Goal: Transaction & Acquisition: Obtain resource

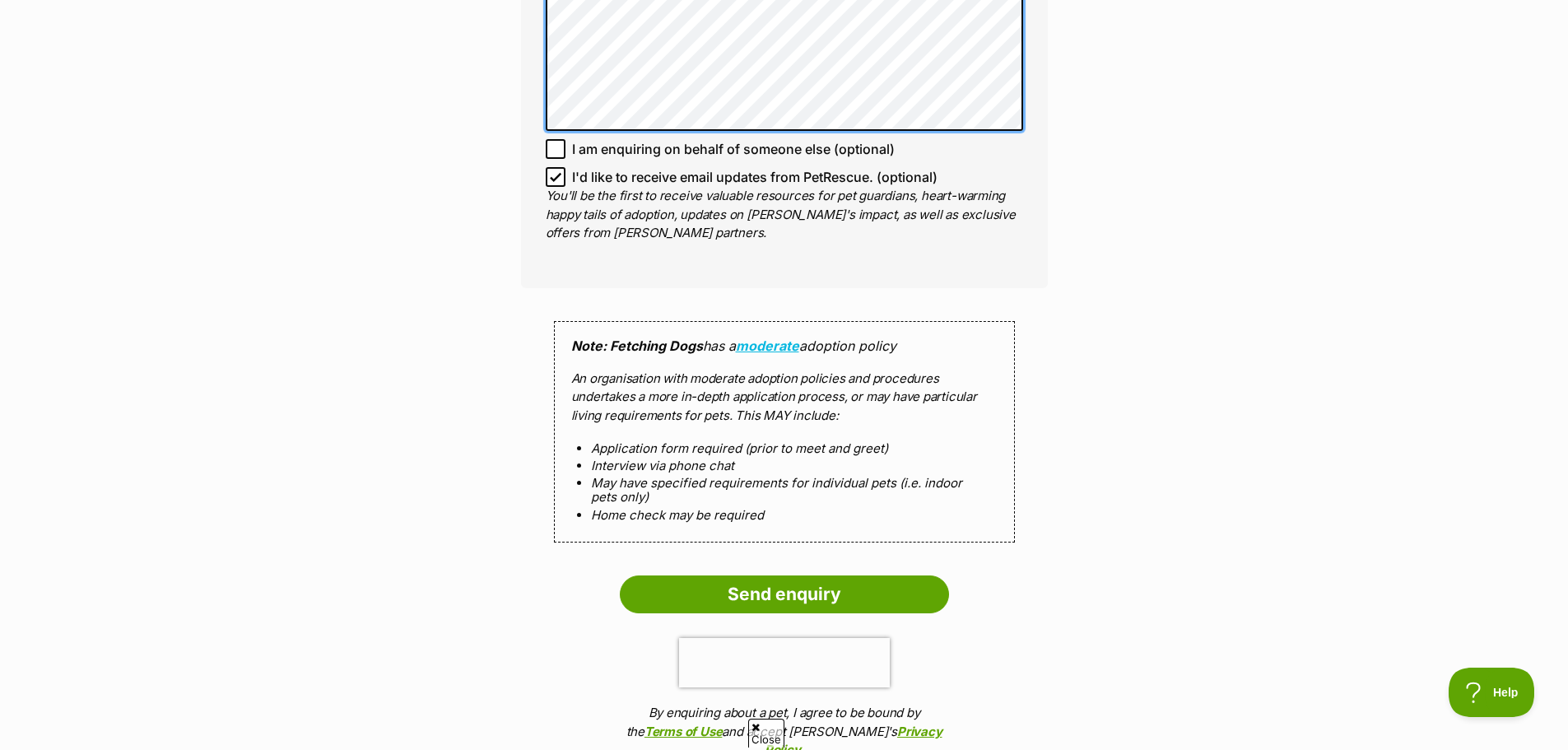
scroll to position [1481, 0]
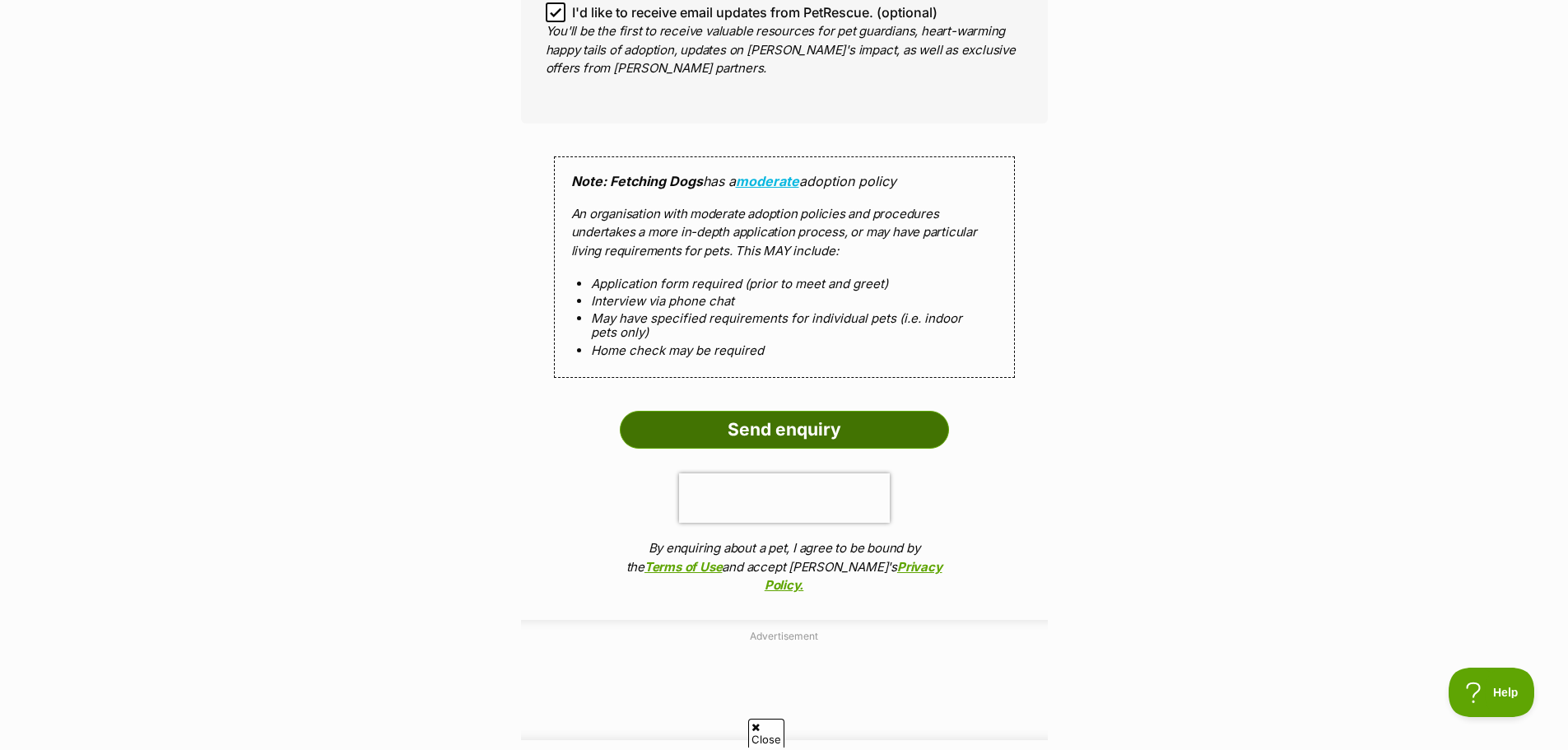
click at [833, 411] on input "Send enquiry" at bounding box center [784, 429] width 329 height 38
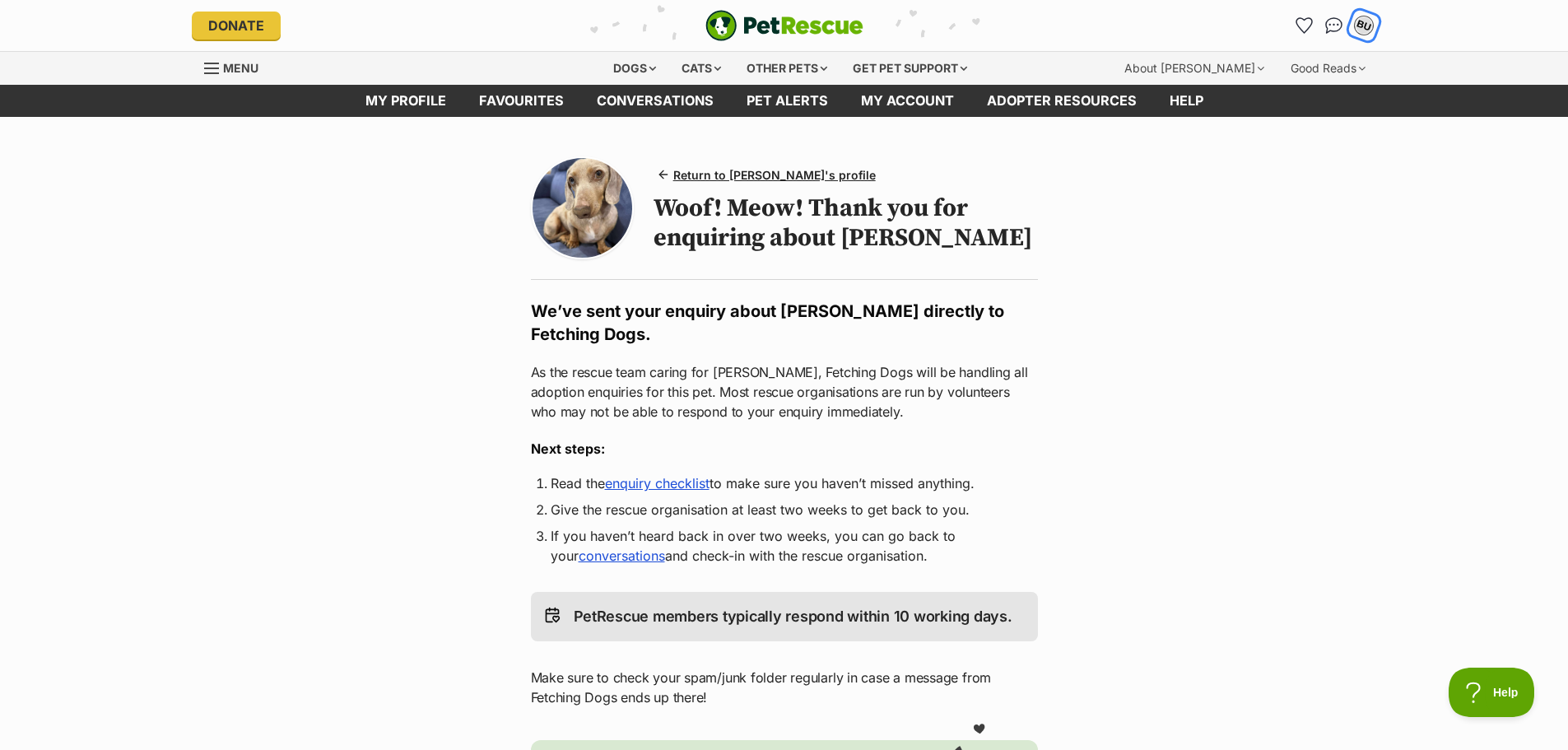
click at [1371, 26] on div "BU" at bounding box center [1364, 26] width 21 height 21
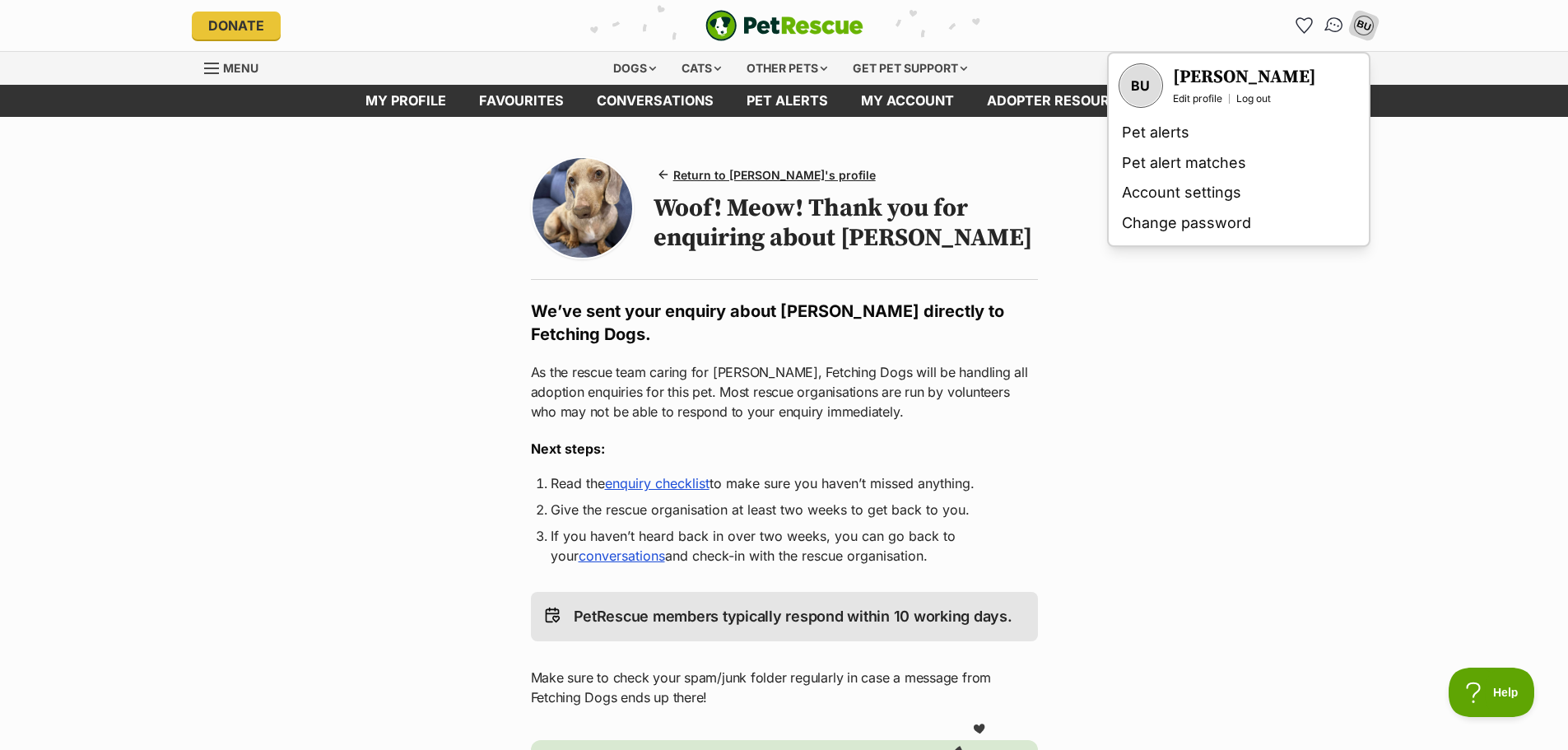
click at [1337, 19] on img "Conversations" at bounding box center [1333, 26] width 22 height 21
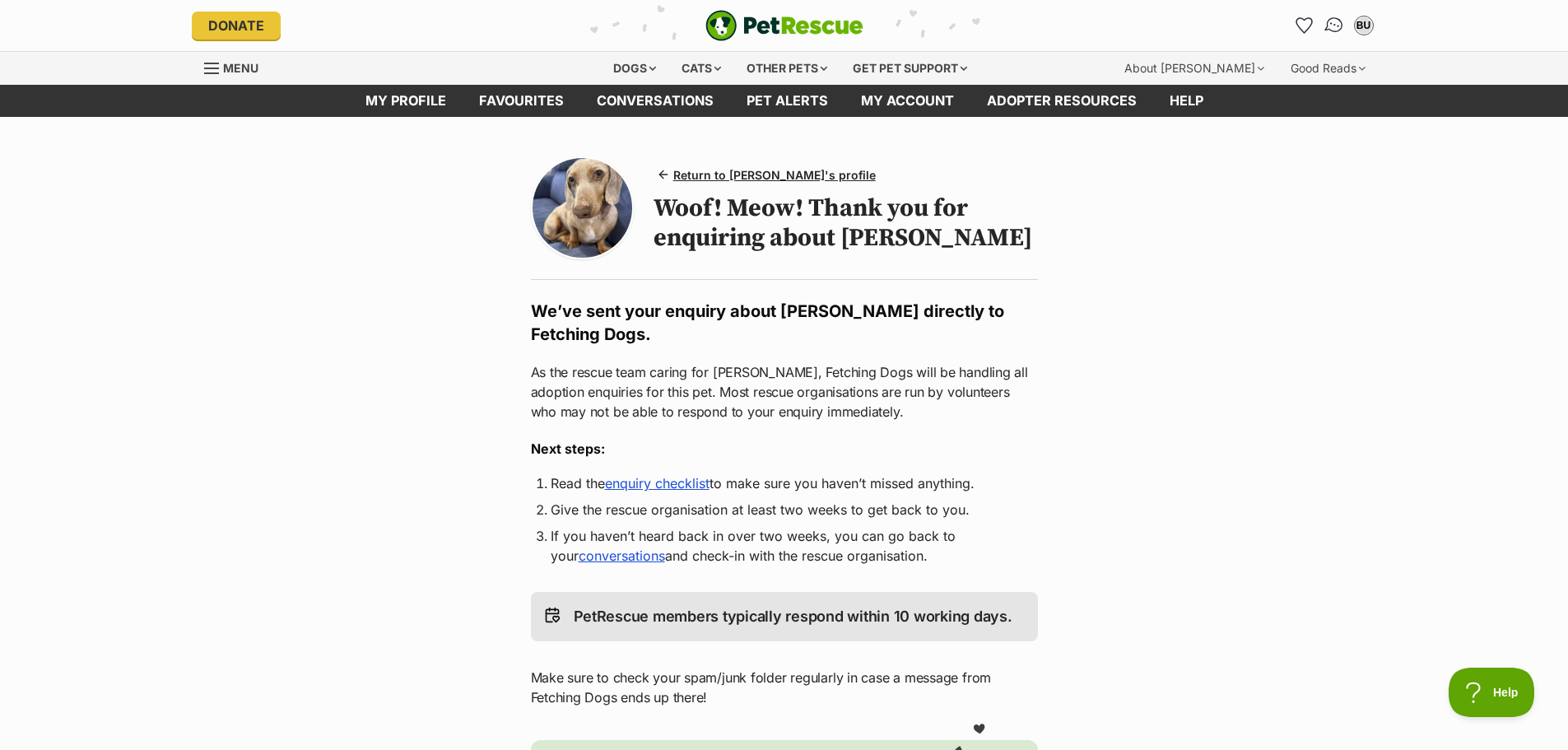
click at [1328, 26] on img "Conversations" at bounding box center [1333, 26] width 22 height 21
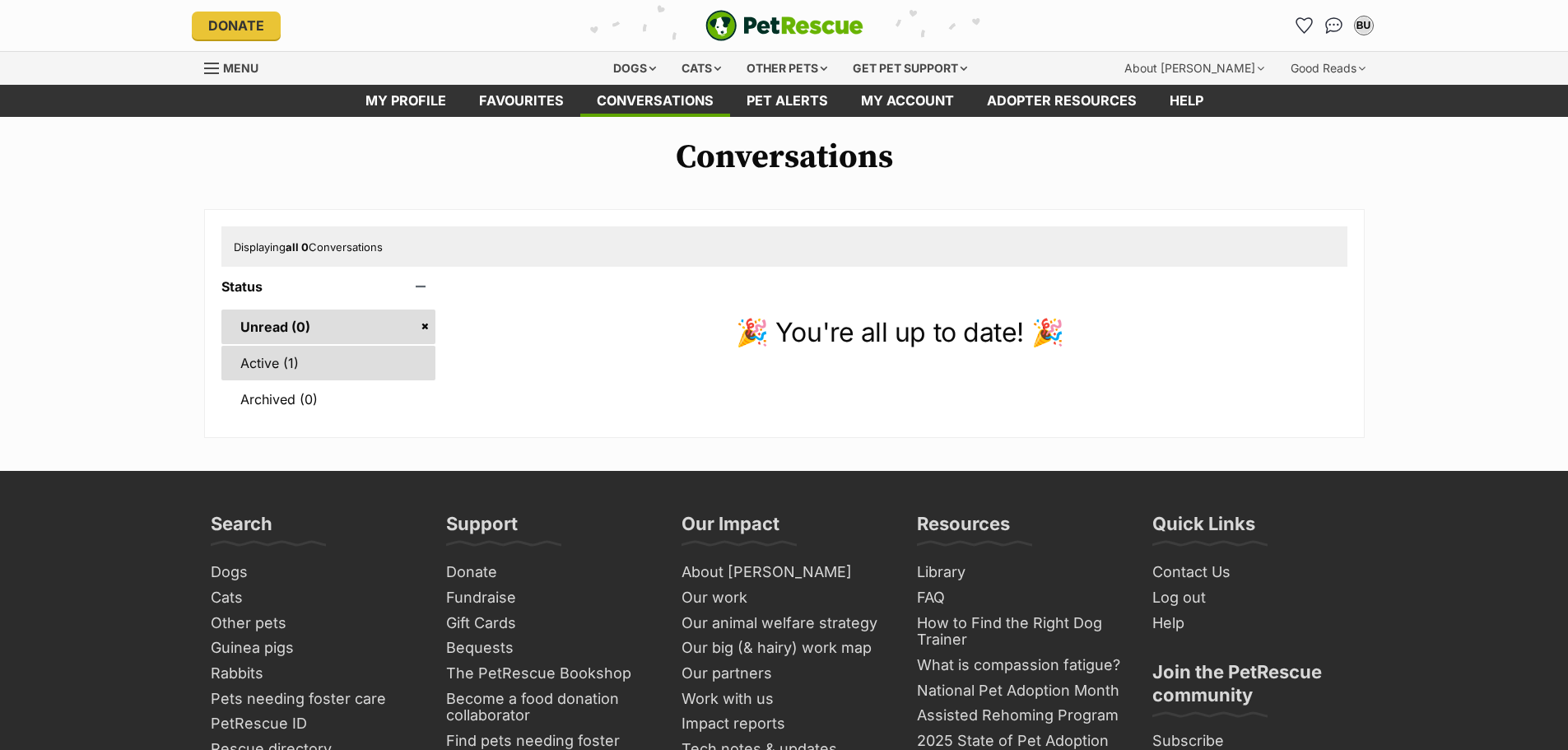
click at [291, 374] on link "Active (1)" at bounding box center [329, 362] width 215 height 35
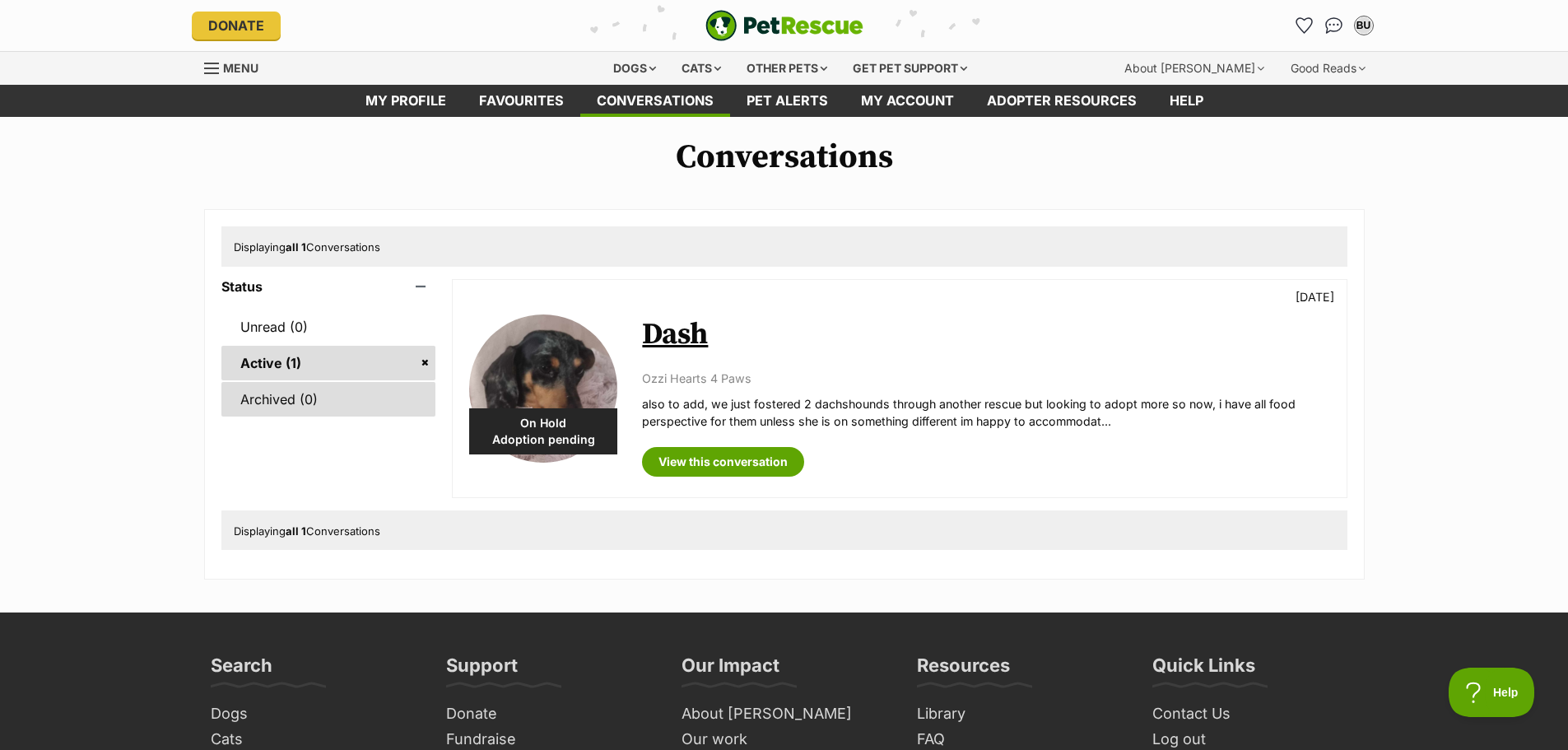
click at [334, 396] on link "Archived (0)" at bounding box center [329, 399] width 215 height 35
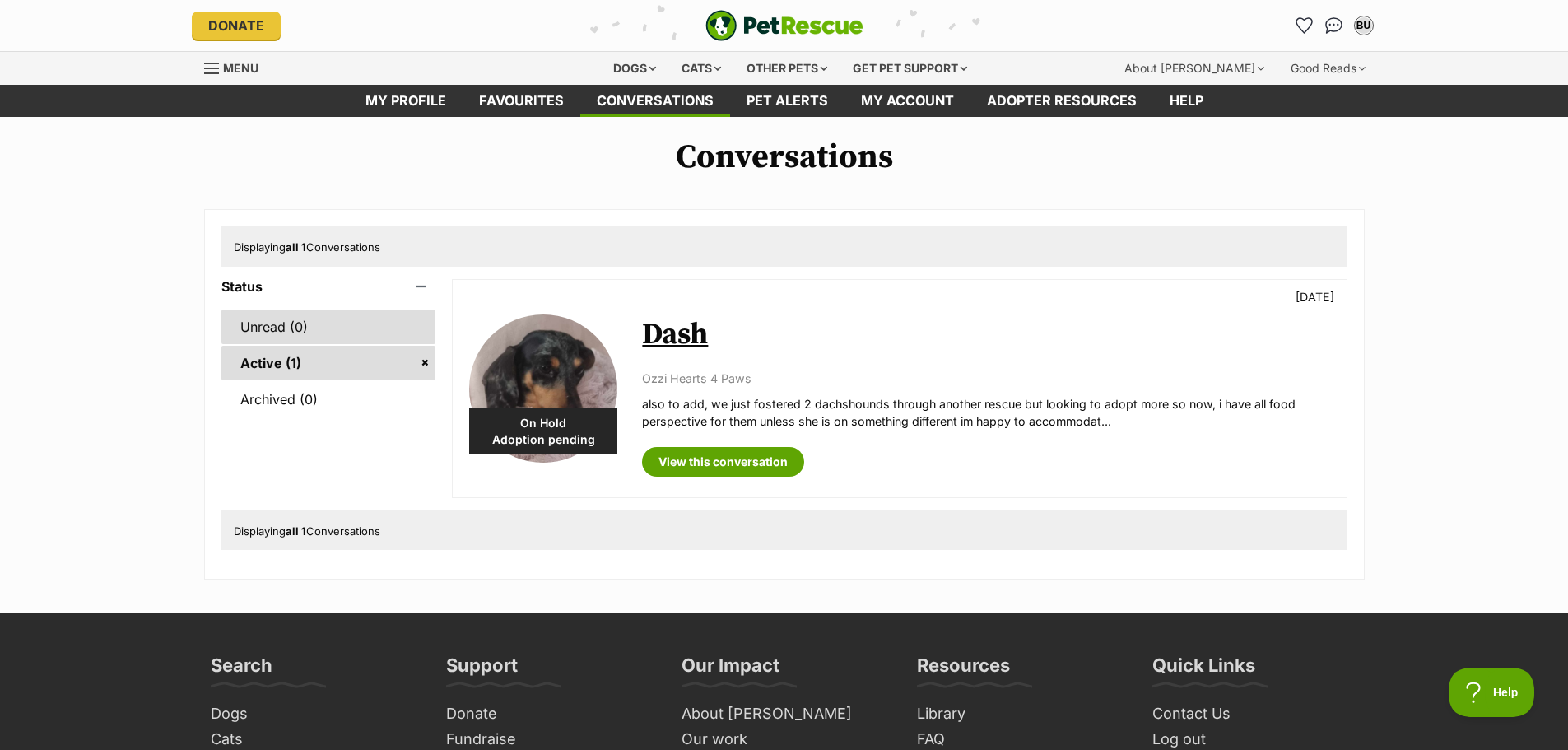
click at [330, 331] on link "Unread (0)" at bounding box center [329, 327] width 215 height 35
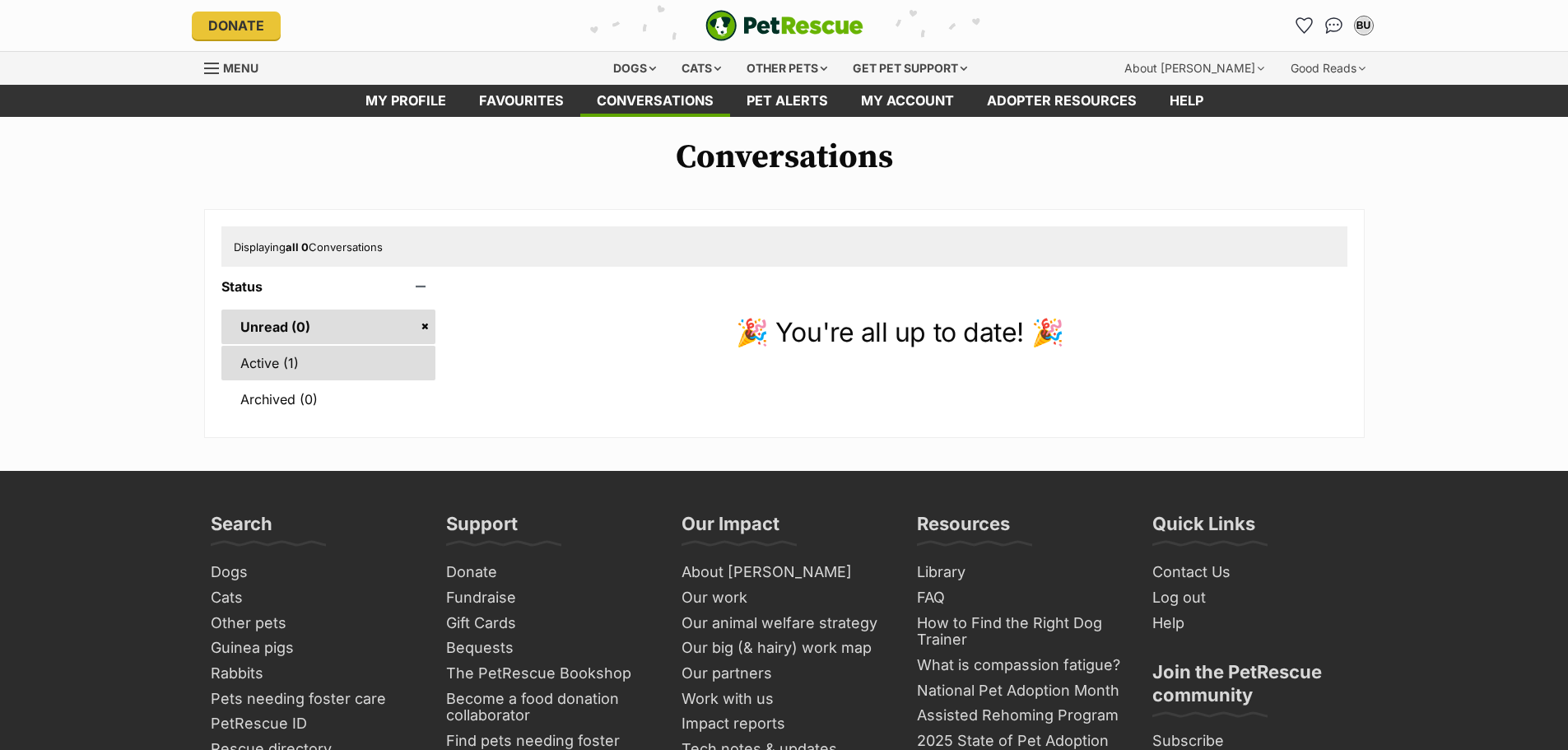
click at [312, 352] on link "Active (1)" at bounding box center [329, 362] width 215 height 35
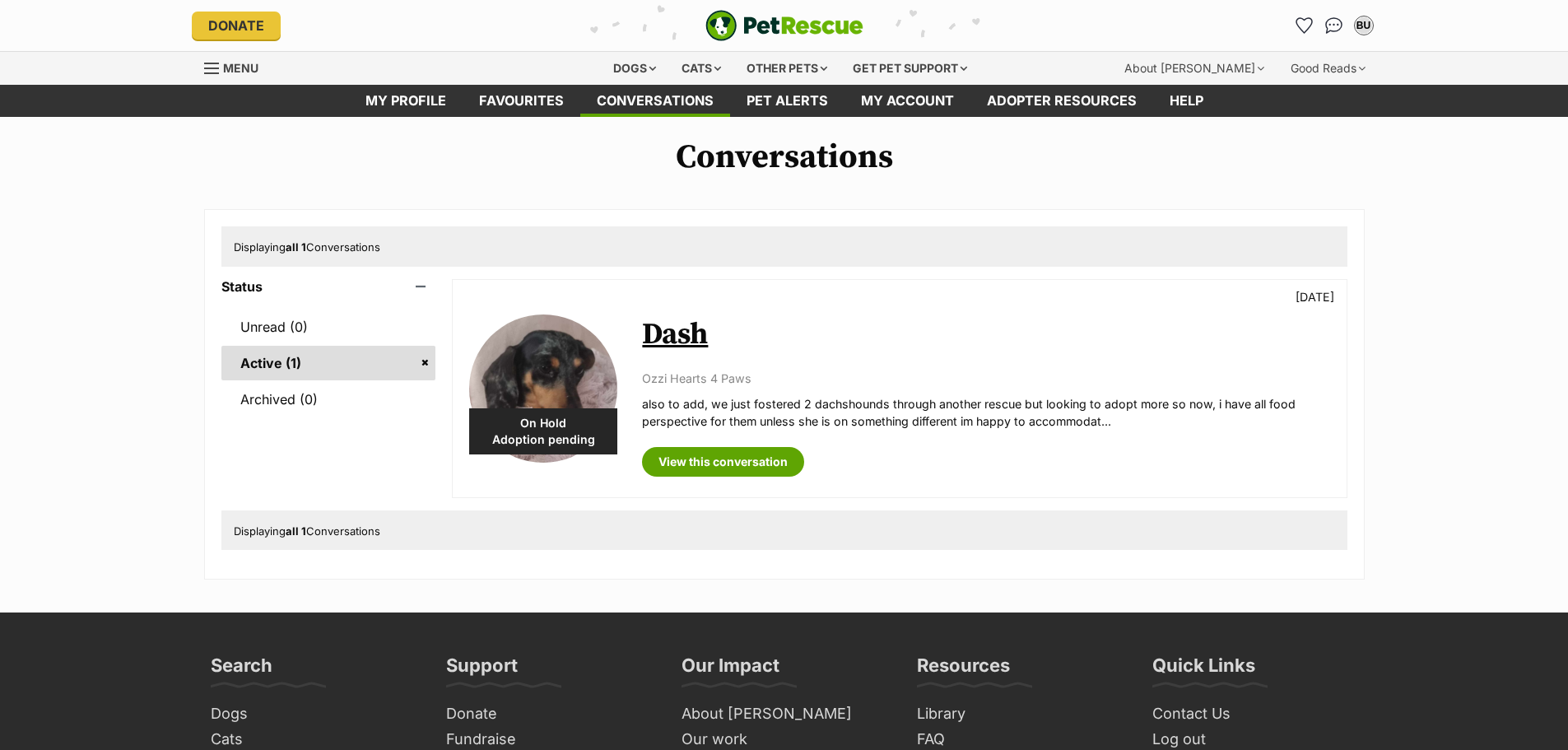
click at [653, 342] on link "Dash" at bounding box center [675, 334] width 66 height 37
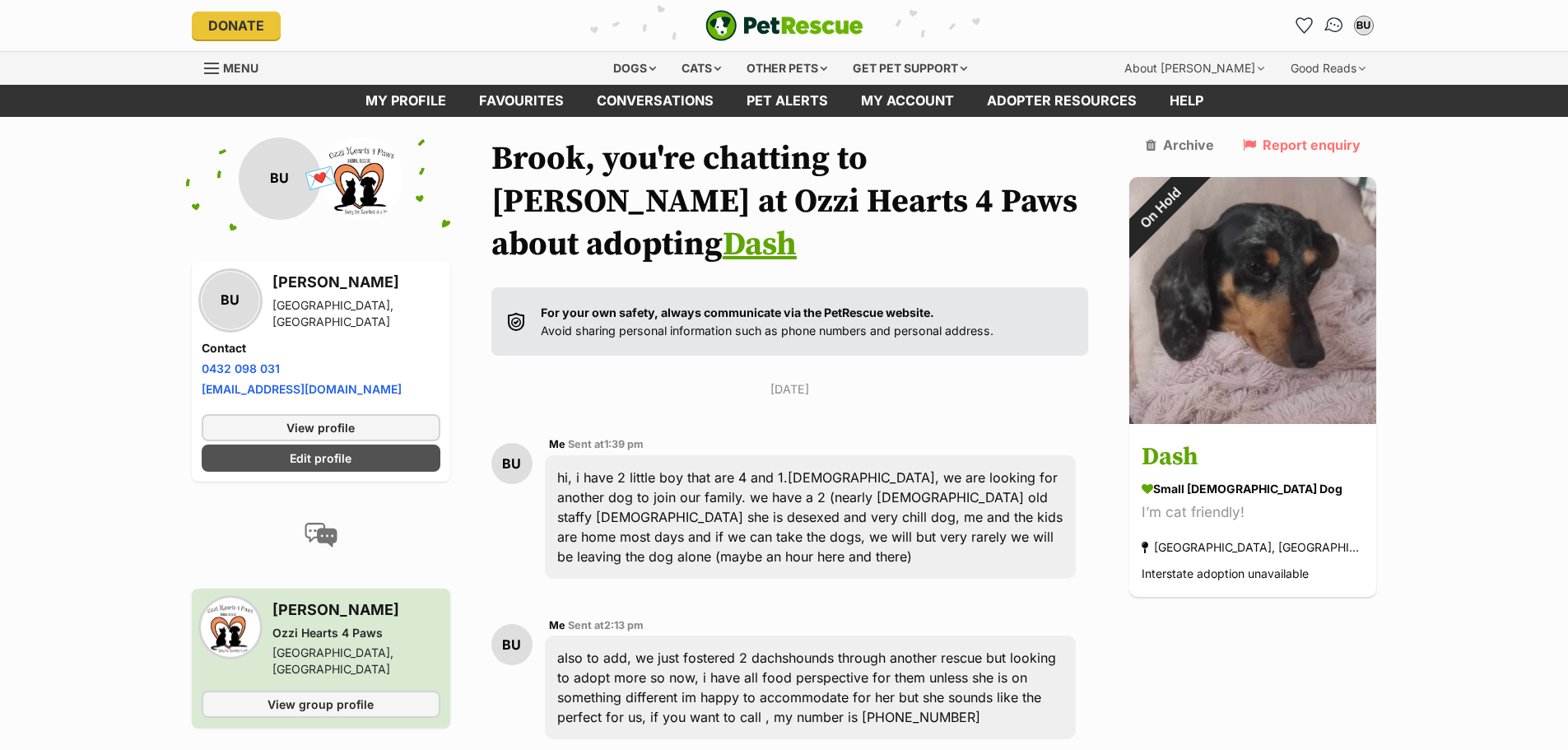
click at [1329, 23] on img "Conversations" at bounding box center [1333, 26] width 22 height 21
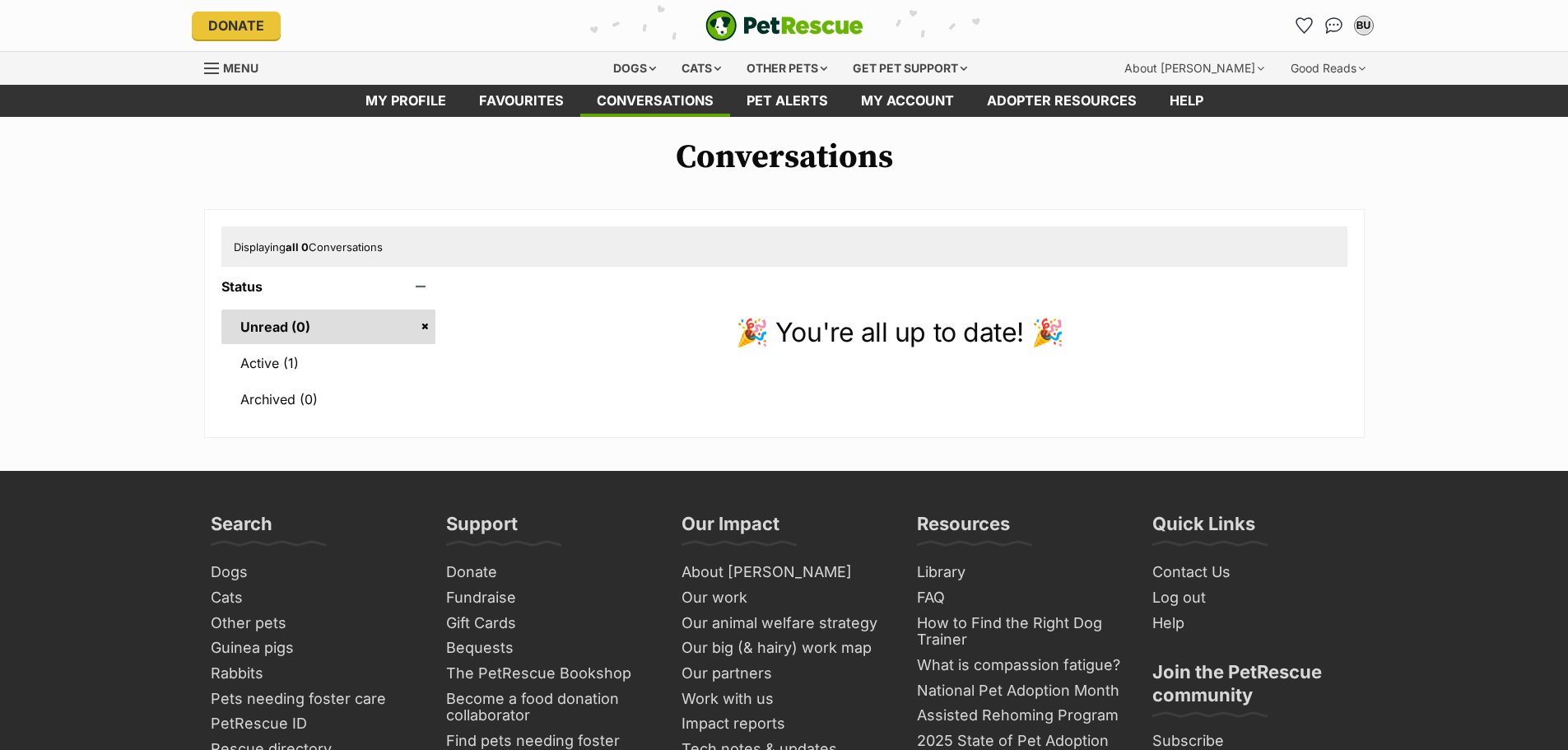
click at [287, 370] on link "Active (1)" at bounding box center [329, 362] width 215 height 35
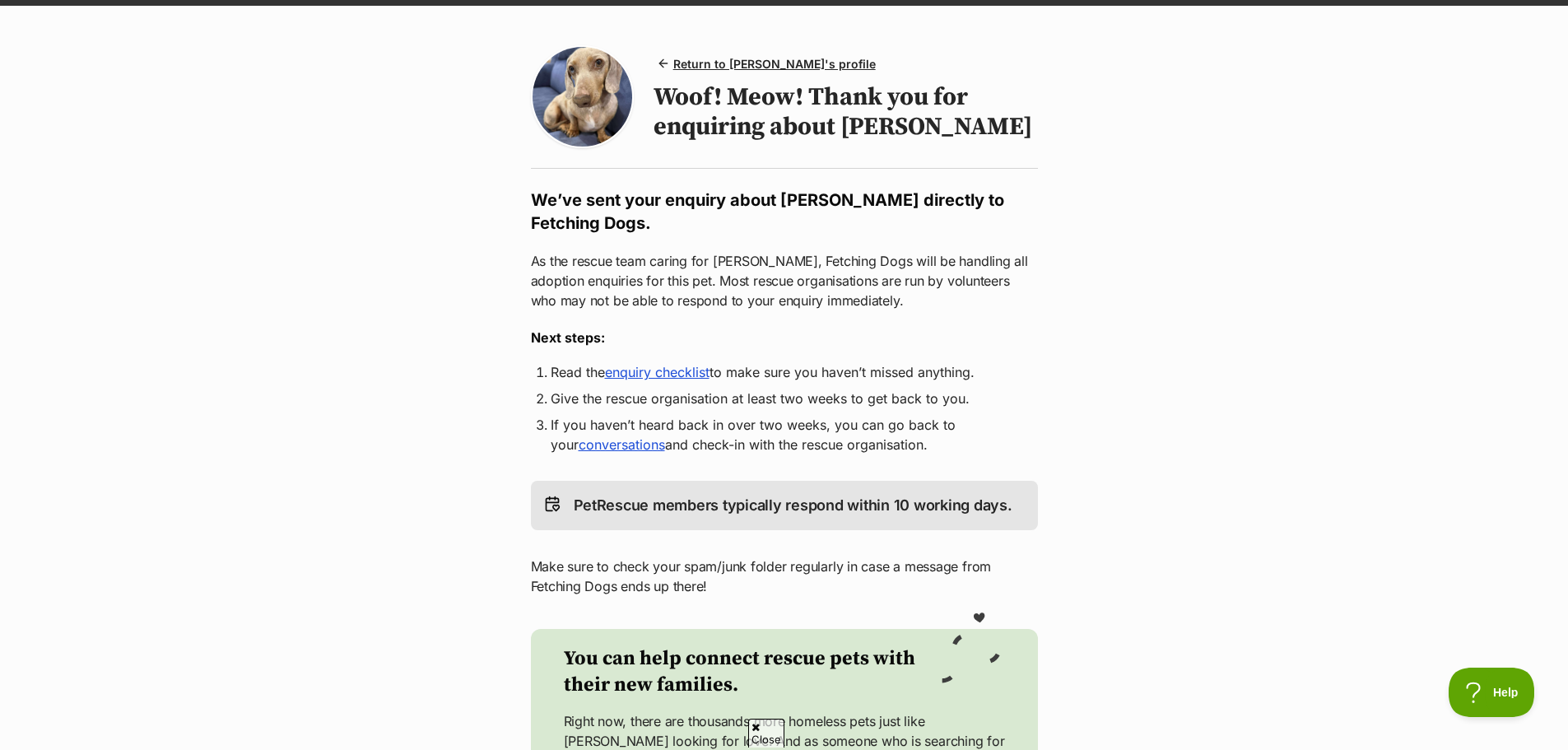
scroll to position [82, 0]
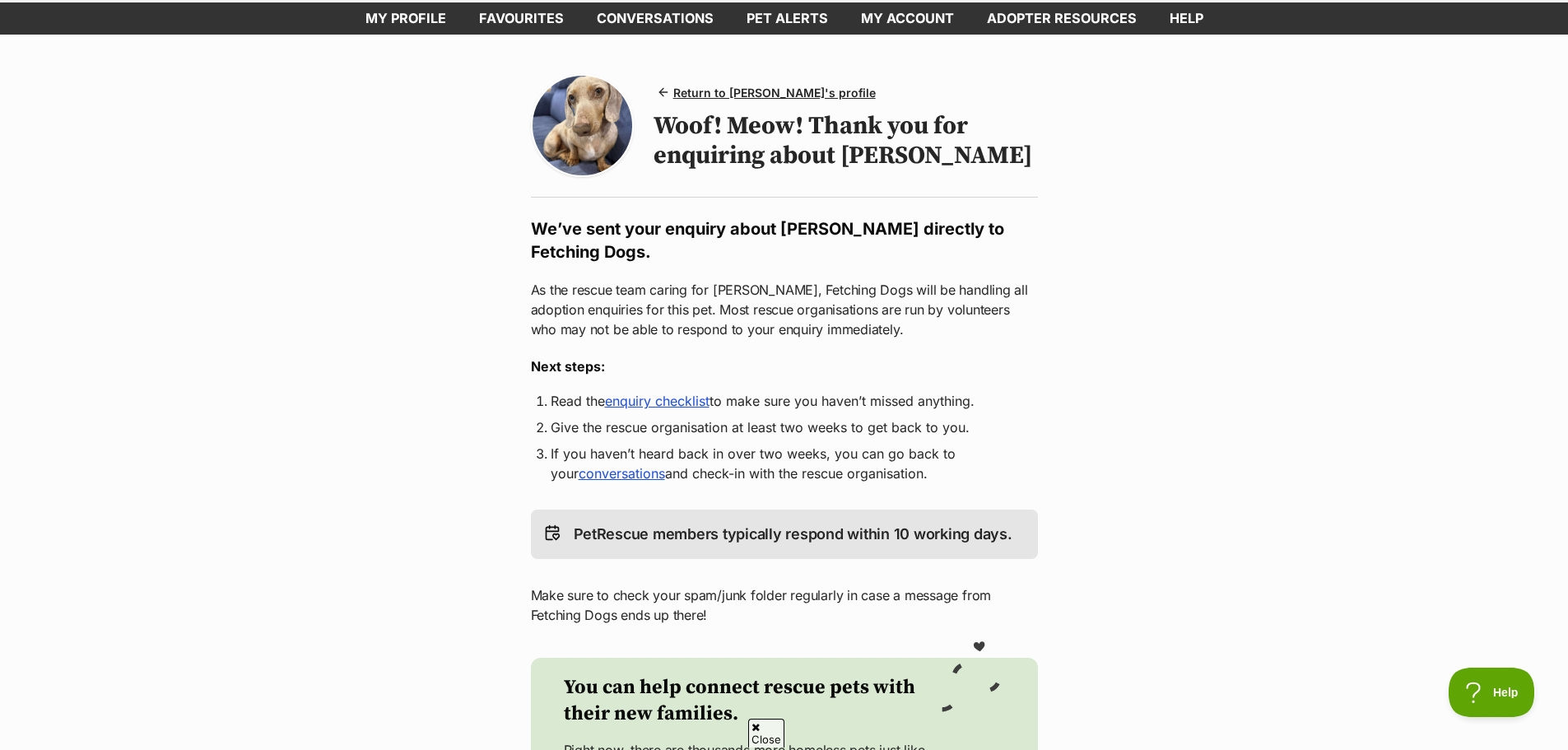
click at [643, 393] on link "enquiry checklist" at bounding box center [656, 401] width 104 height 16
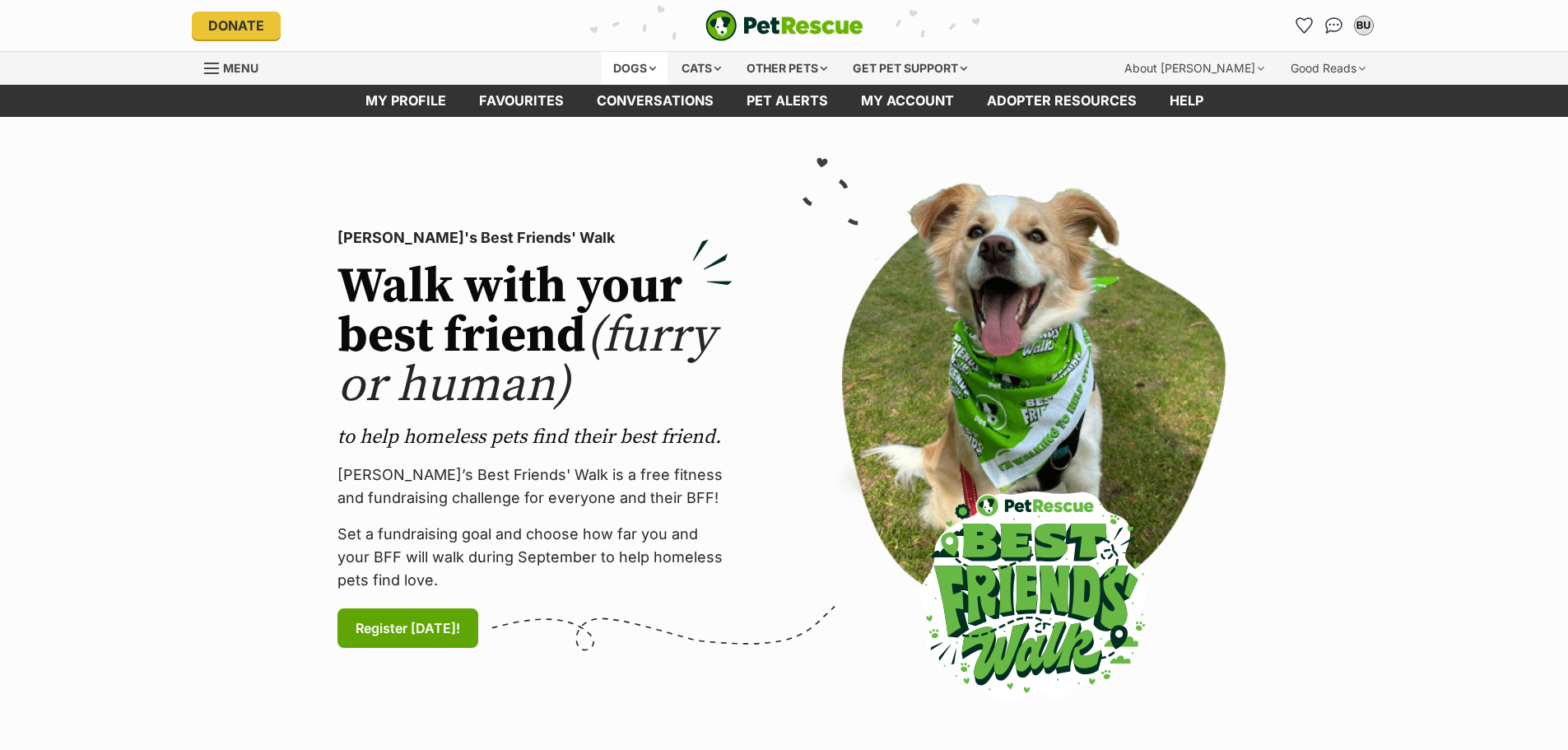
click at [639, 59] on div "Dogs" at bounding box center [635, 68] width 66 height 33
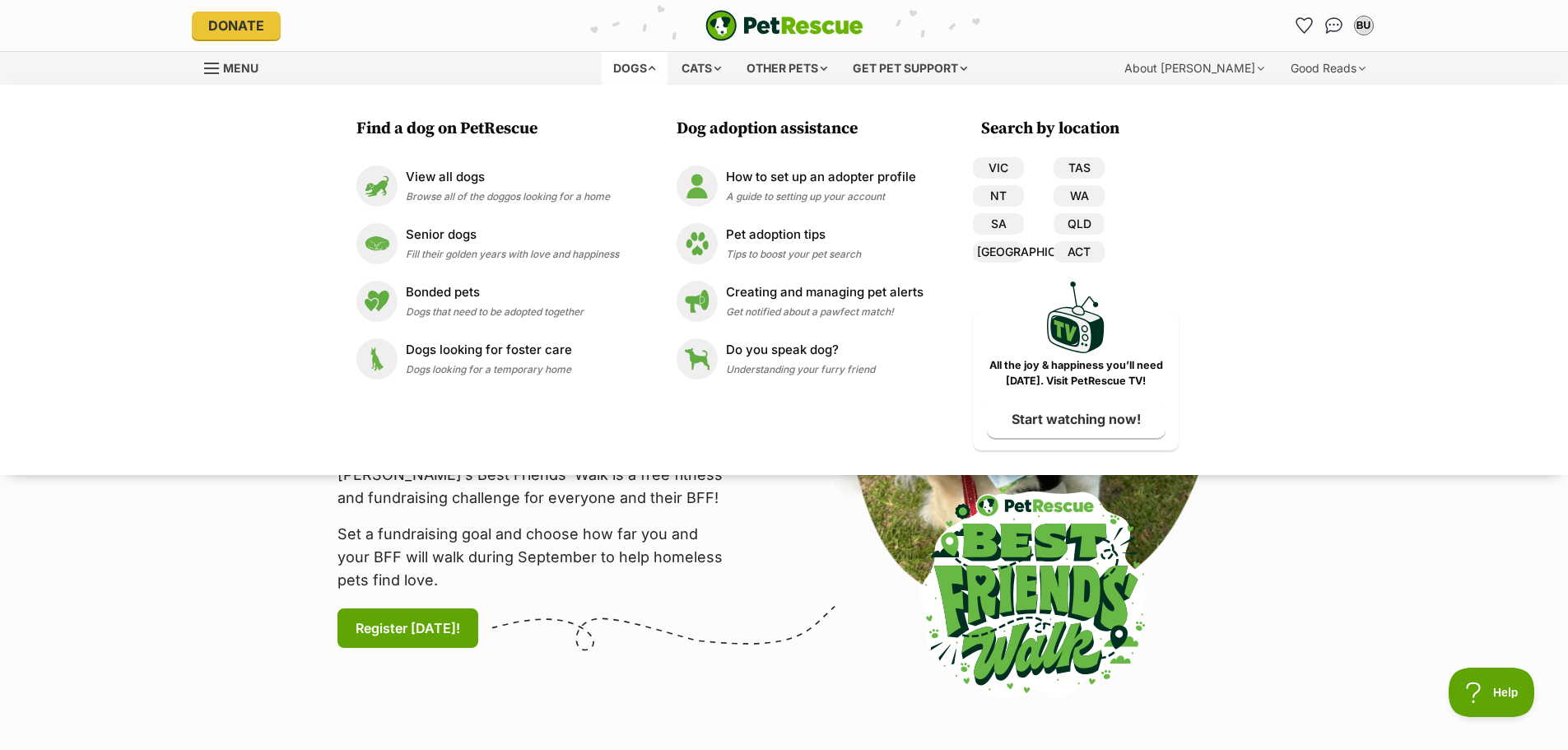
click at [455, 33] on div "Donate" at bounding box center [389, 25] width 395 height 28
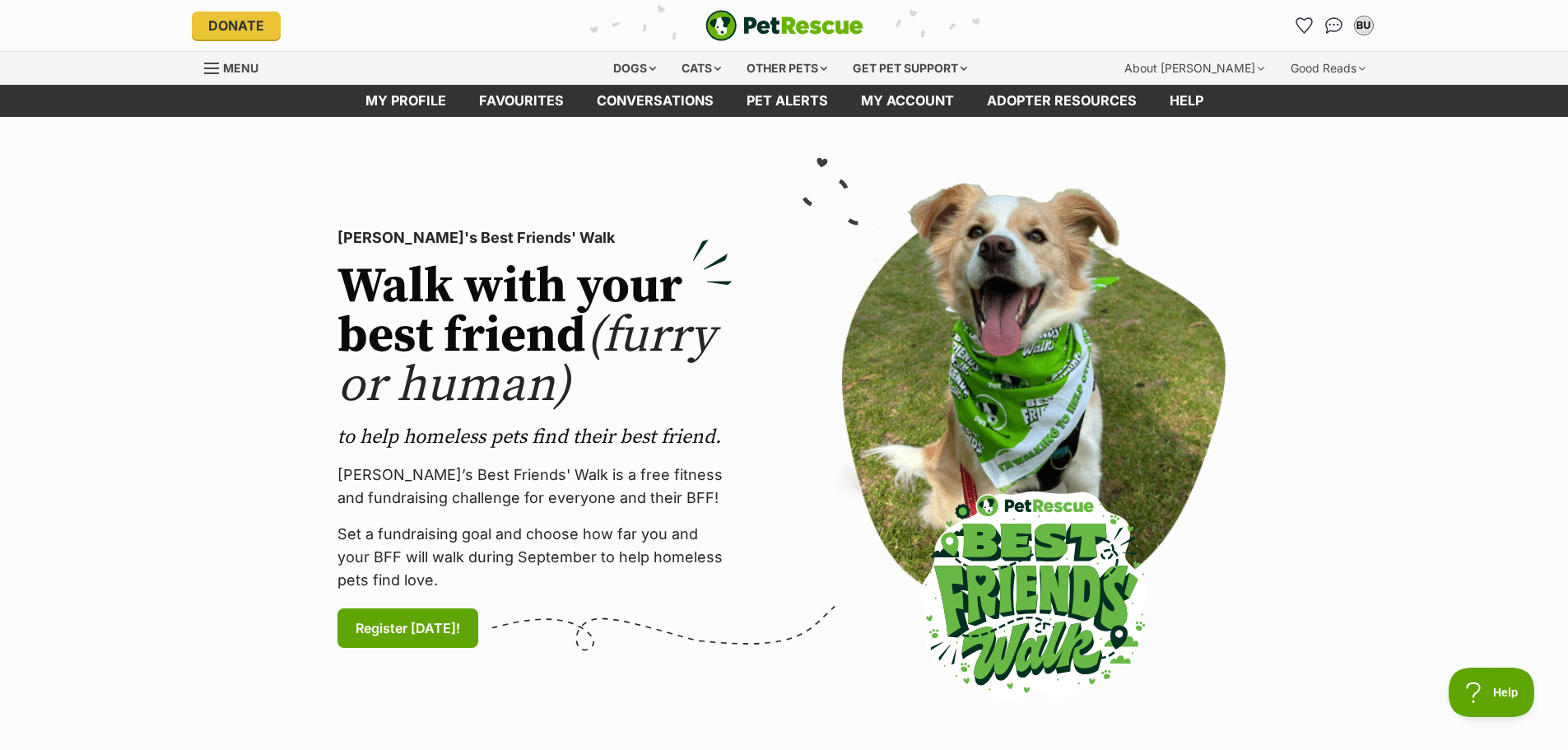
click at [237, 62] on span "Menu" at bounding box center [241, 68] width 36 height 14
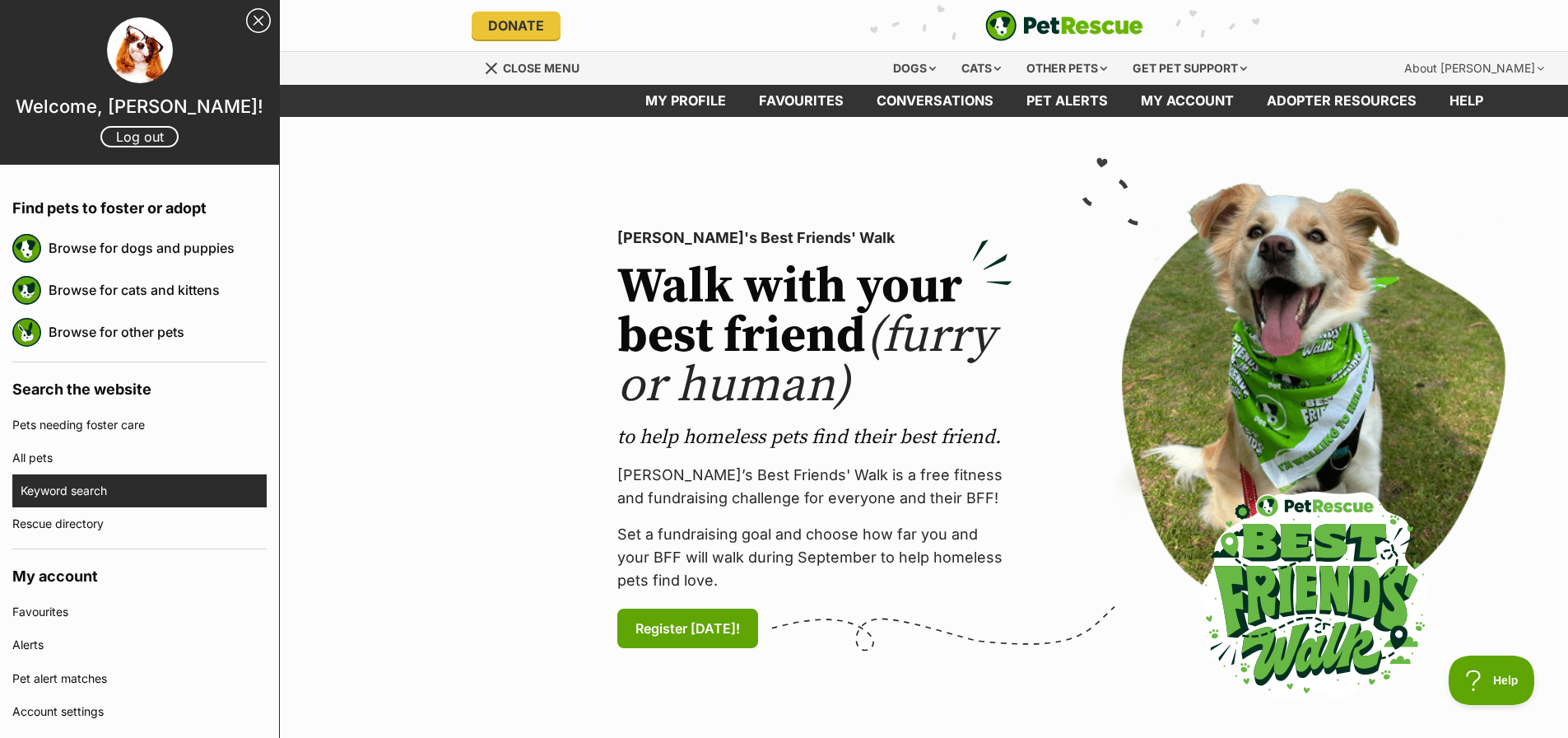
click at [104, 496] on link "Keyword search" at bounding box center [144, 491] width 246 height 33
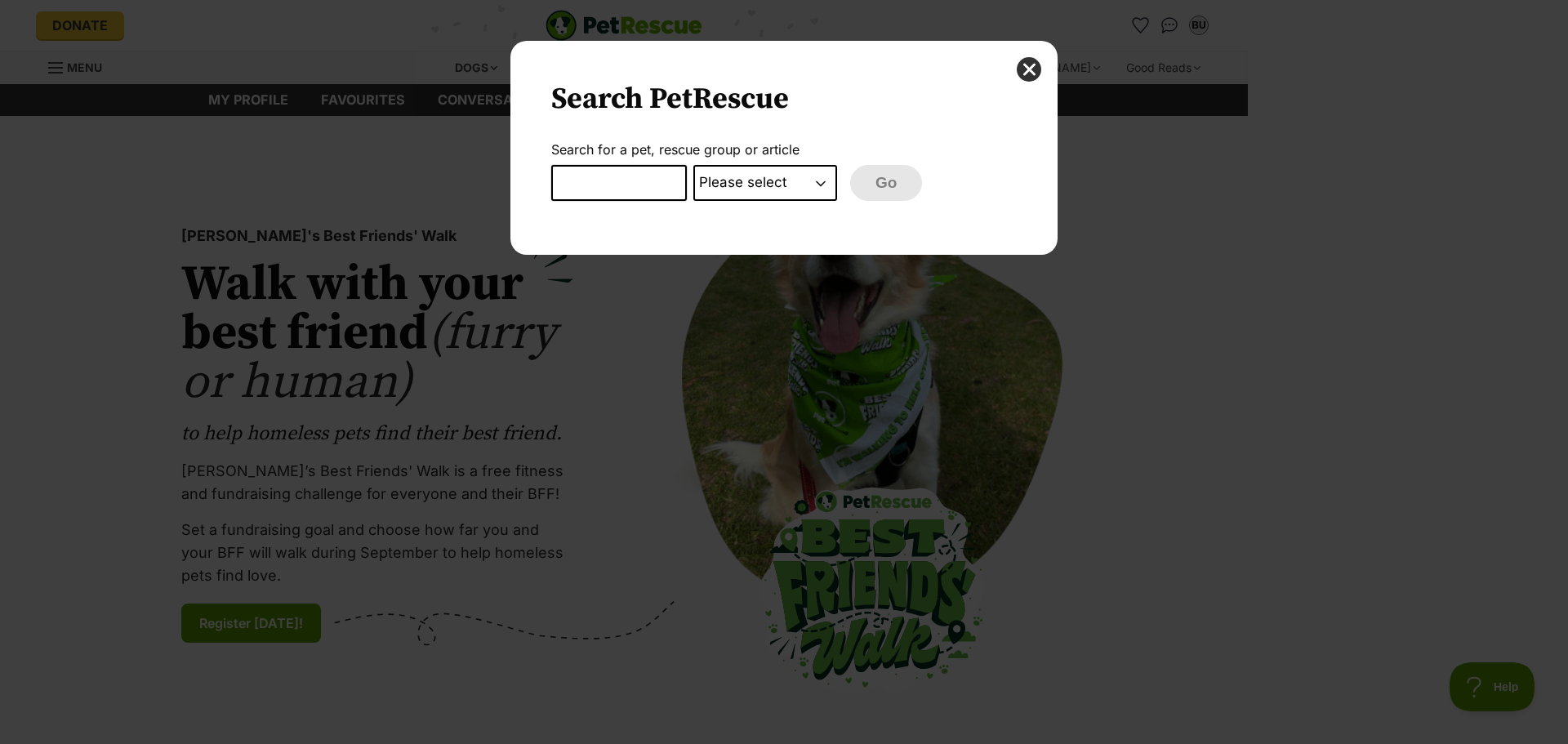
click at [647, 191] on input "Dialog Window - Close (Press escape to close)" at bounding box center [618, 182] width 136 height 36
click at [718, 182] on select "Please select PetRescue ID Pet name Group Article" at bounding box center [765, 182] width 144 height 36
select select "article"
click at [694, 165] on select "Please select PetRescue ID Pet name Group Article" at bounding box center [765, 182] width 144 height 36
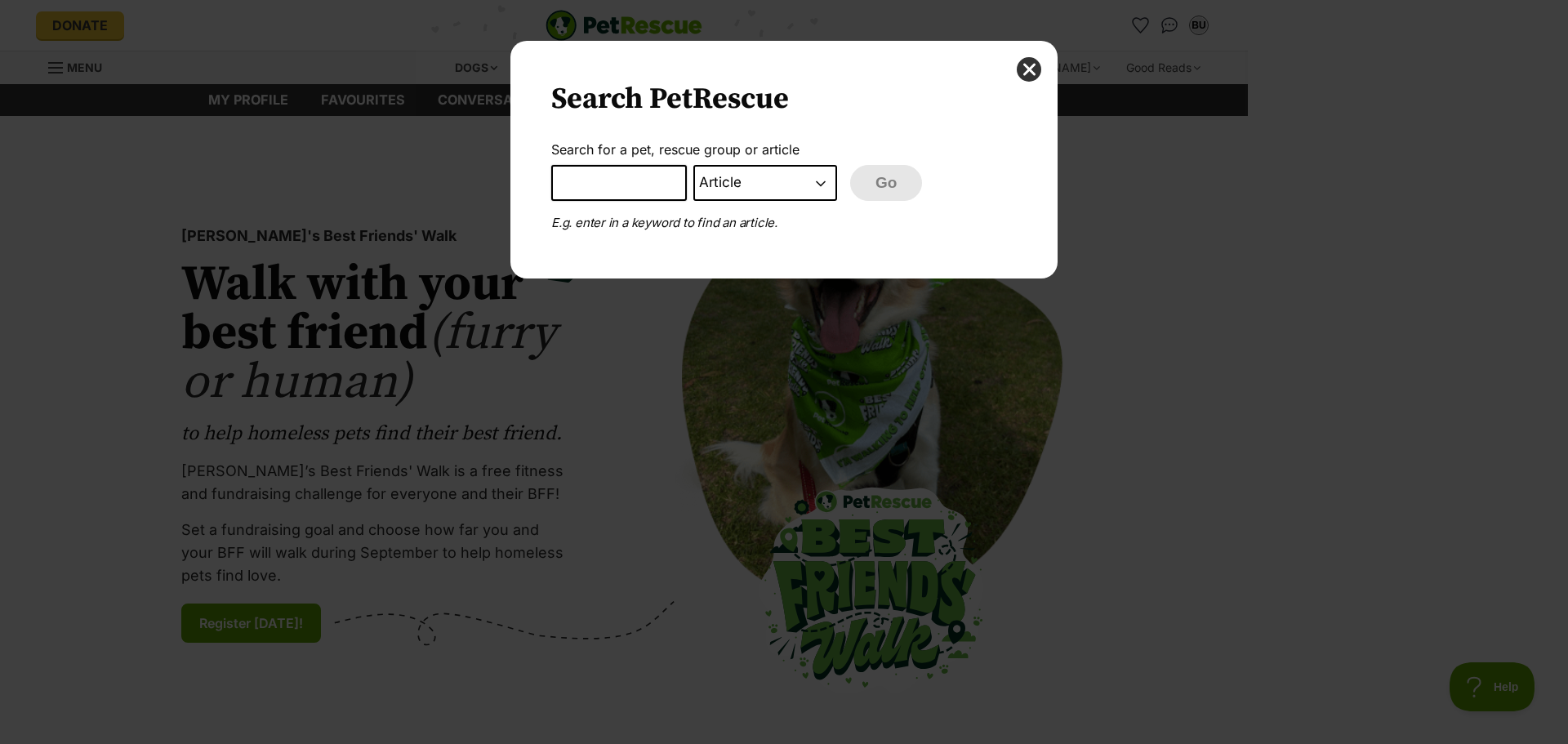
click at [636, 165] on input "Dialog Window - Close (Press escape to close)" at bounding box center [618, 182] width 136 height 36
type input "dachshund"
click at [850, 165] on button "Go" at bounding box center [886, 182] width 72 height 36
click at [870, 174] on button "Go" at bounding box center [886, 182] width 72 height 36
click at [897, 185] on button "Go" at bounding box center [886, 182] width 72 height 36
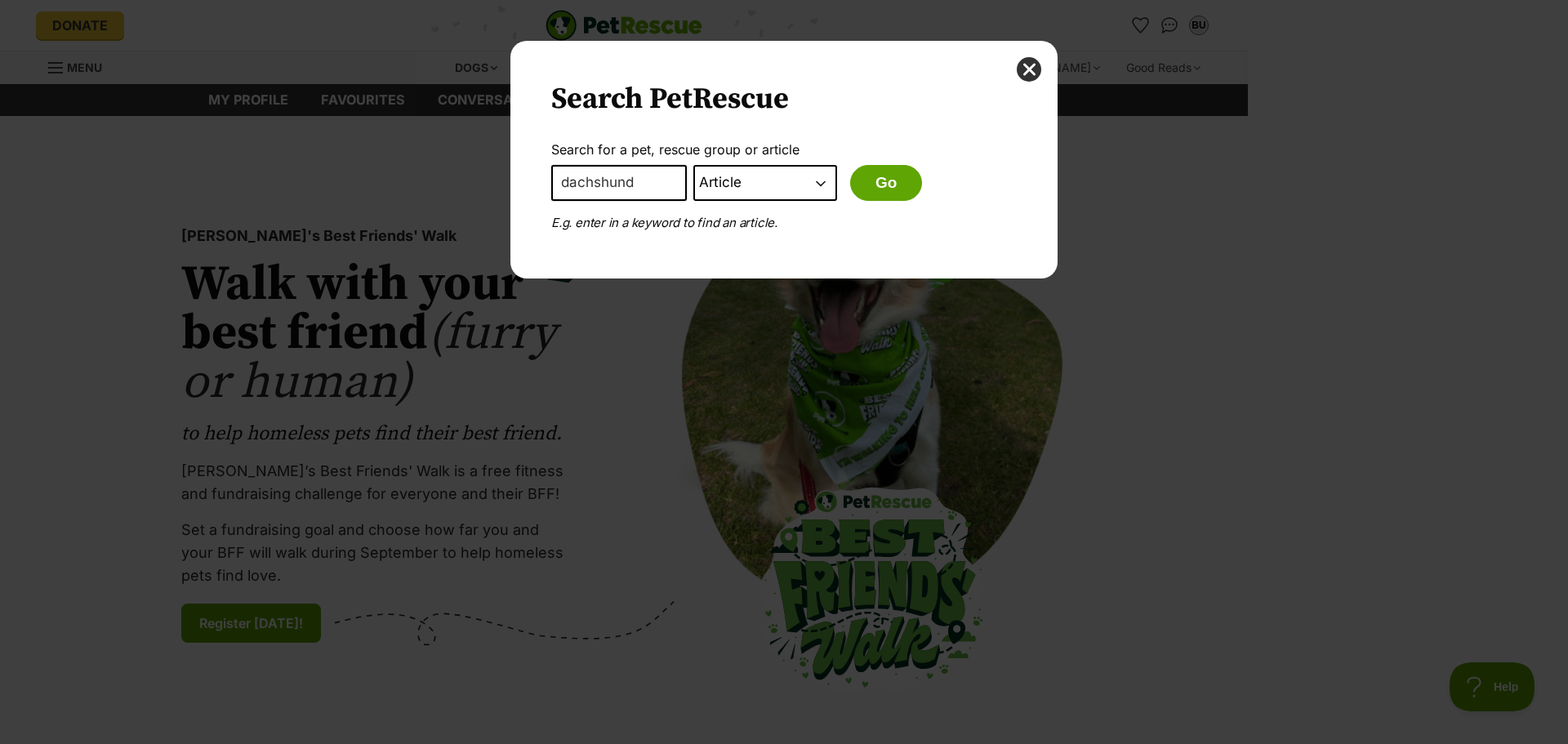
click at [729, 179] on select "Please select PetRescue ID Pet name Group Article" at bounding box center [765, 182] width 144 height 36
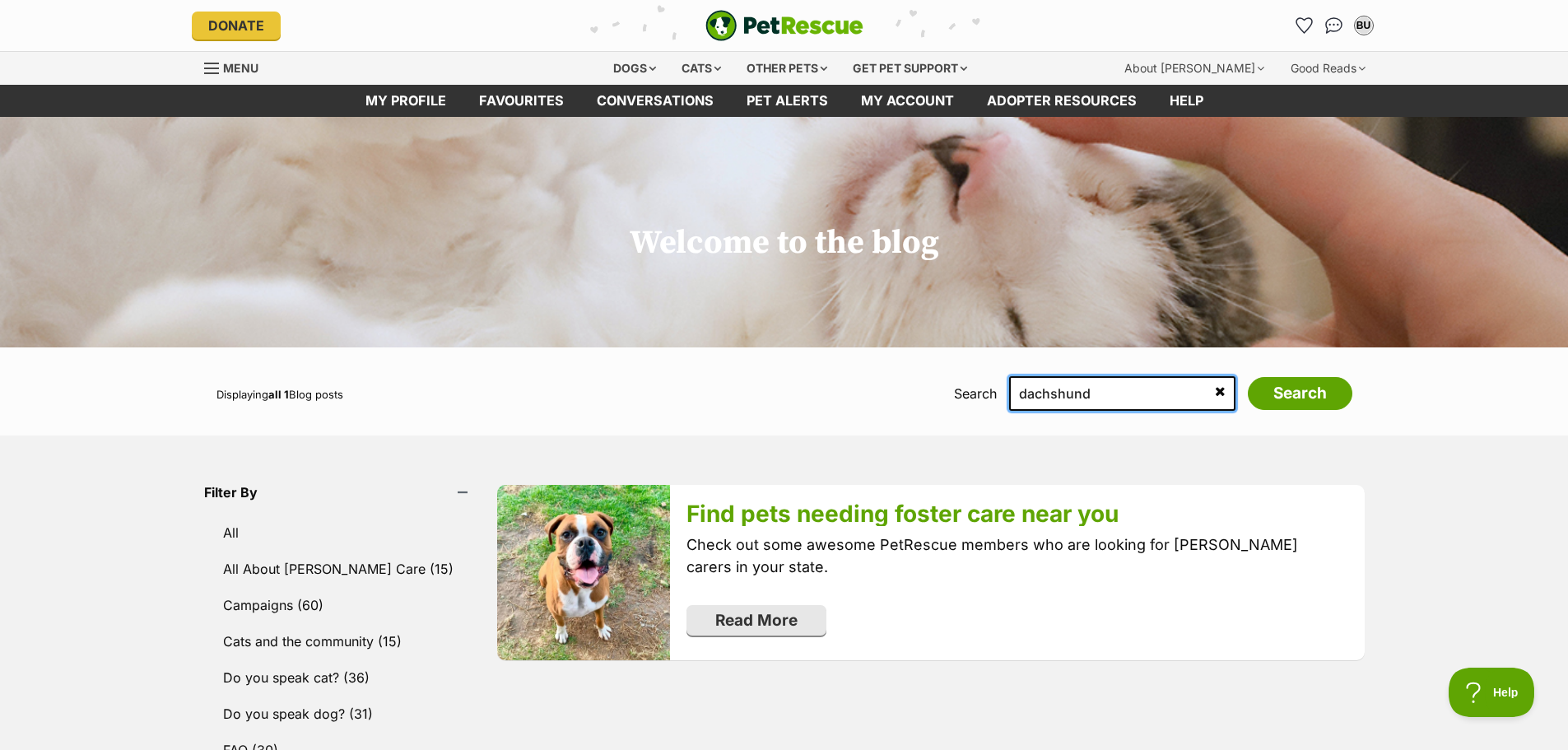
click at [1106, 403] on input "dachshund" at bounding box center [1122, 393] width 226 height 35
click at [1160, 394] on input "dachshund" at bounding box center [1122, 393] width 226 height 35
click at [602, 53] on div "Dogs" at bounding box center [635, 68] width 66 height 33
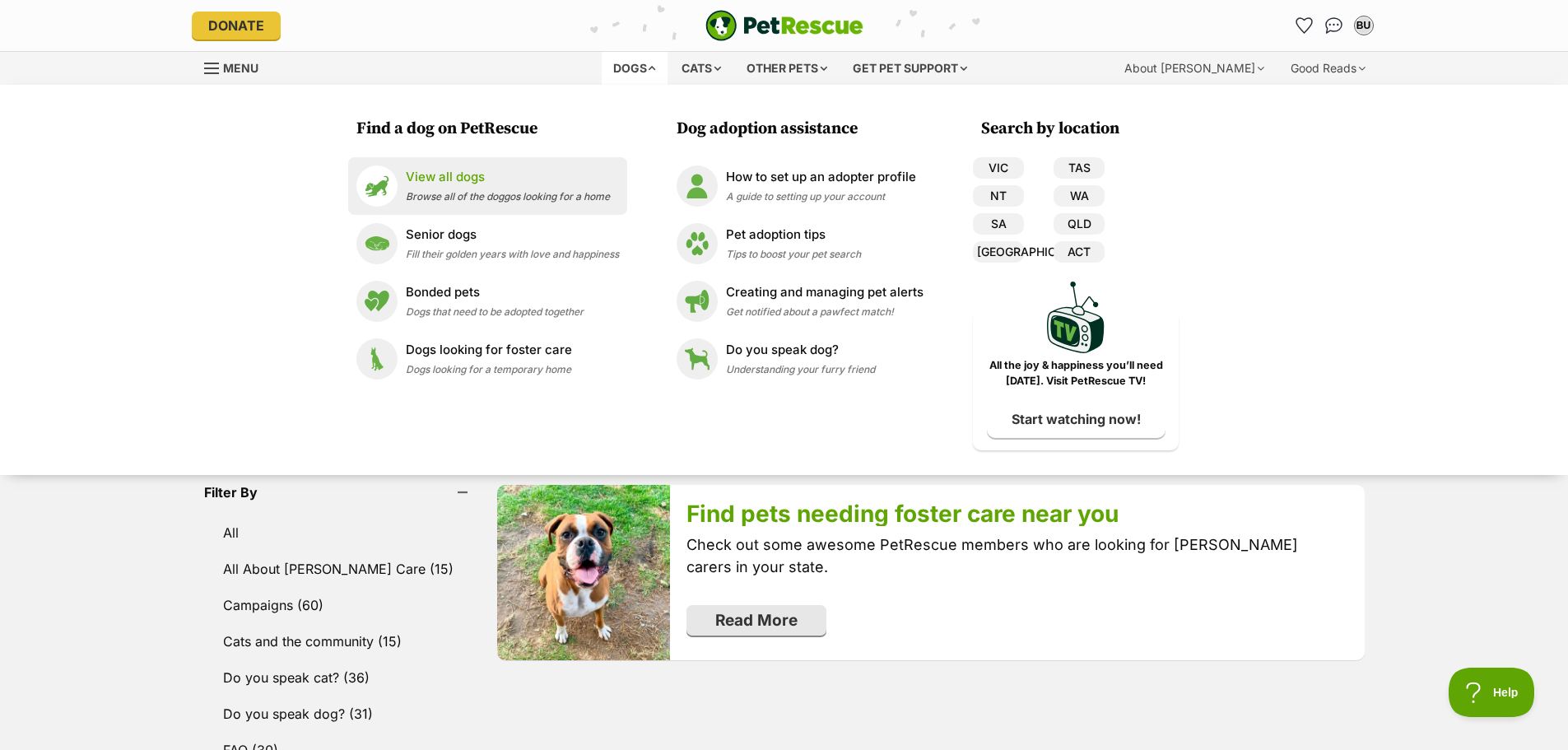
click at [476, 190] on span "Browse all of the doggos looking for a home" at bounding box center [507, 196] width 204 height 12
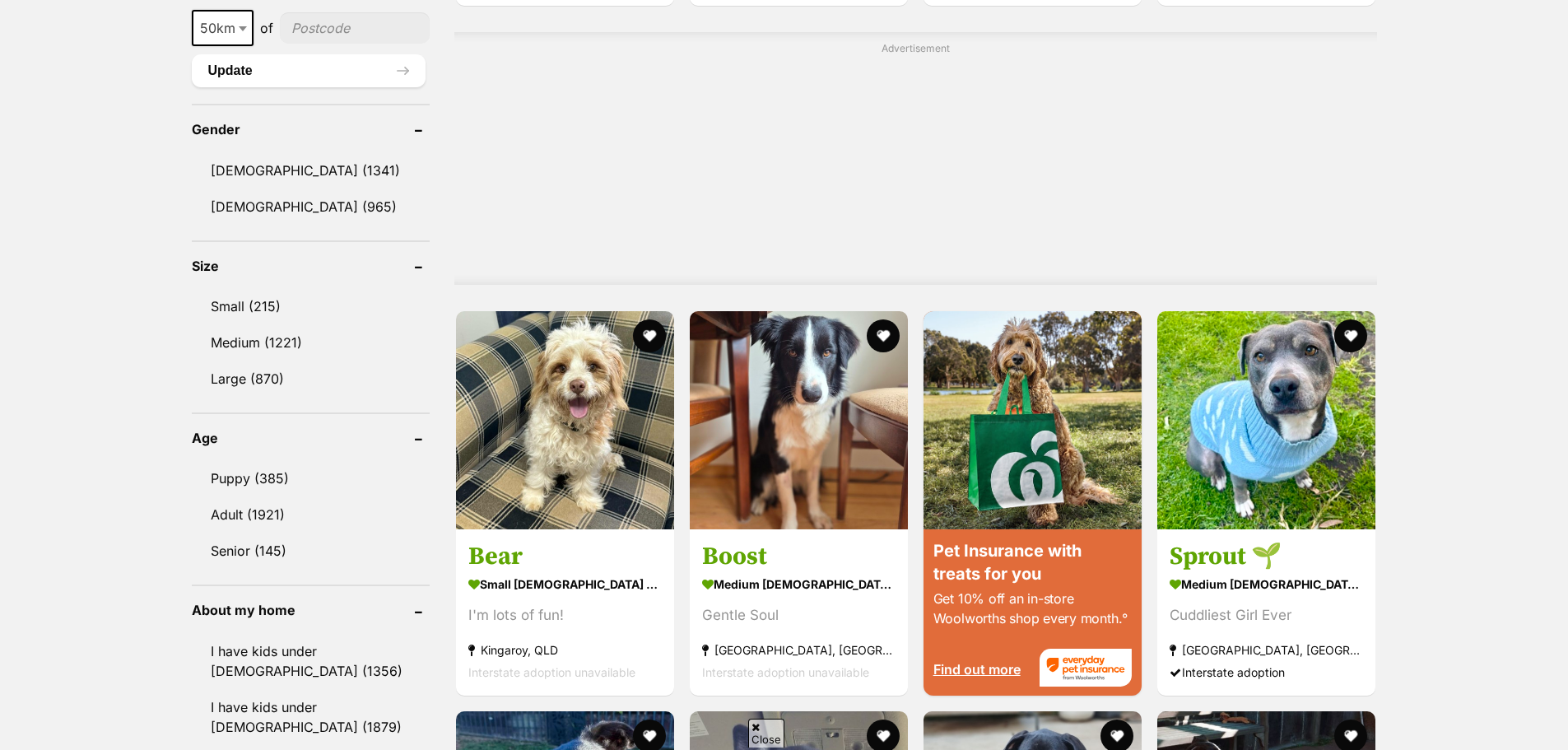
scroll to position [1070, 0]
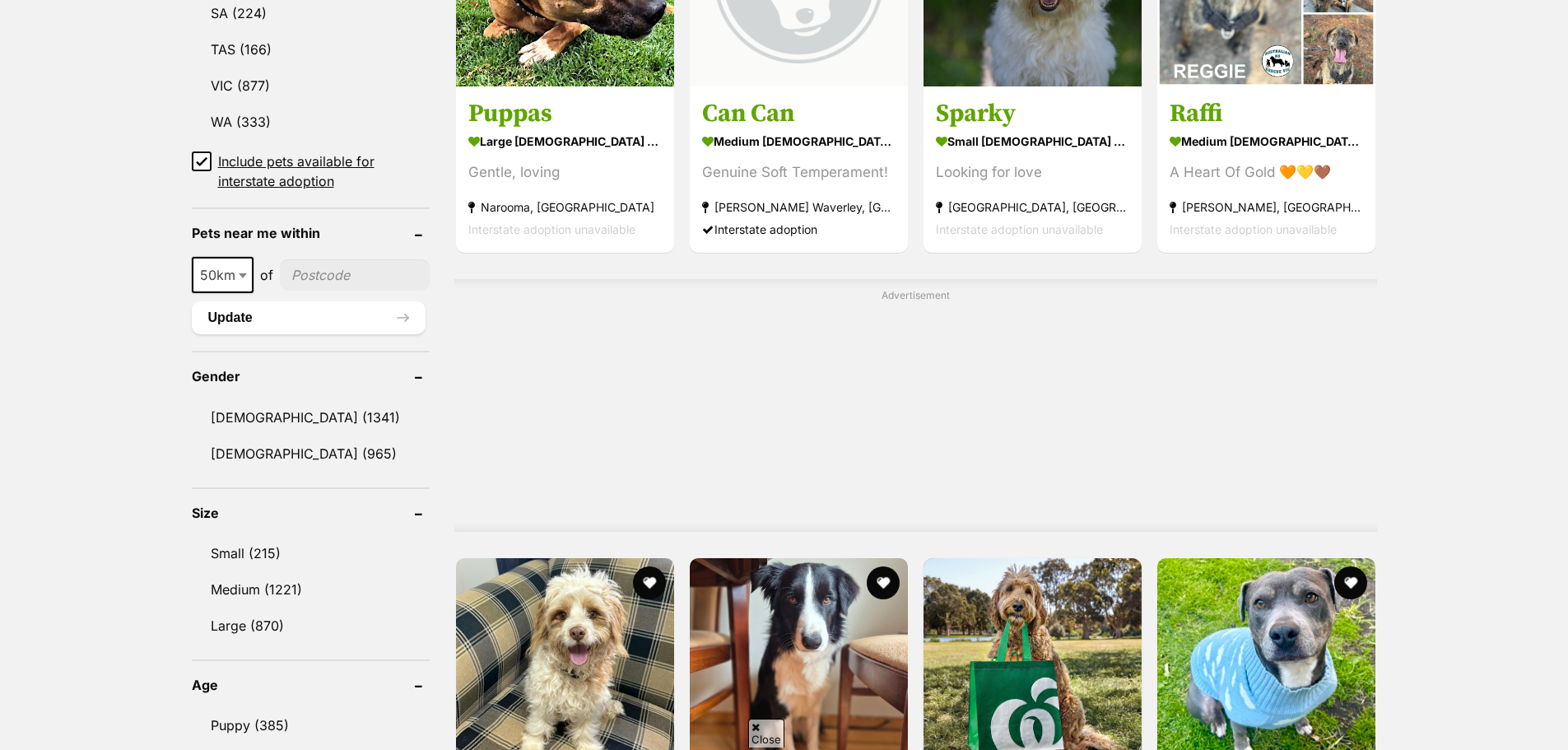
click at [196, 155] on icon at bounding box center [201, 161] width 12 height 12
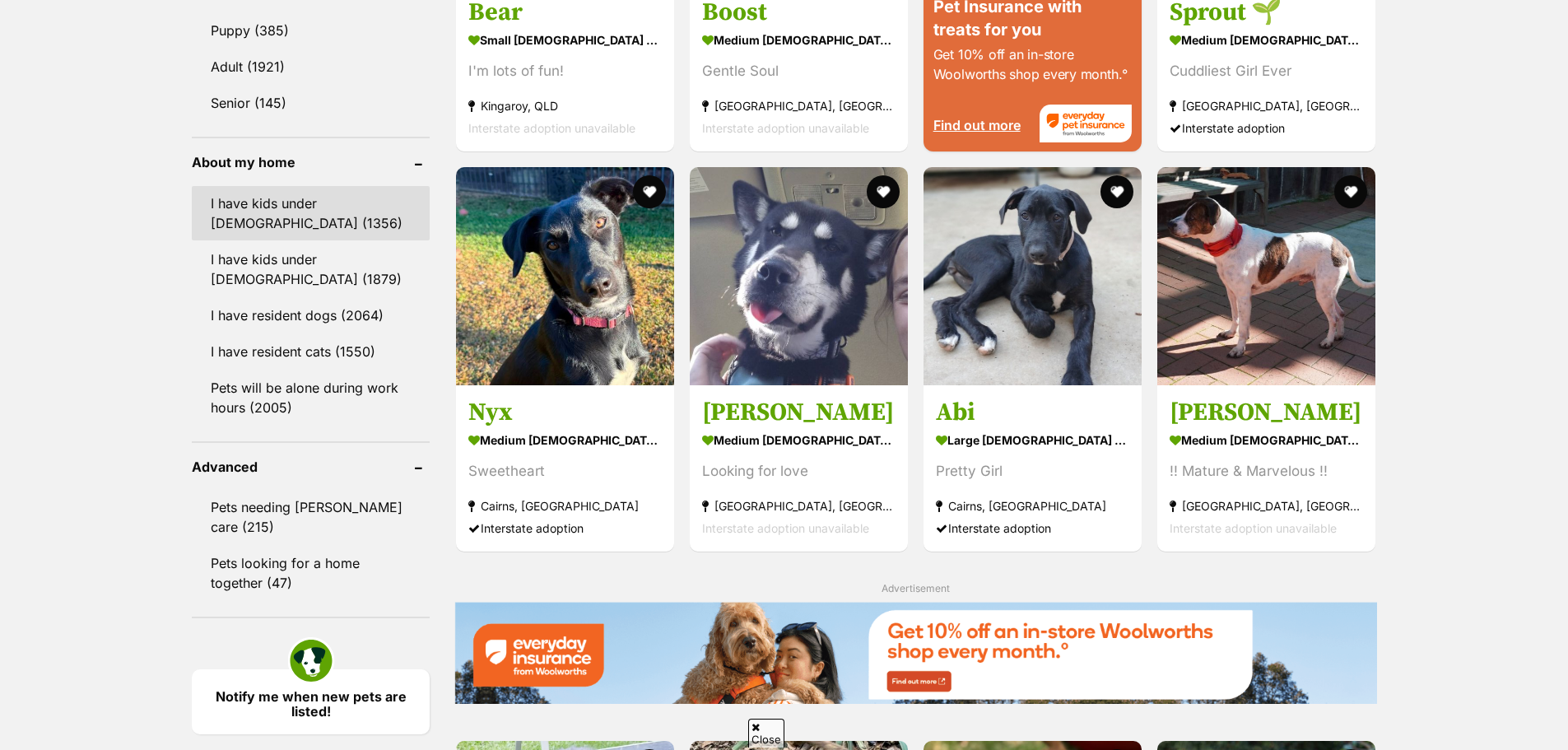
click at [296, 186] on link "I have kids under [DEMOGRAPHIC_DATA] (1356)" at bounding box center [311, 212] width 238 height 54
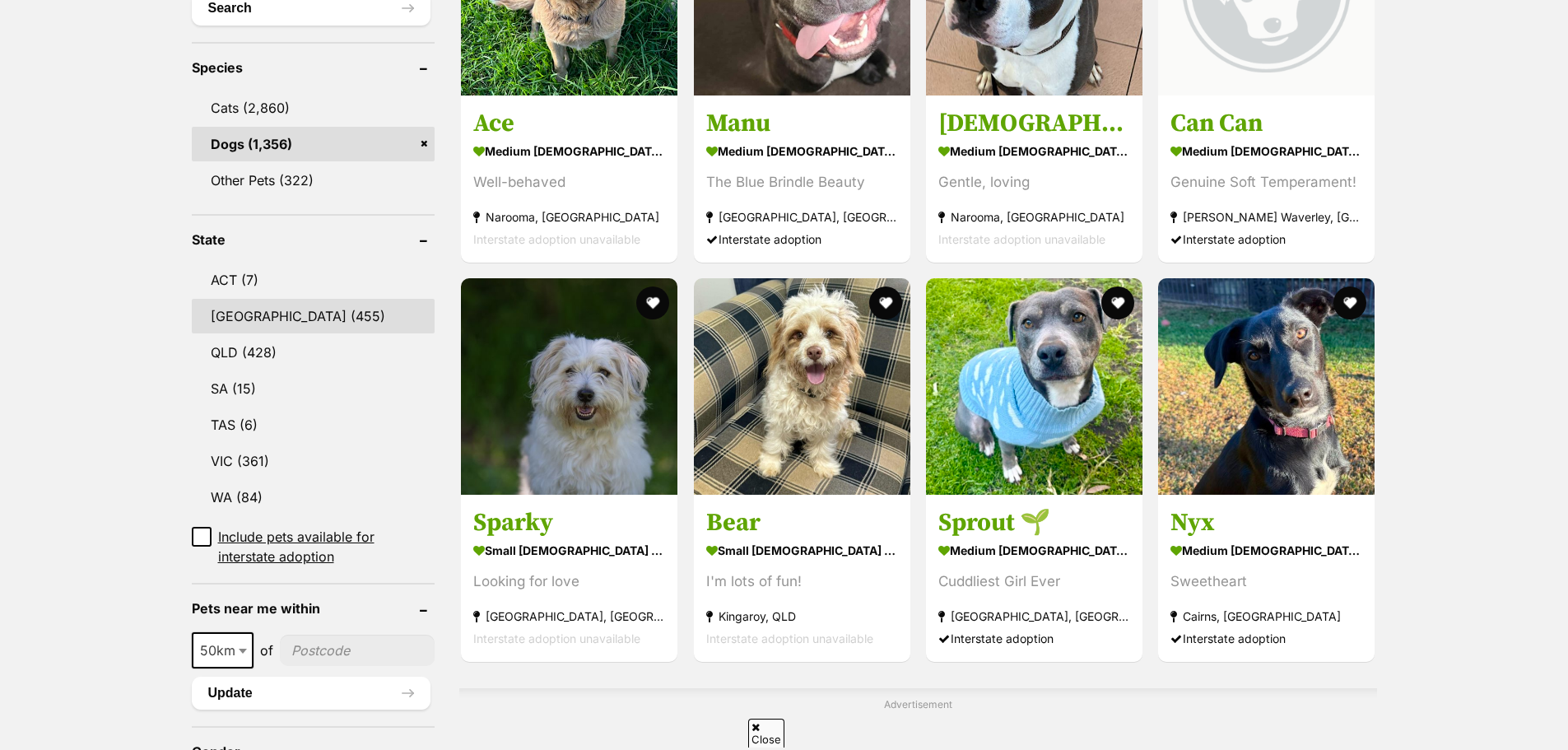
click at [280, 305] on link "[GEOGRAPHIC_DATA] (455)" at bounding box center [313, 316] width 244 height 35
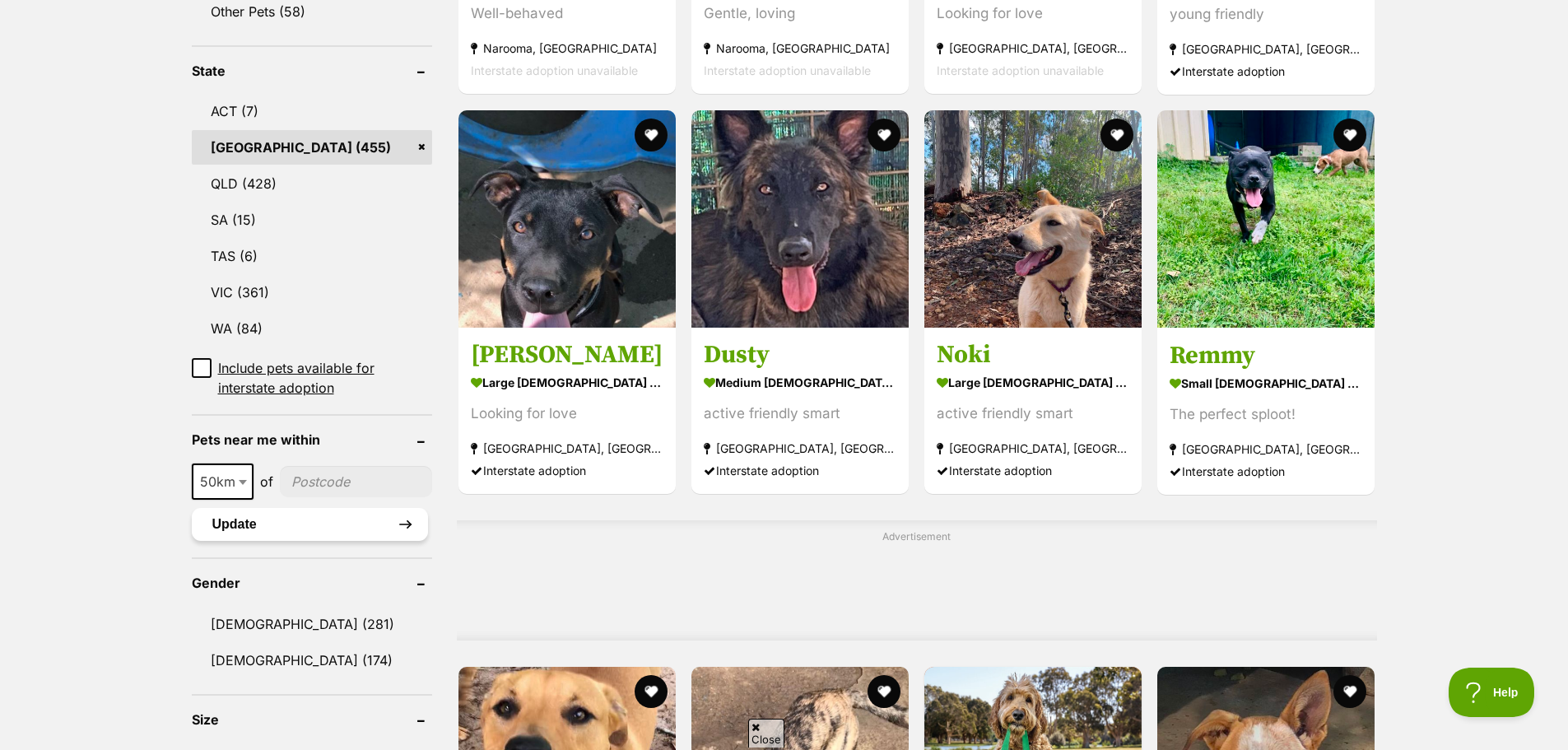
scroll to position [823, 0]
click at [319, 488] on input"] "postcode" at bounding box center [355, 480] width 153 height 31
type input"] "2320"
click at [338, 518] on button "Update" at bounding box center [310, 523] width 237 height 33
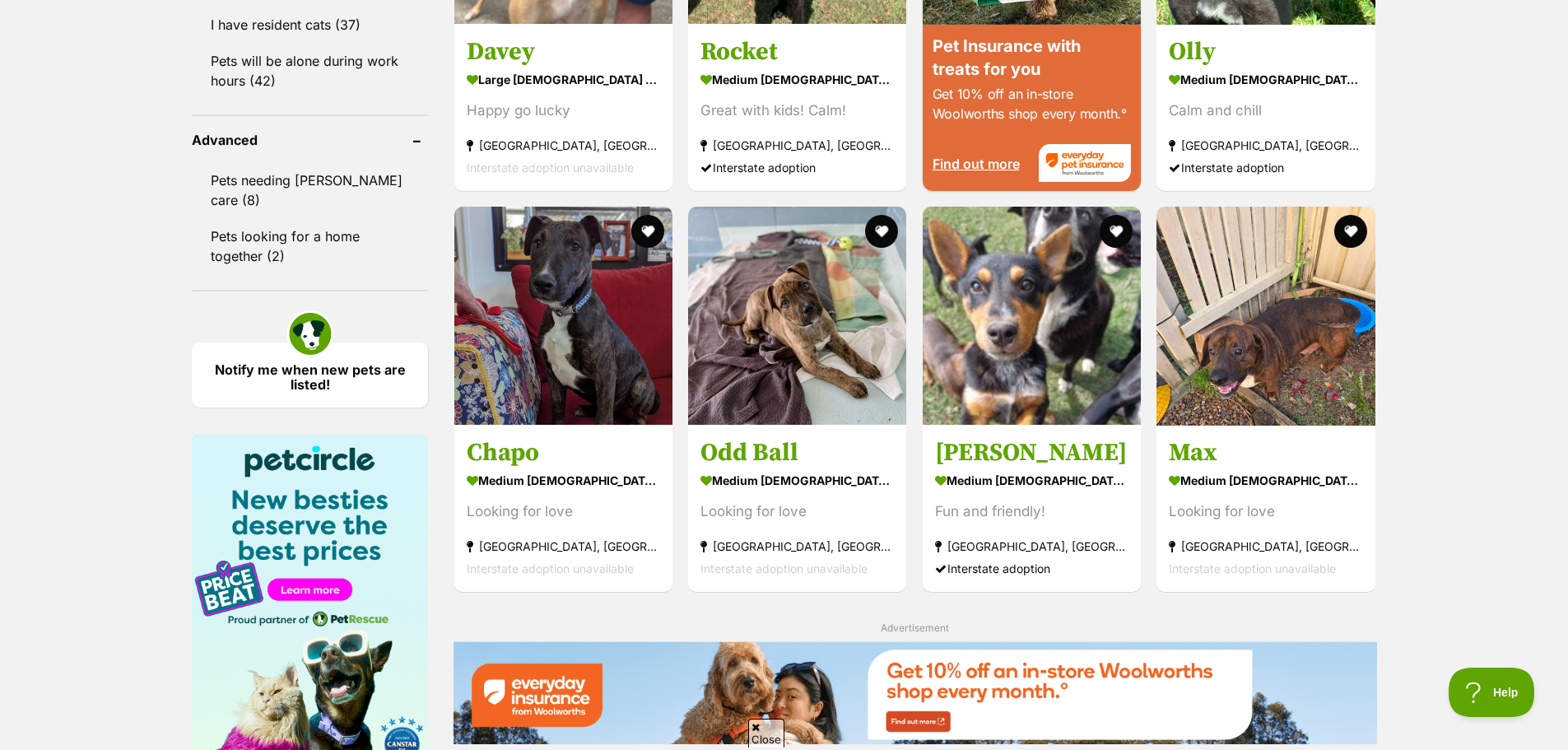
drag, startPoint x: 1272, startPoint y: 357, endPoint x: 1434, endPoint y: 444, distance: 183.9
drag, startPoint x: 1434, startPoint y: 444, endPoint x: 1440, endPoint y: 522, distance: 78.2
click at [1444, 539] on div "Displaying 1 to 19 of 50 pets Clear all 4 filters Show 20 40 60 pets per page V…" at bounding box center [784, 76] width 1568 height 2718
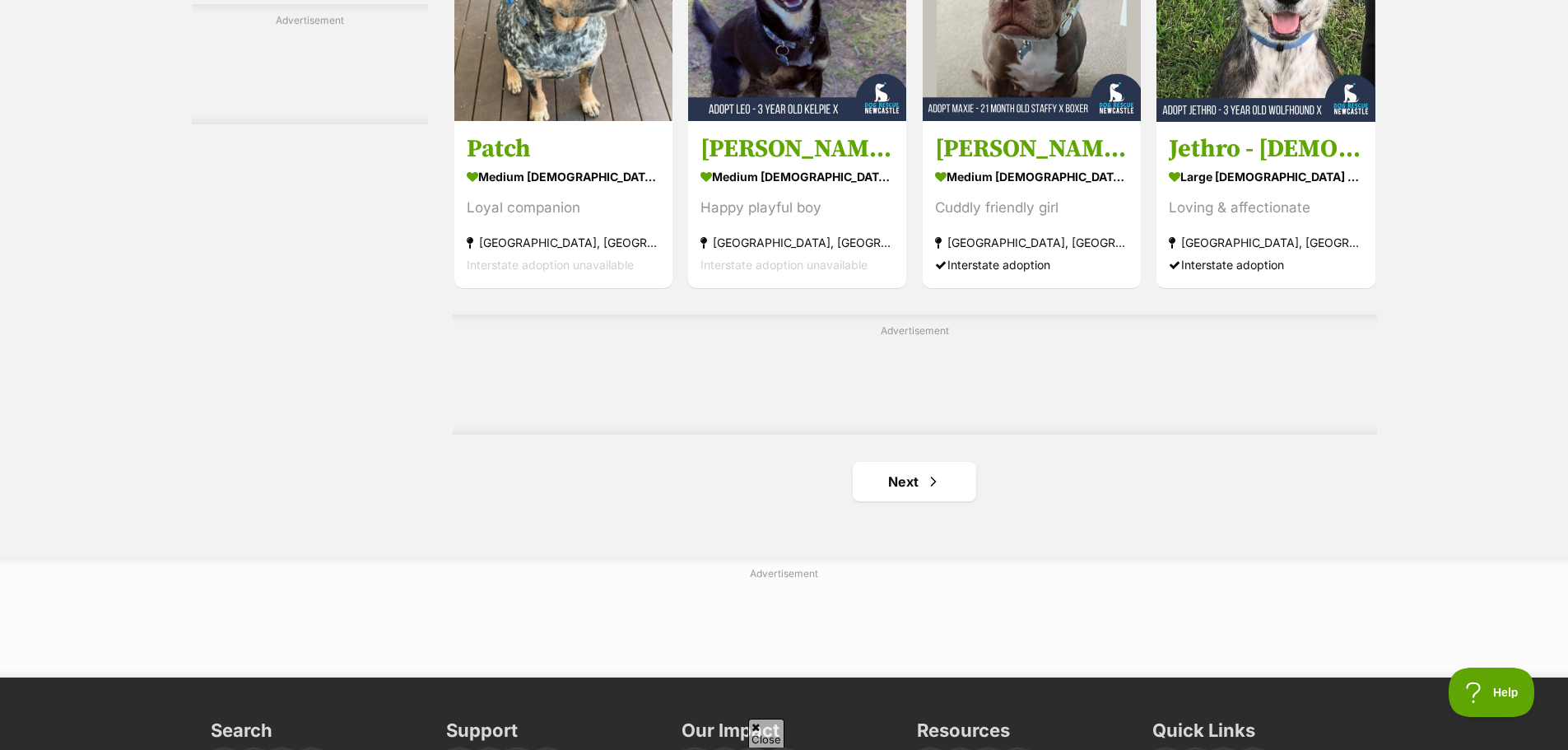
scroll to position [2551, 0]
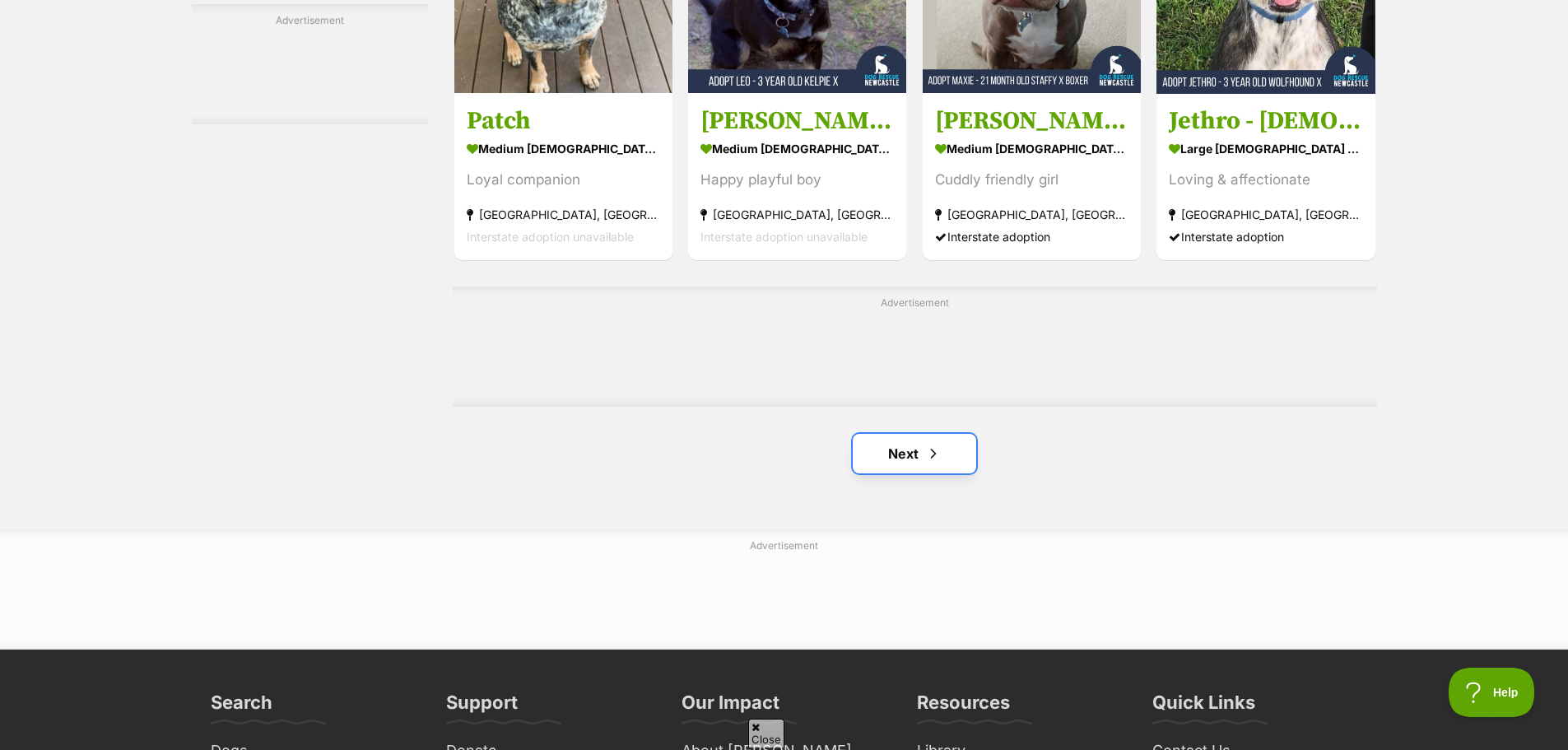
click at [899, 444] on link "Next" at bounding box center [914, 454] width 123 height 39
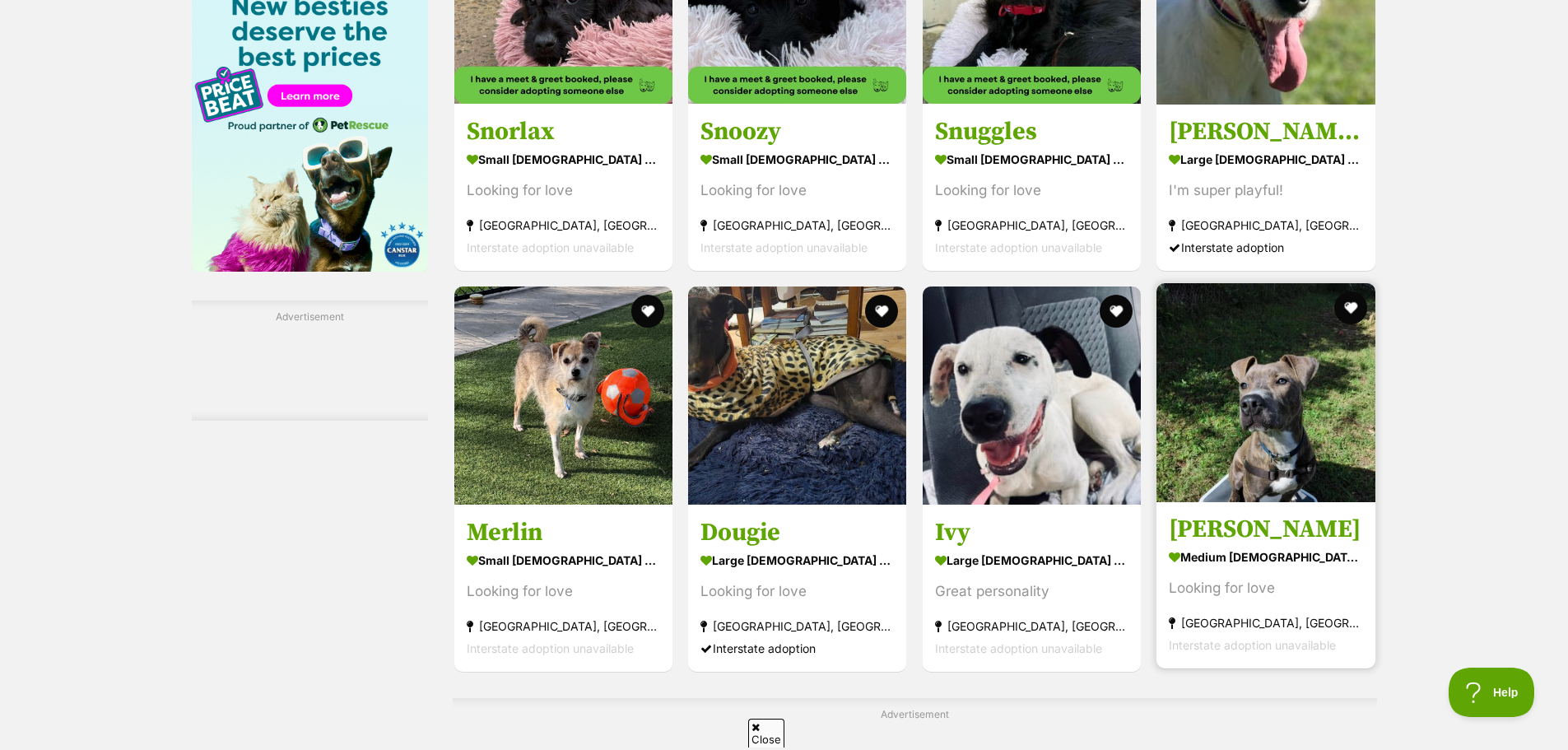
scroll to position [2387, 0]
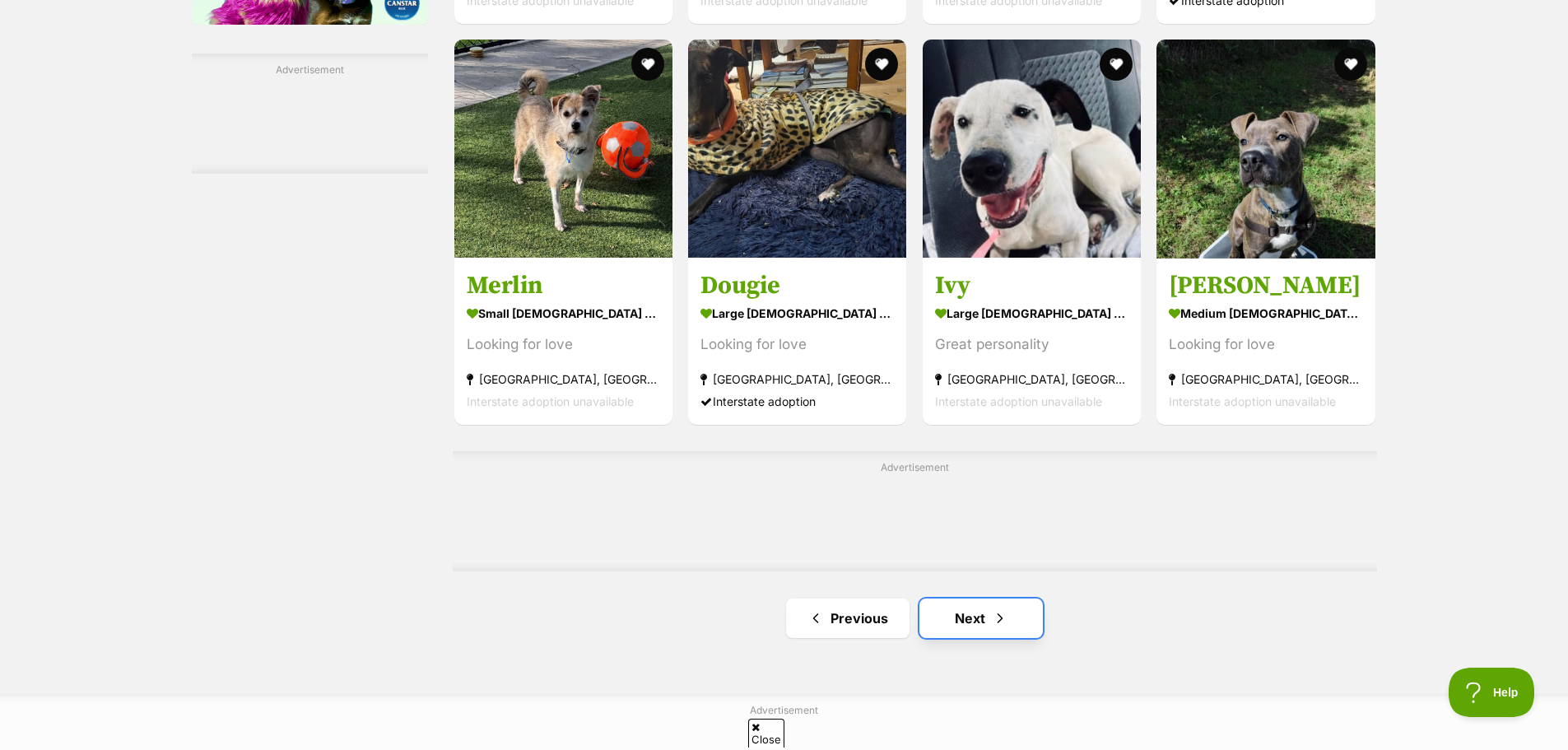
click at [973, 638] on link "Next" at bounding box center [981, 618] width 123 height 39
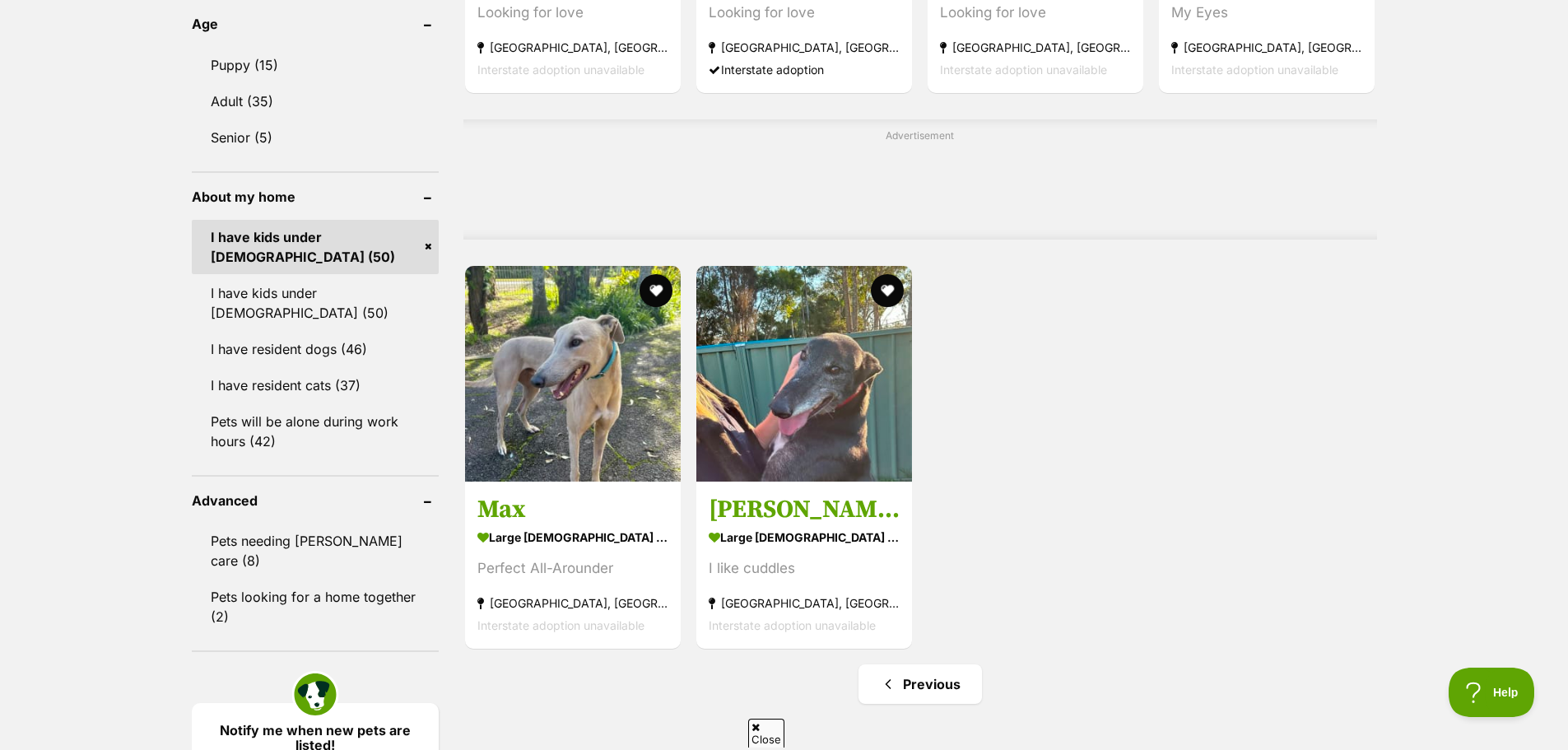
scroll to position [1399, 0]
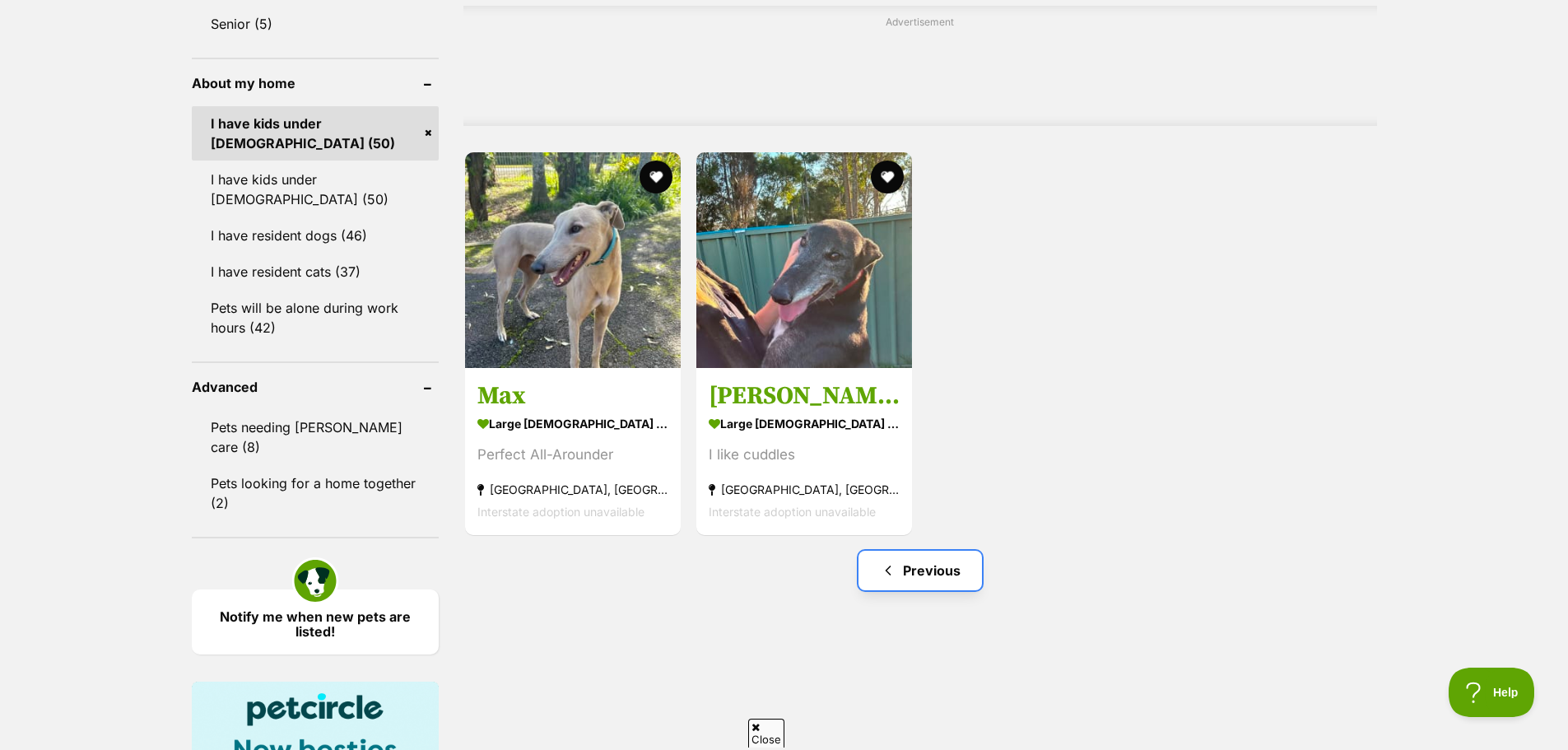
click at [892, 562] on span "Previous page" at bounding box center [888, 571] width 16 height 20
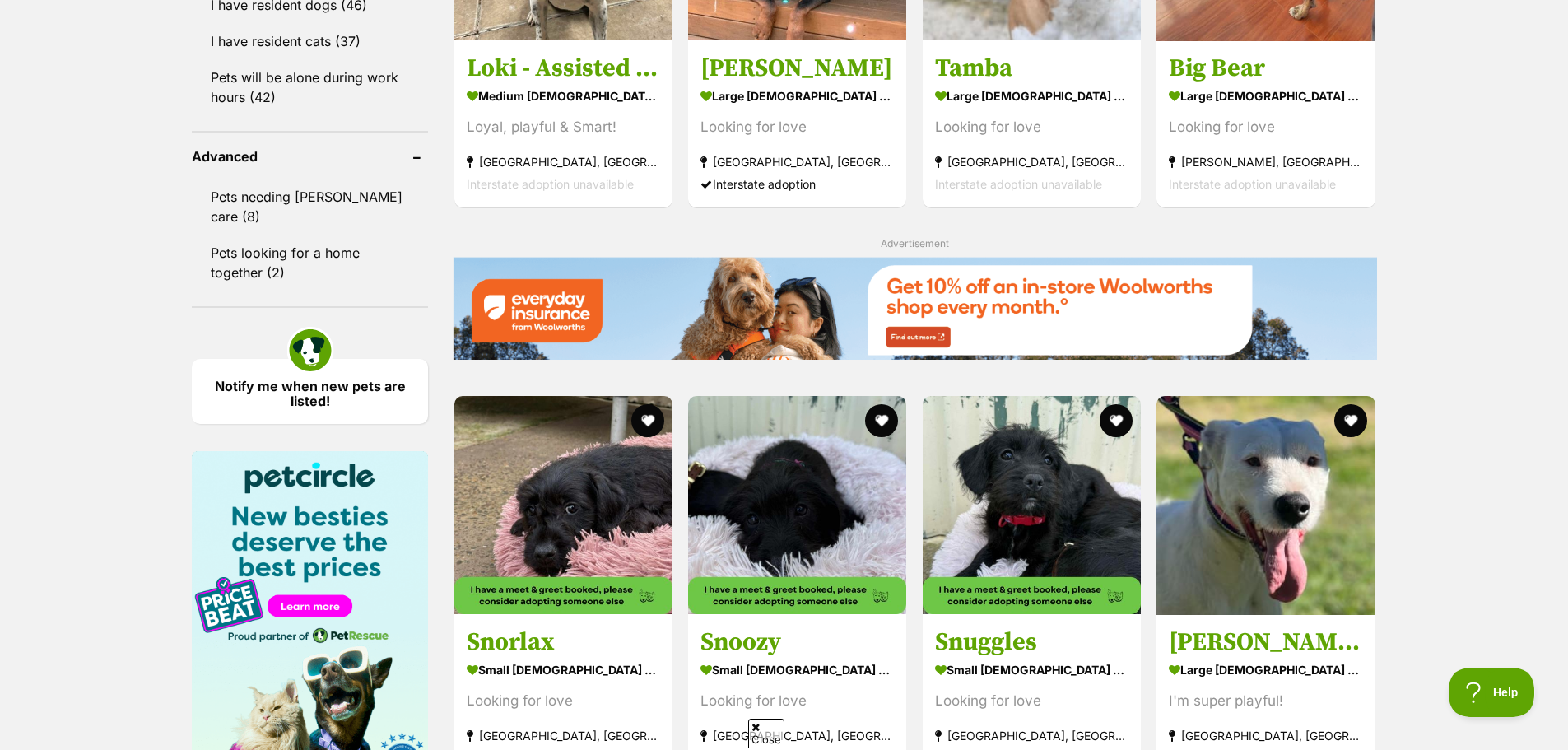
scroll to position [1975, 0]
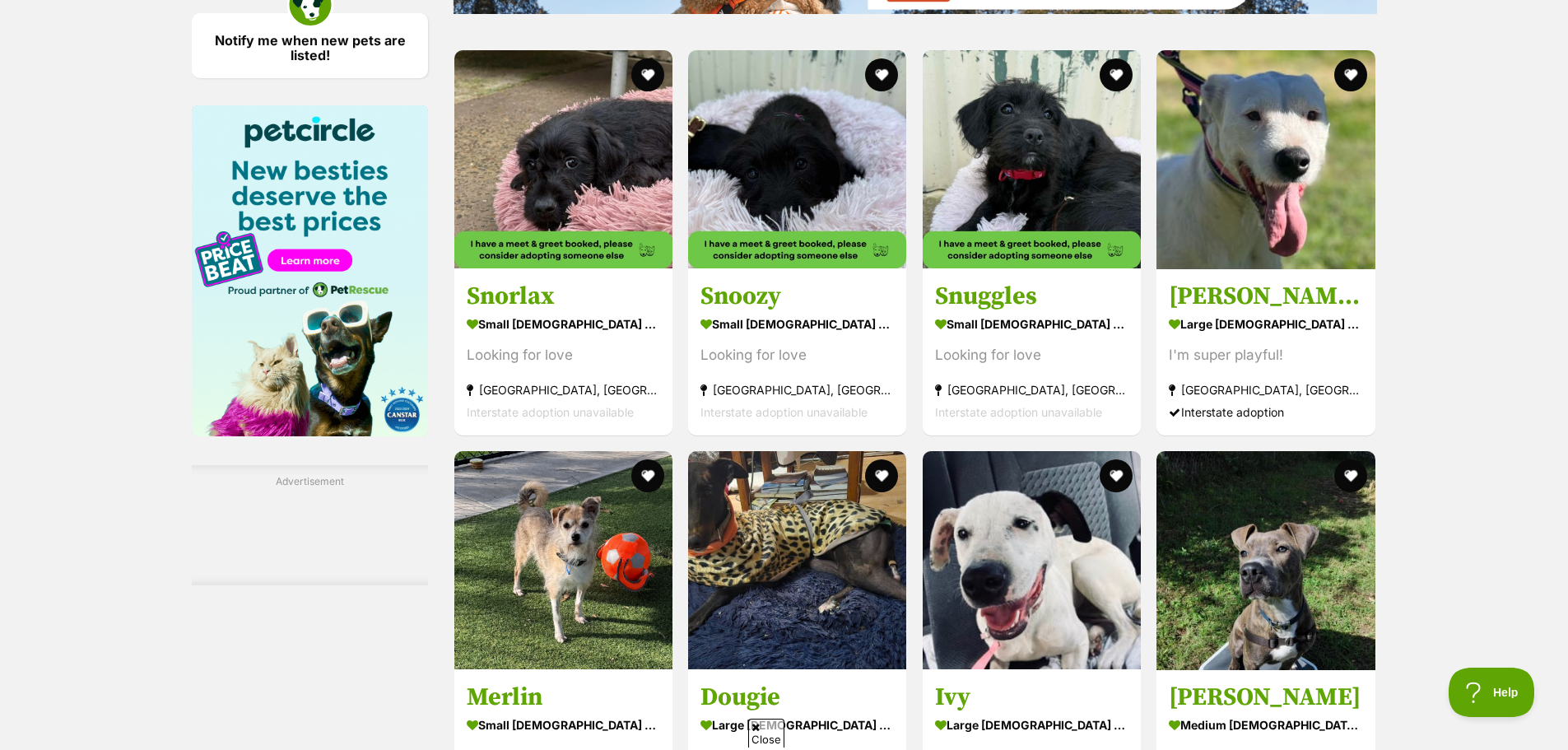
drag, startPoint x: 1054, startPoint y: 171, endPoint x: 1424, endPoint y: 191, distance: 370.5
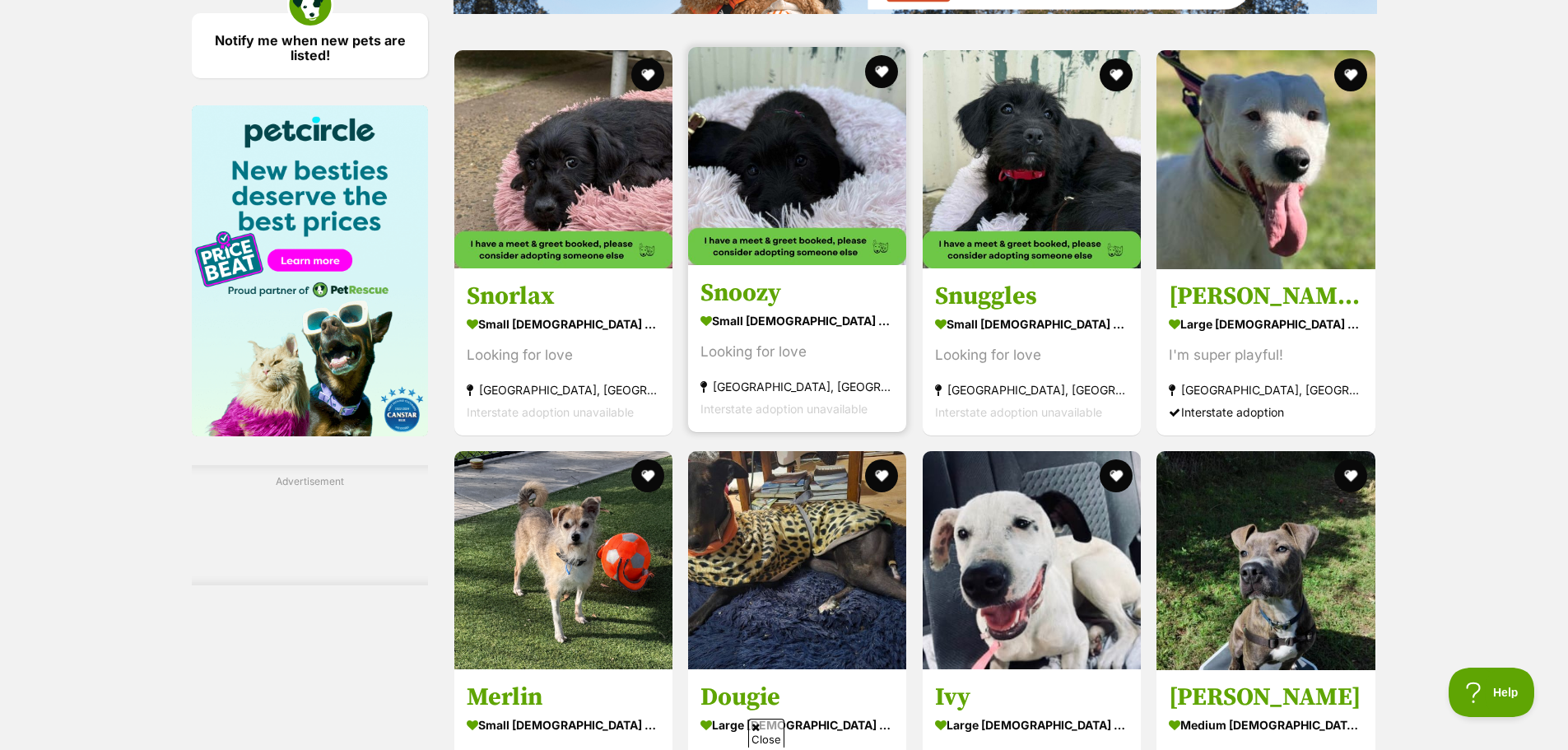
drag, startPoint x: 592, startPoint y: 214, endPoint x: 812, endPoint y: 152, distance: 228.6
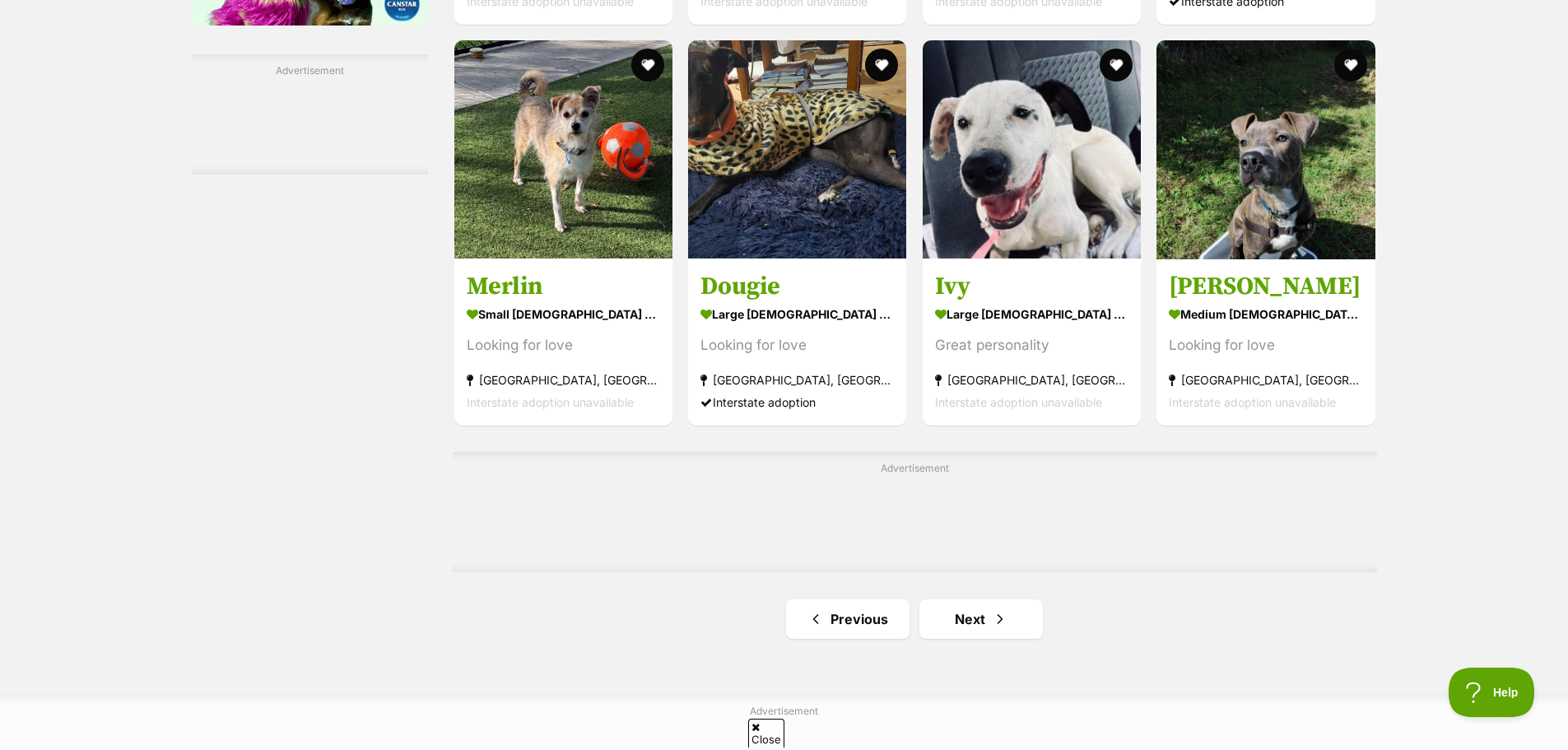
scroll to position [2387, 0]
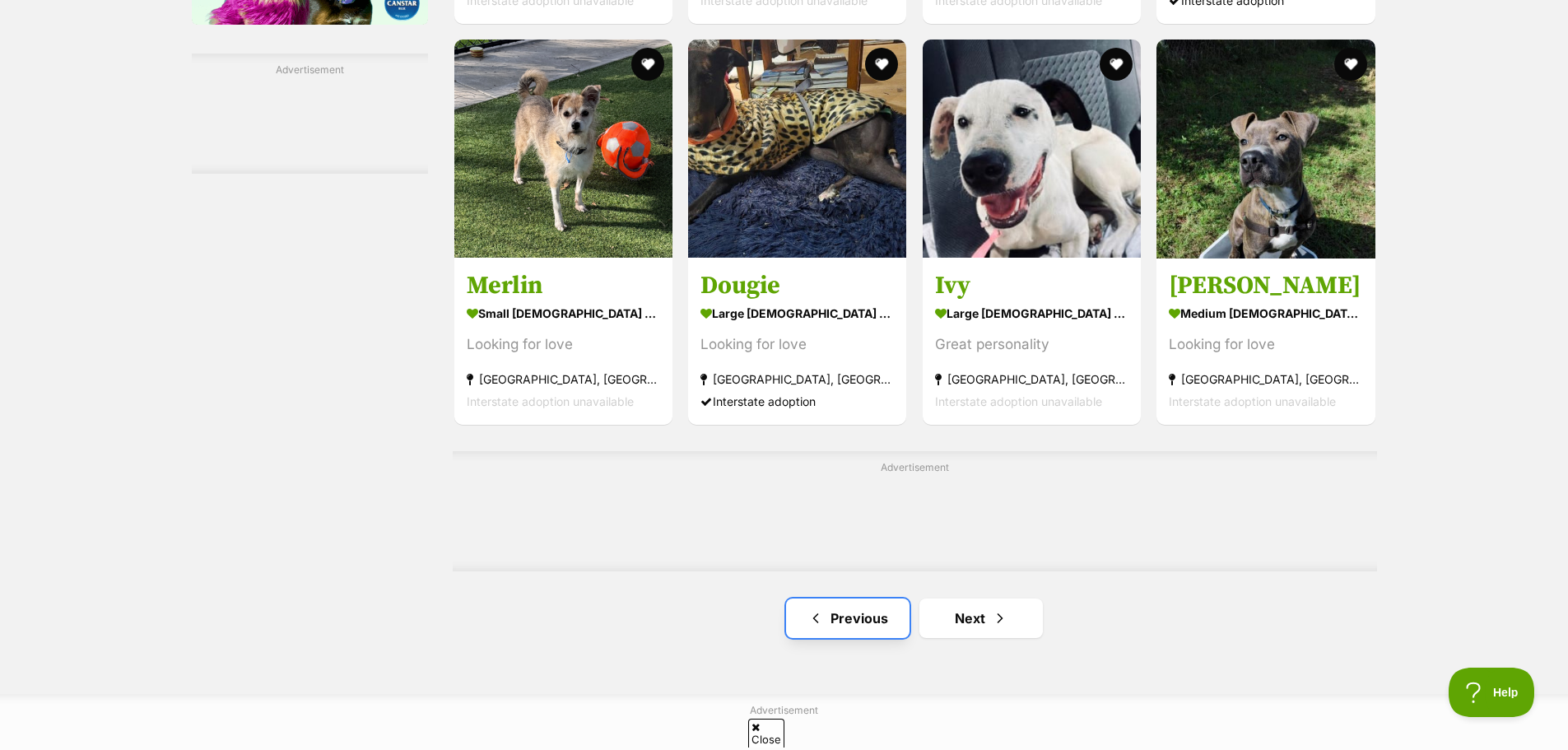
click at [857, 629] on link "Previous" at bounding box center [847, 618] width 123 height 39
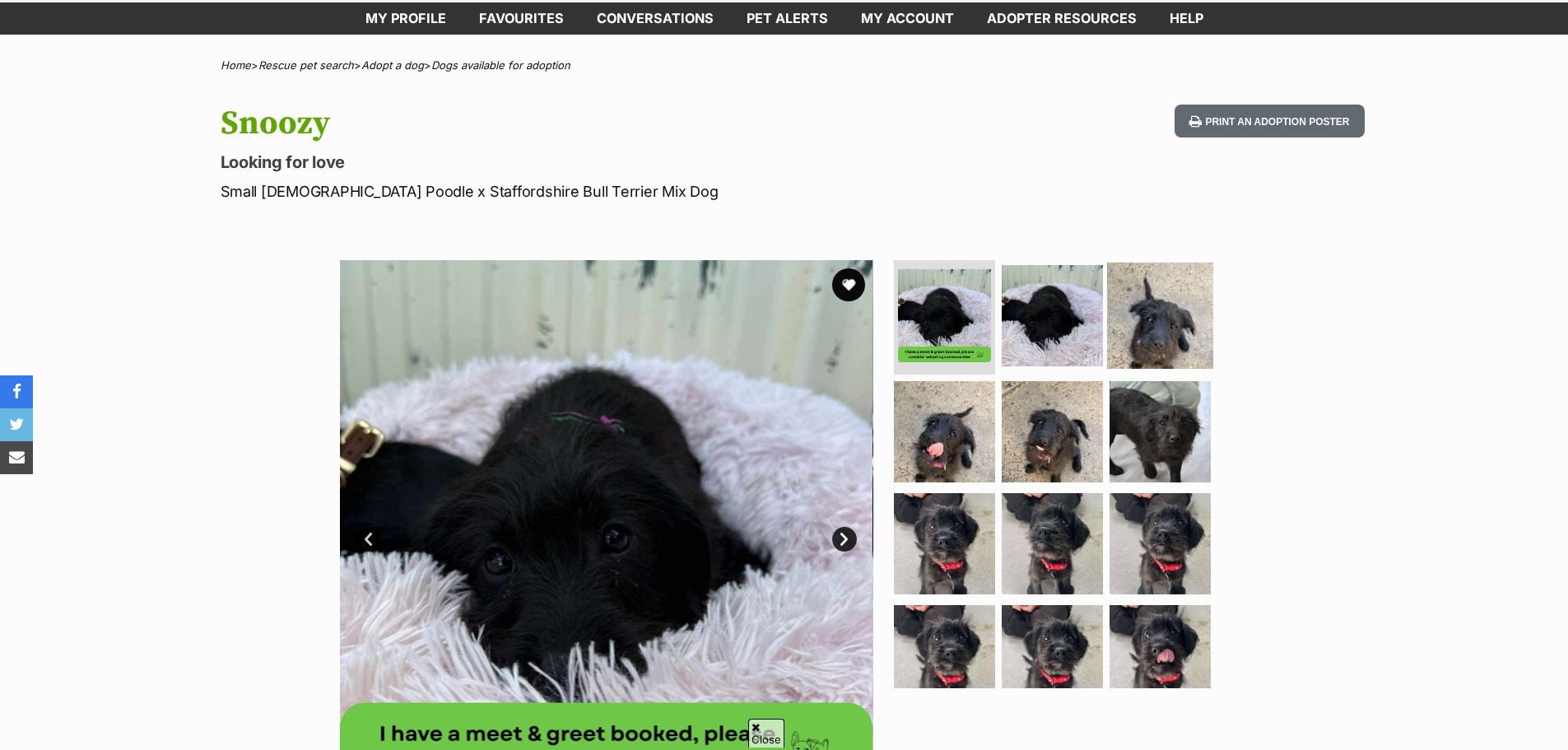
drag, startPoint x: 1143, startPoint y: 307, endPoint x: 1199, endPoint y: 299, distance: 56.6
click at [1143, 307] on img at bounding box center [1160, 314] width 106 height 106
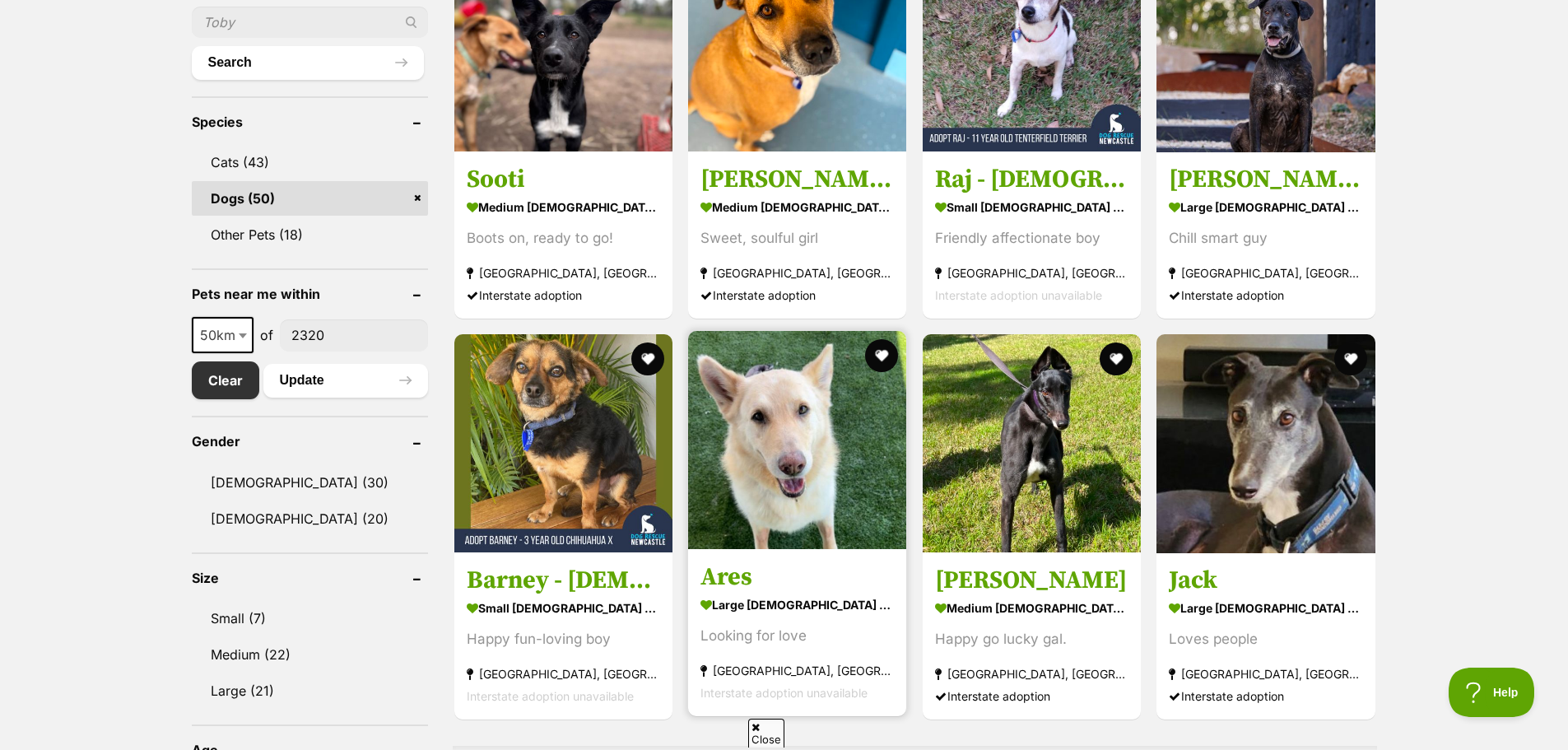
scroll to position [905, 0]
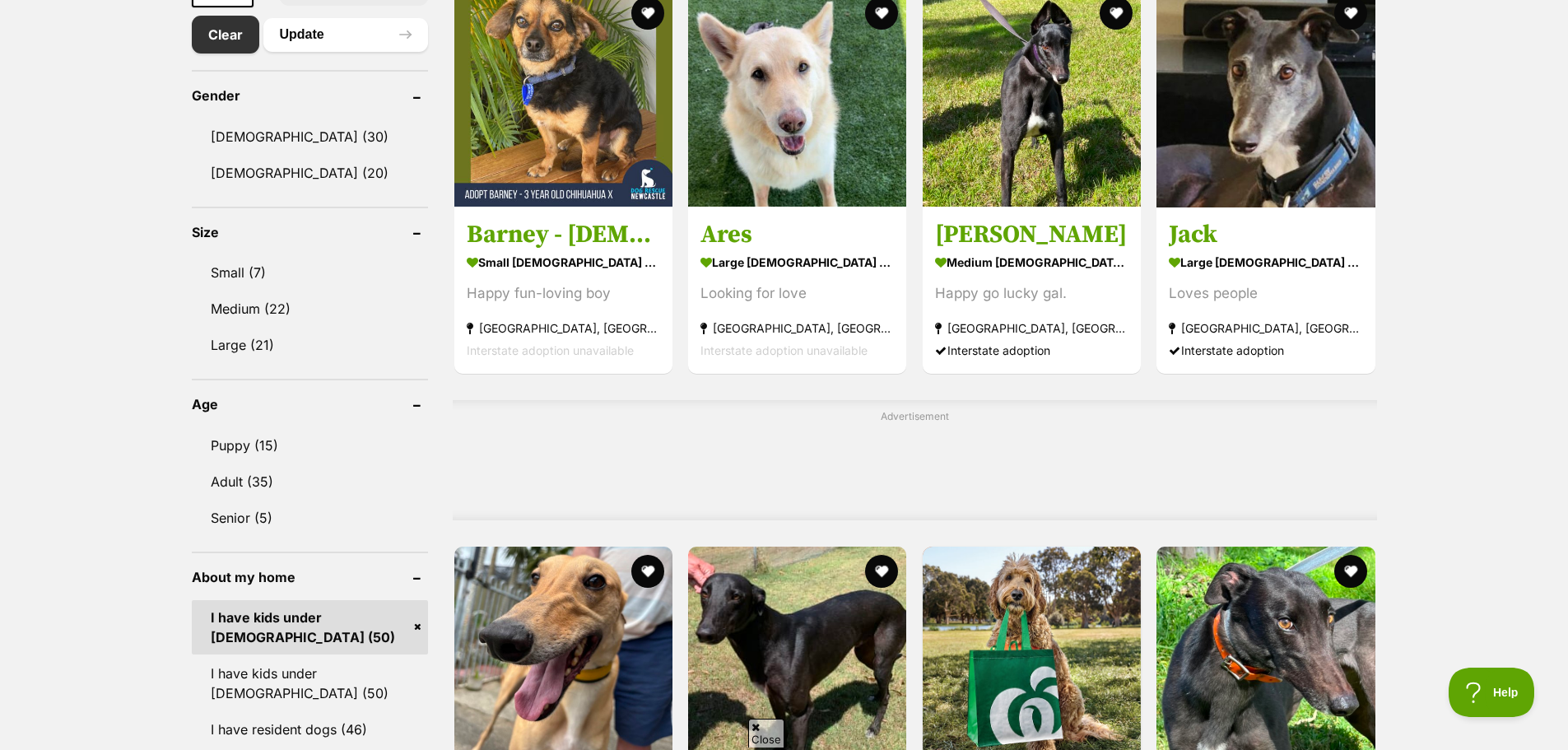
drag, startPoint x: 582, startPoint y: 125, endPoint x: 1484, endPoint y: 183, distance: 903.9
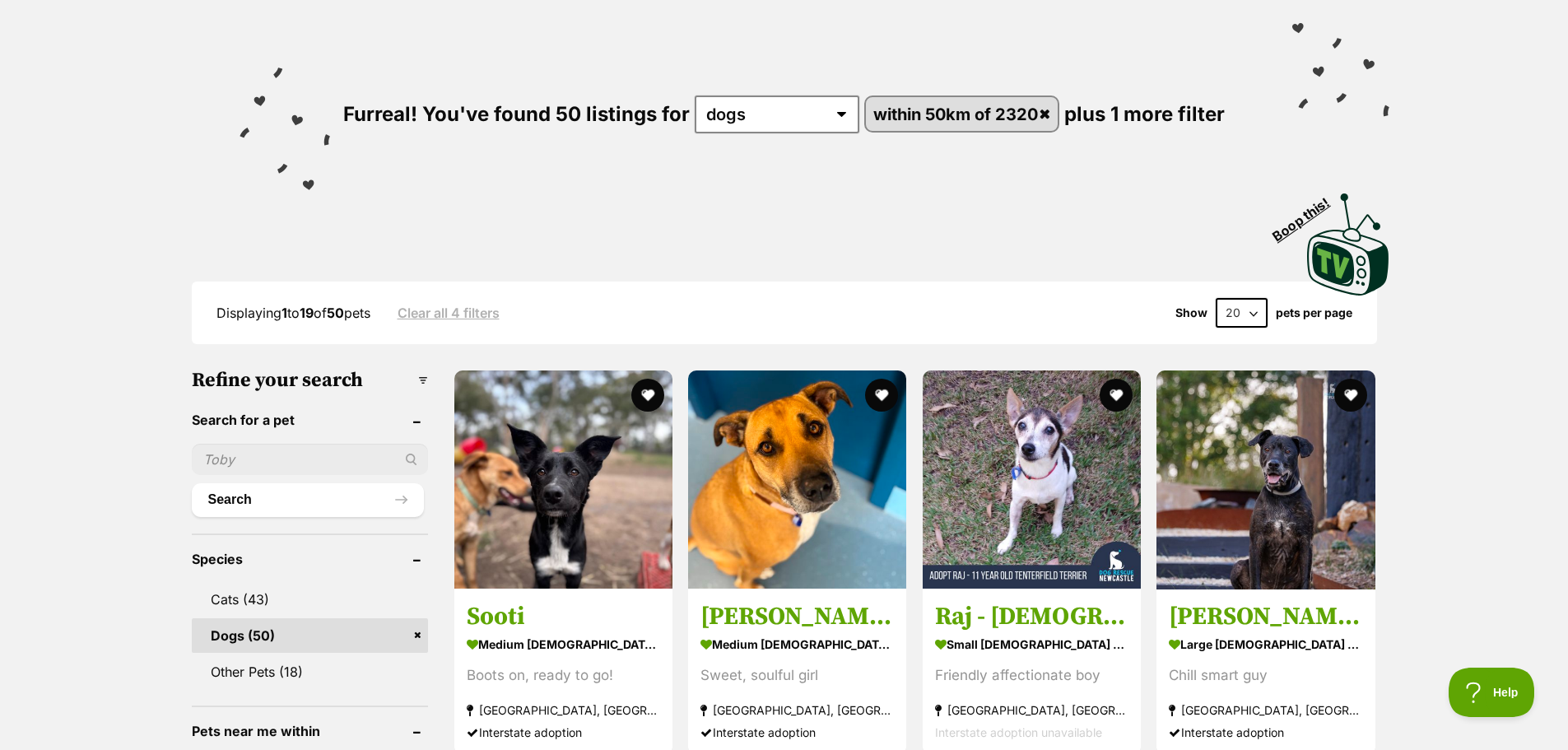
scroll to position [0, 0]
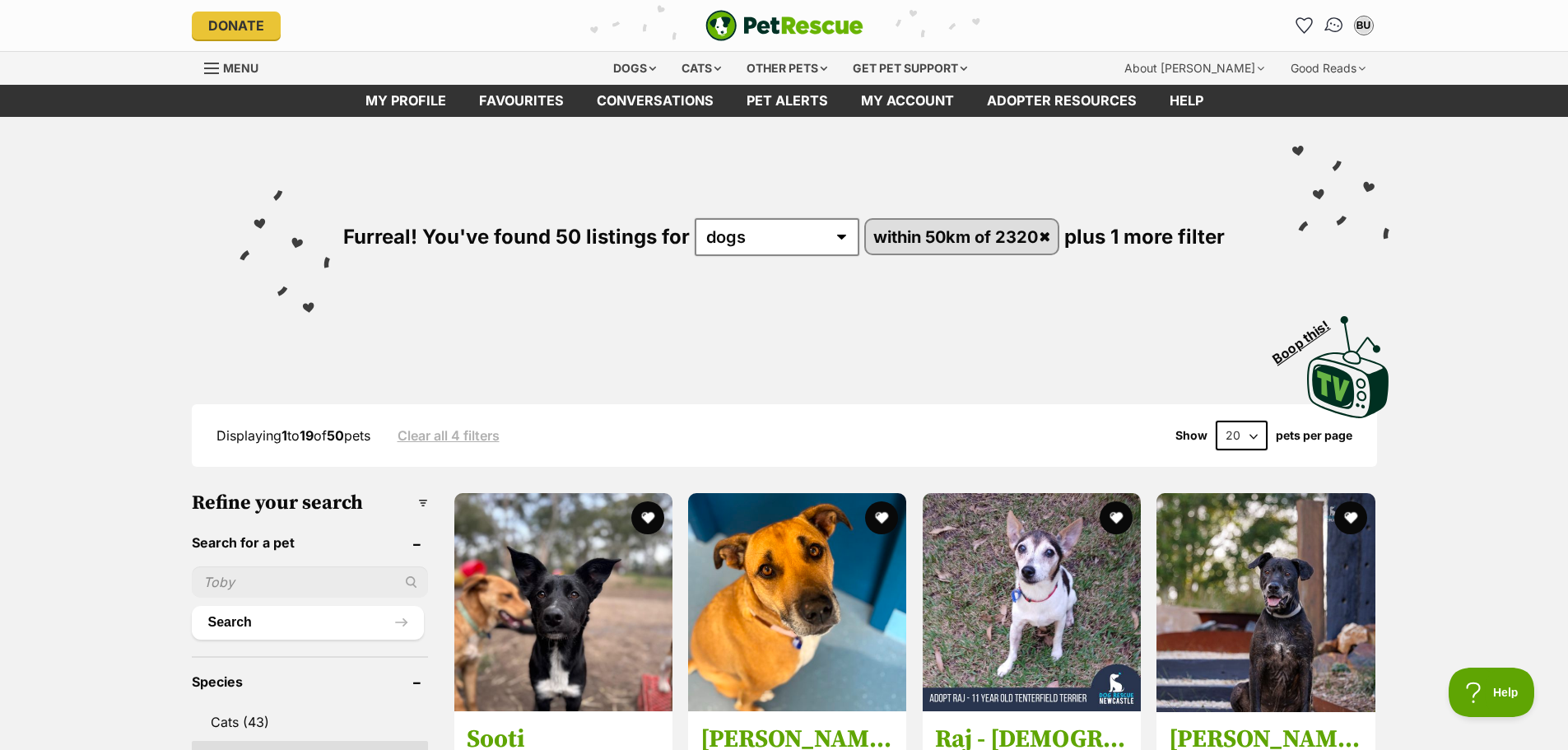
click at [1329, 19] on img "Conversations" at bounding box center [1333, 26] width 22 height 21
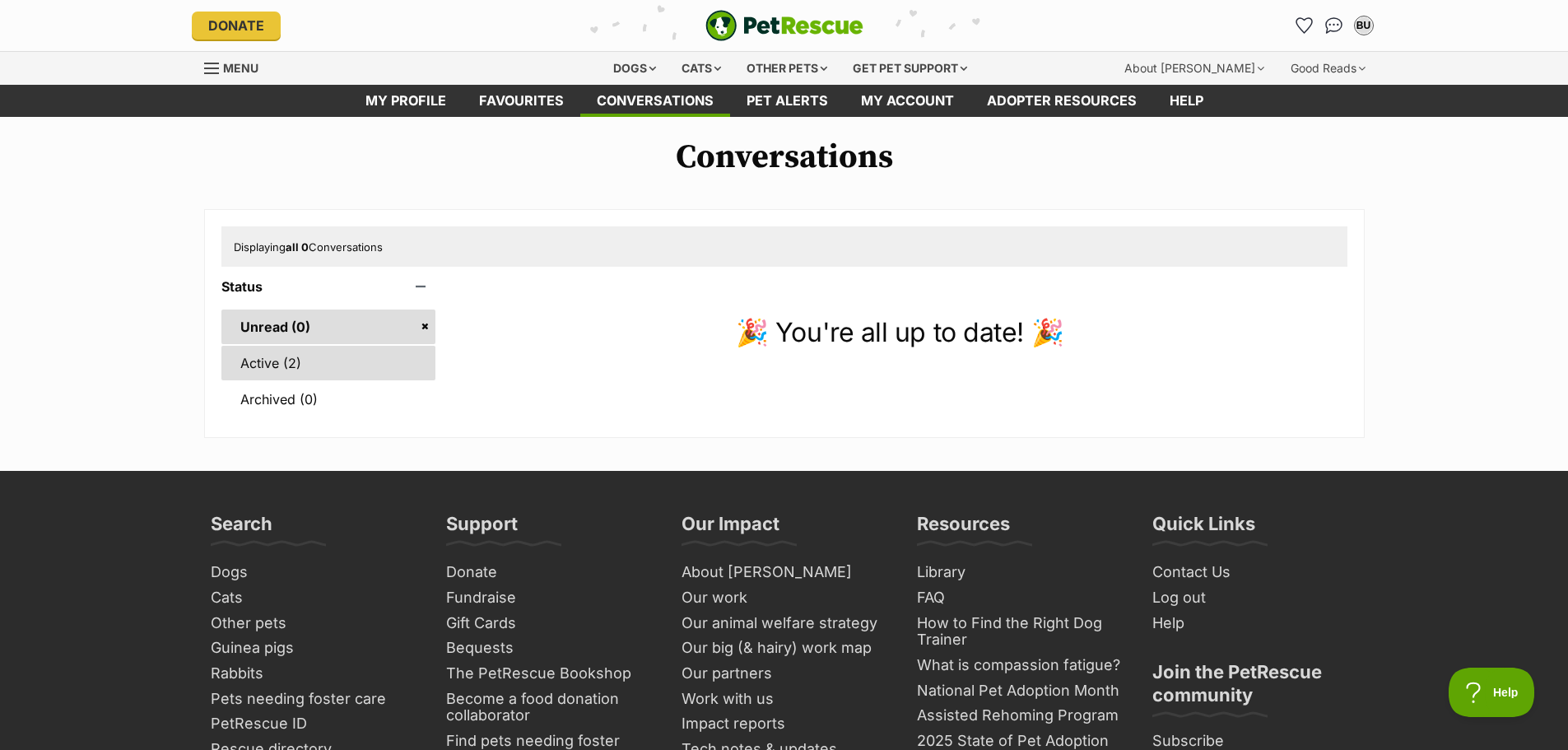
click at [336, 355] on link "Active (2)" at bounding box center [329, 362] width 215 height 35
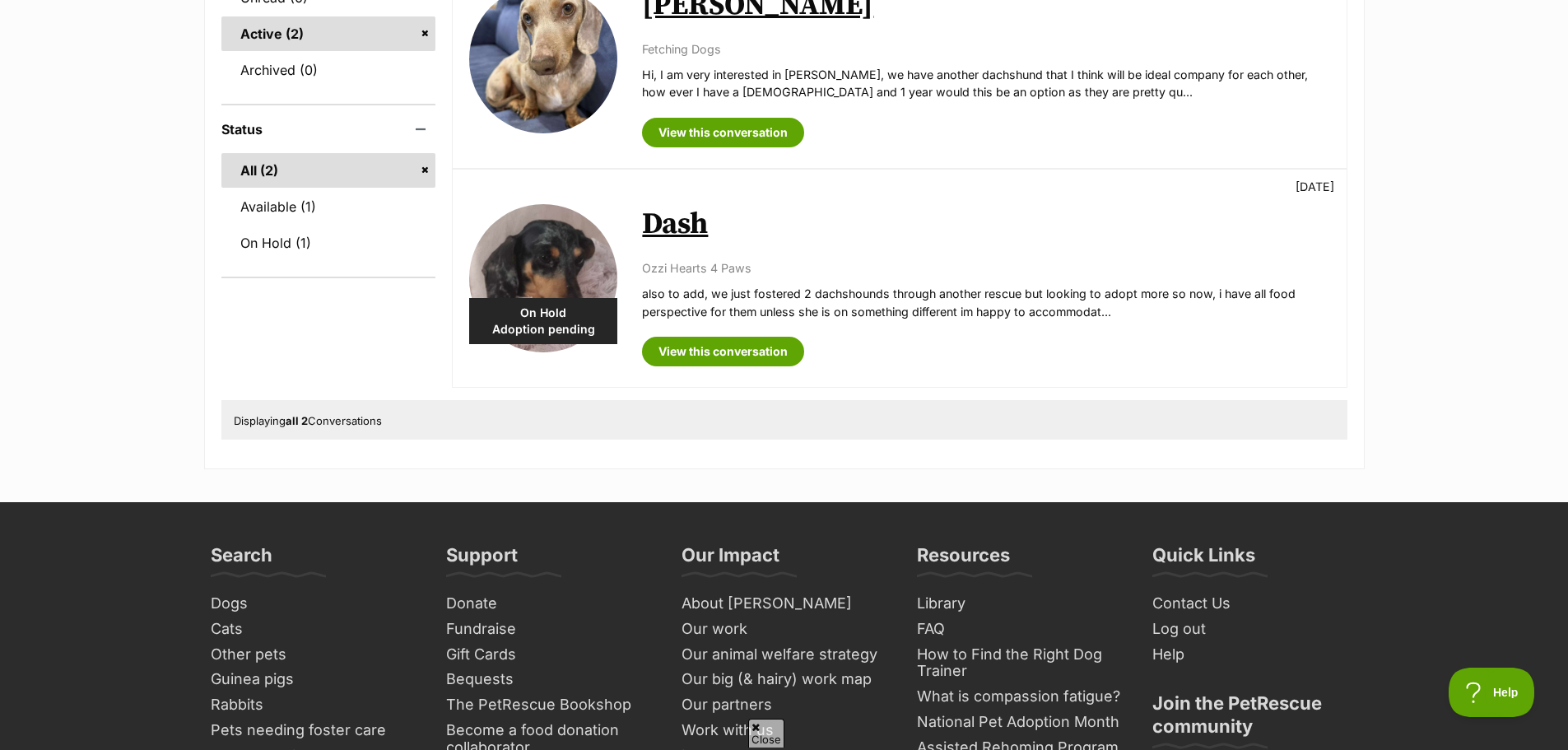
click at [668, 234] on link "Dash" at bounding box center [675, 223] width 66 height 37
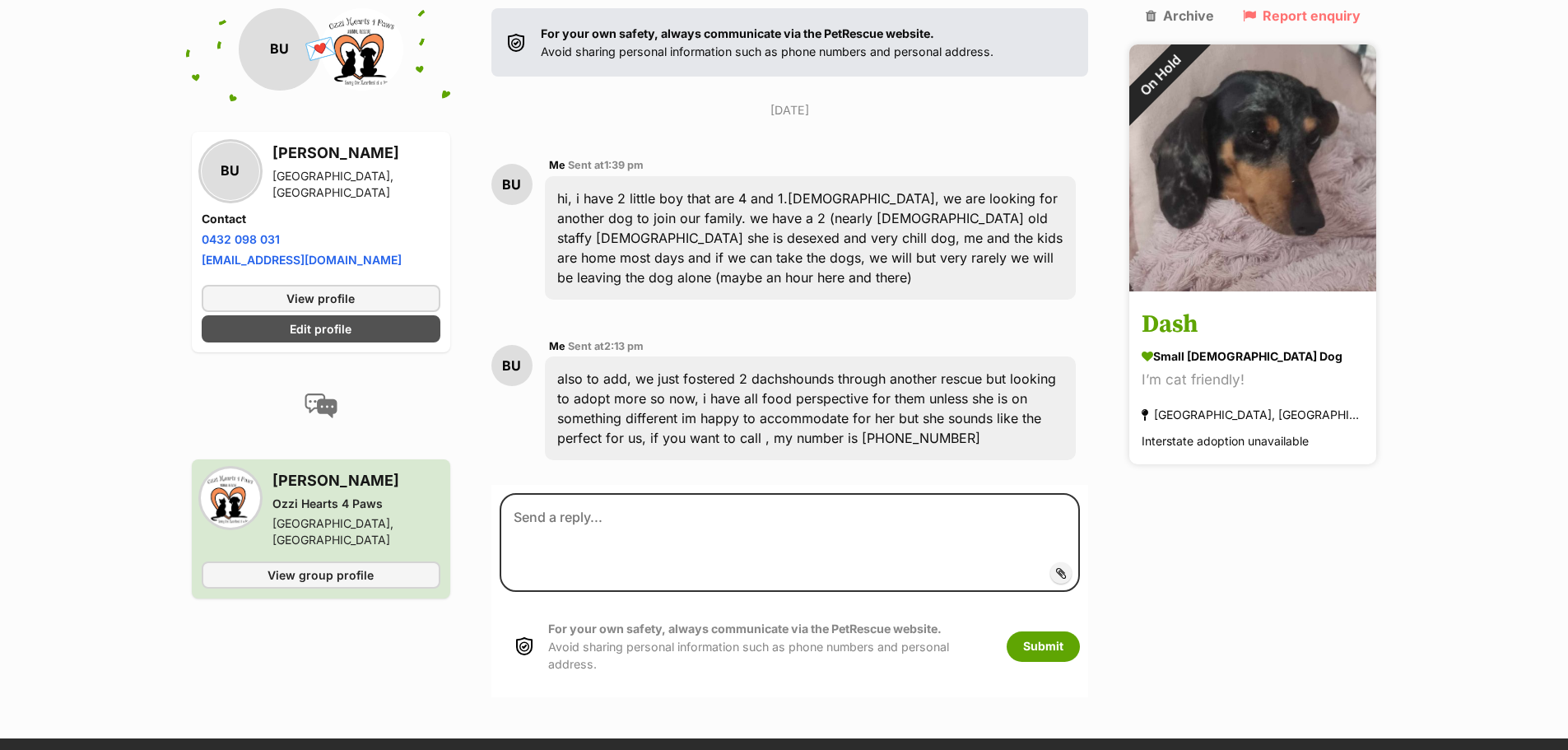
scroll to position [240, 0]
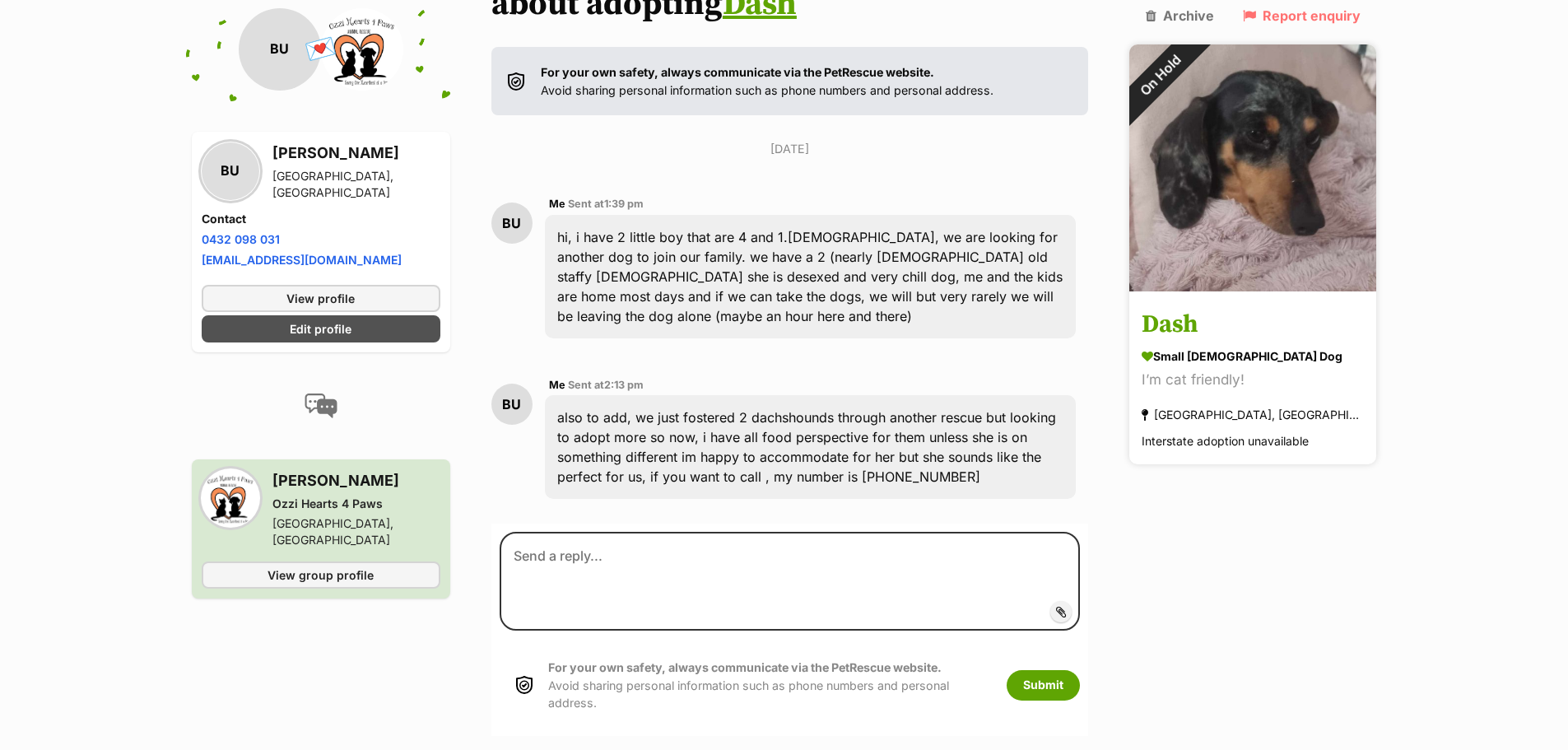
click at [1238, 348] on div "small female Dog" at bounding box center [1252, 356] width 222 height 17
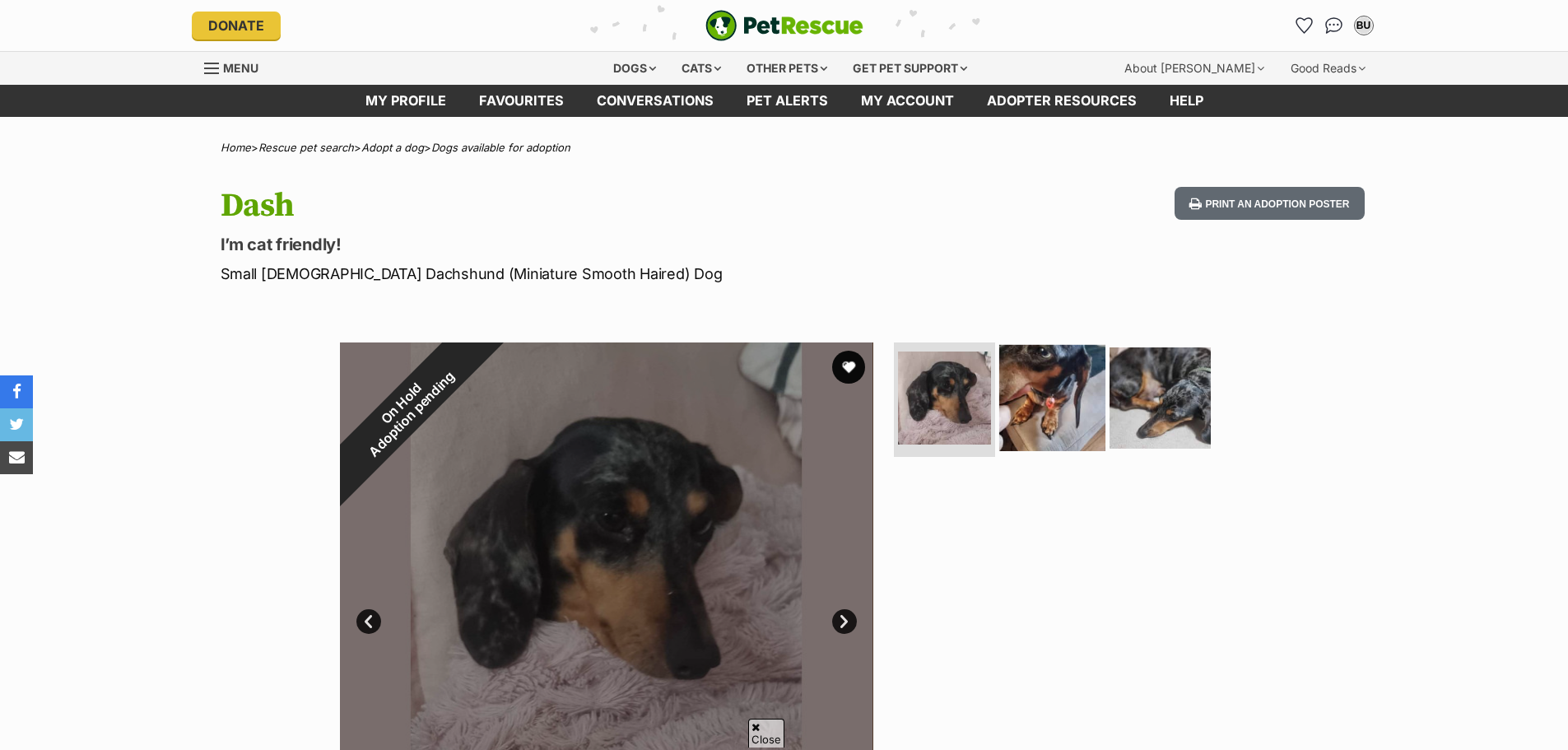
click at [1088, 344] on img at bounding box center [1052, 396] width 106 height 106
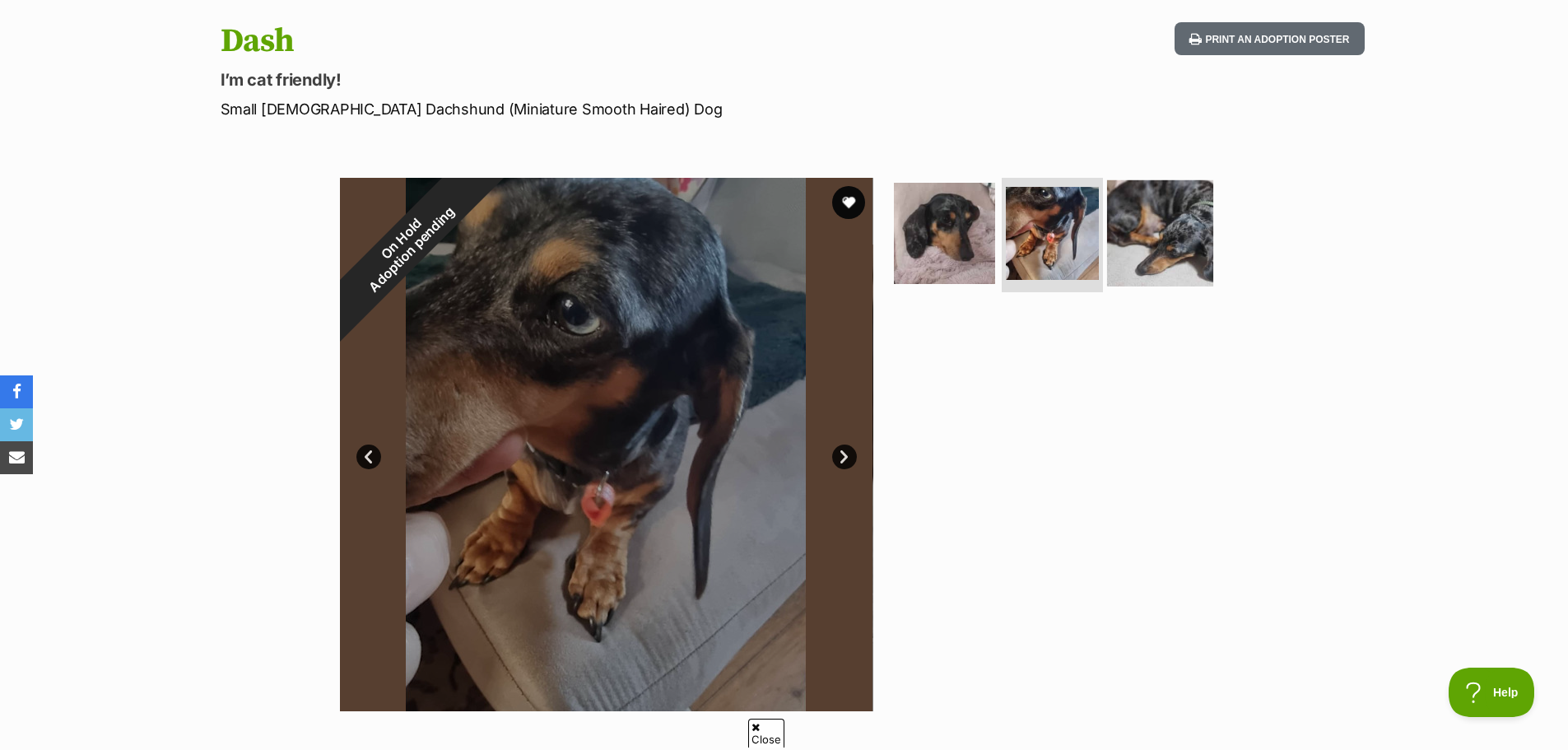
click at [1145, 231] on img at bounding box center [1160, 232] width 106 height 106
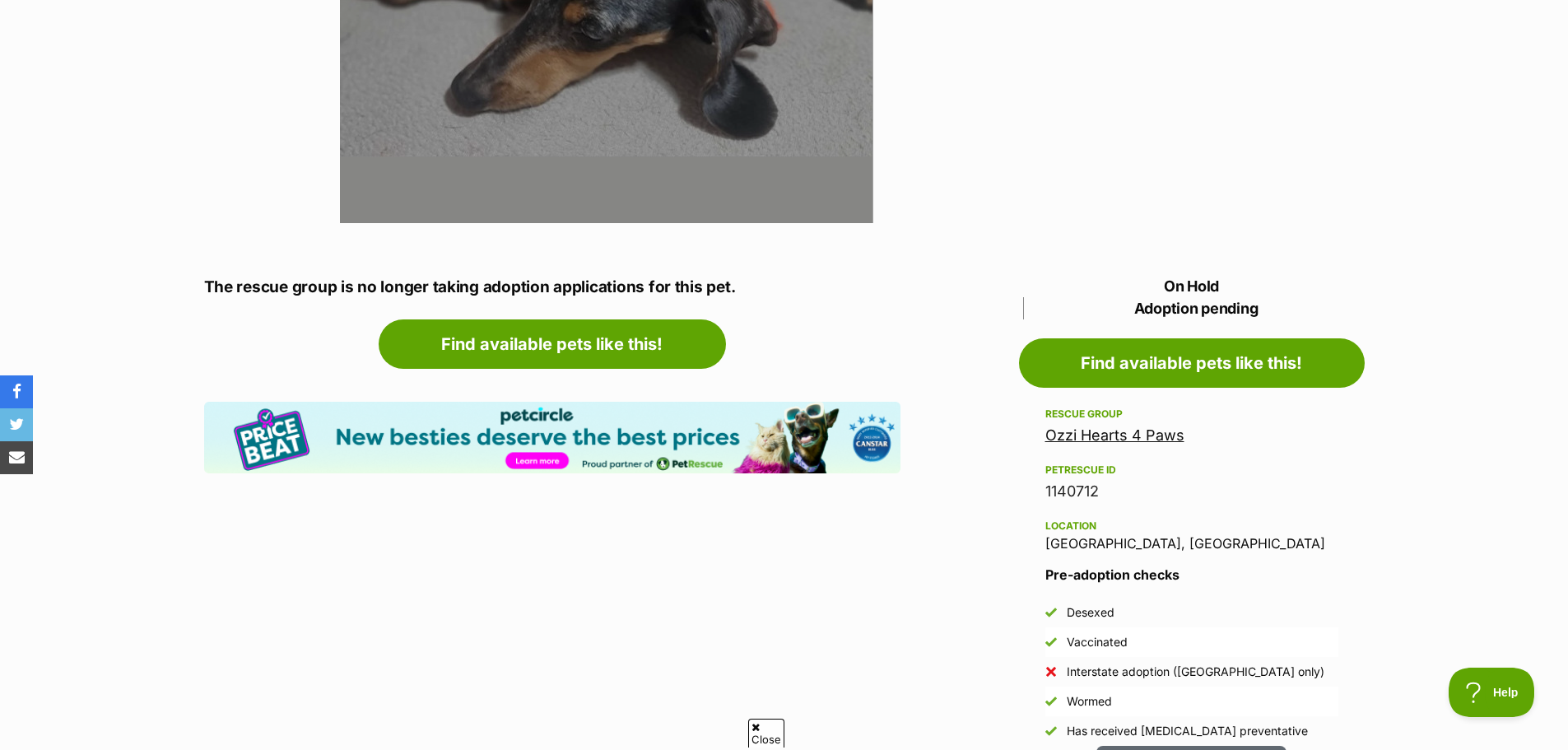
scroll to position [823, 0]
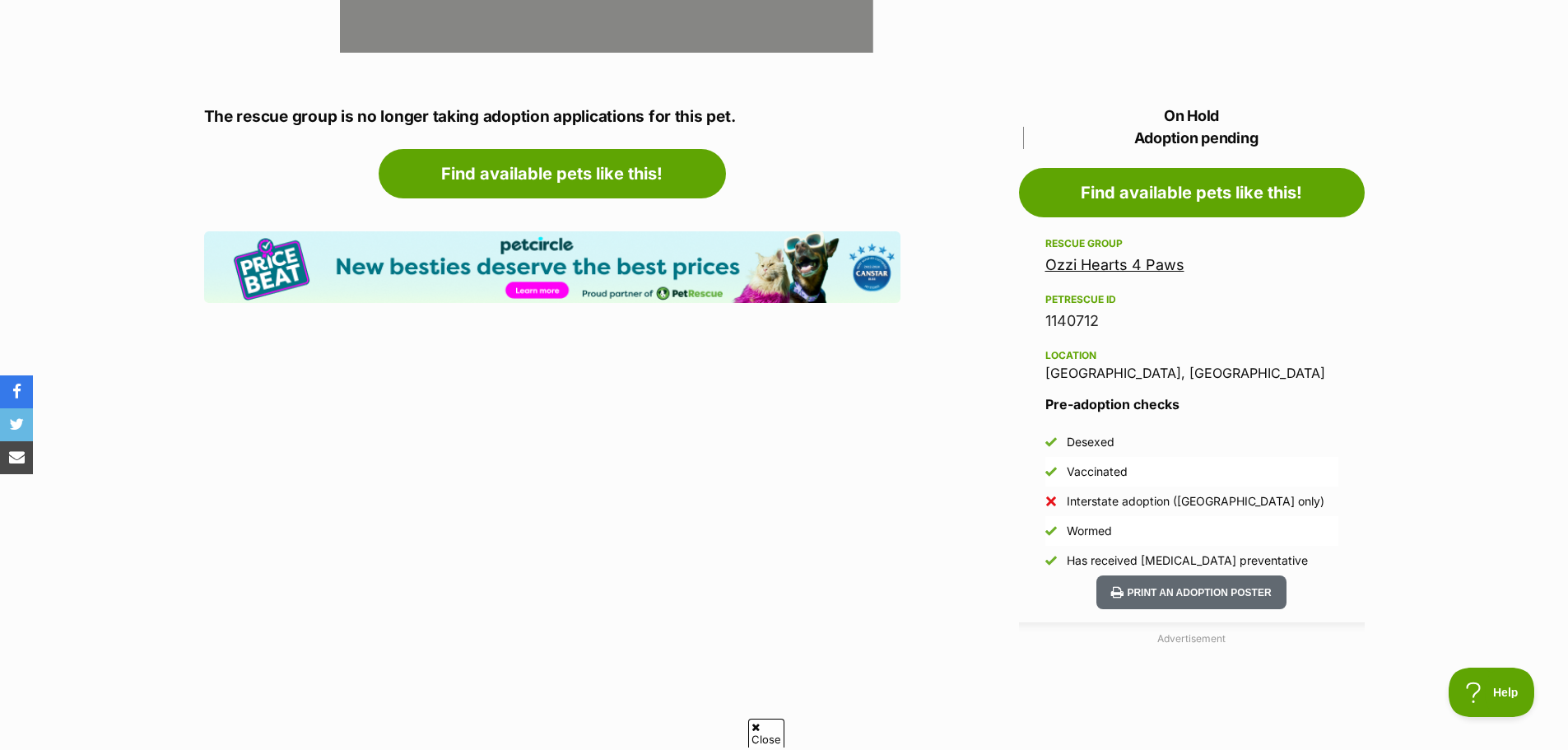
click at [1143, 267] on link "Ozzi Hearts 4 Paws" at bounding box center [1115, 264] width 139 height 17
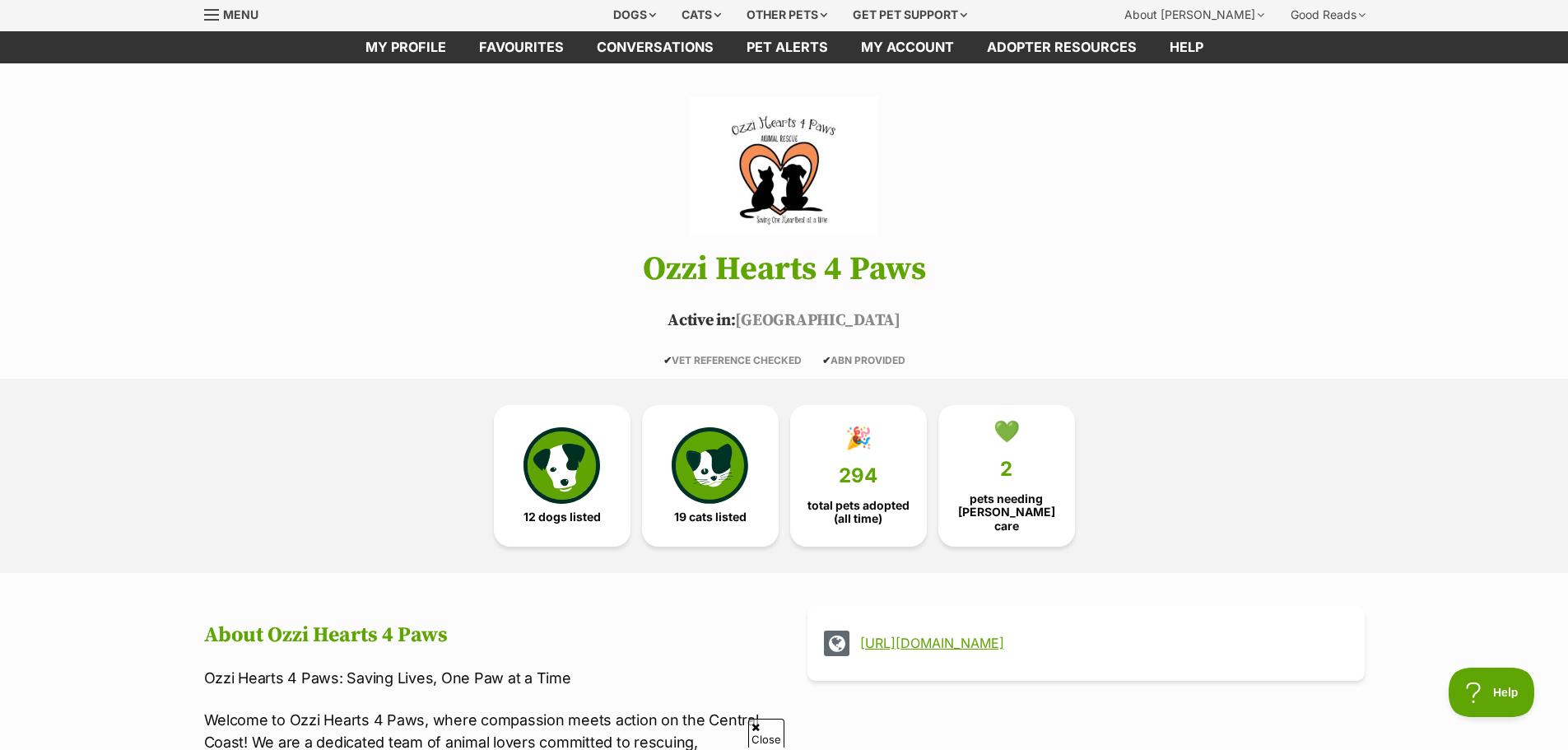
scroll to position [412, 0]
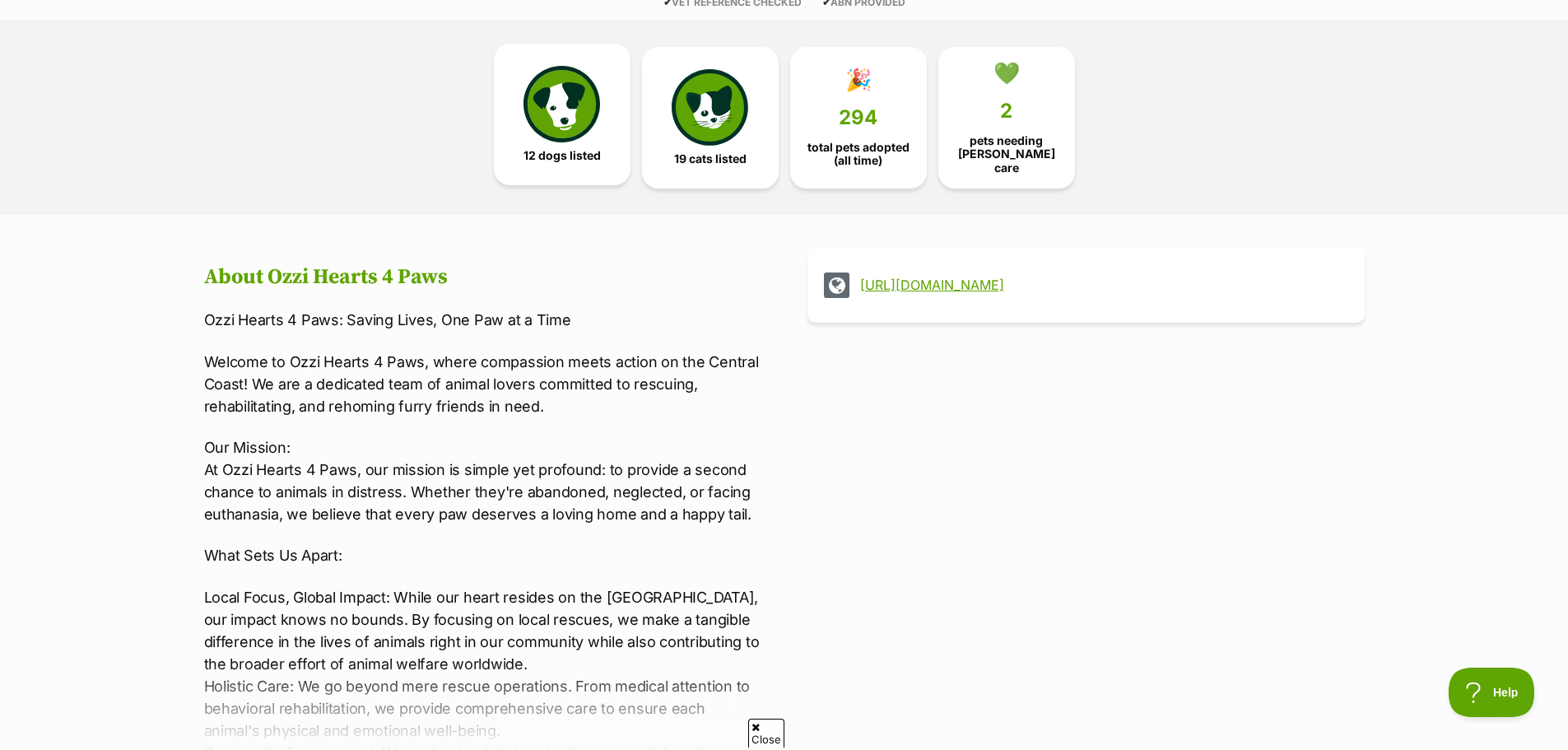
click at [570, 149] on span "12 dogs listed" at bounding box center [562, 155] width 78 height 13
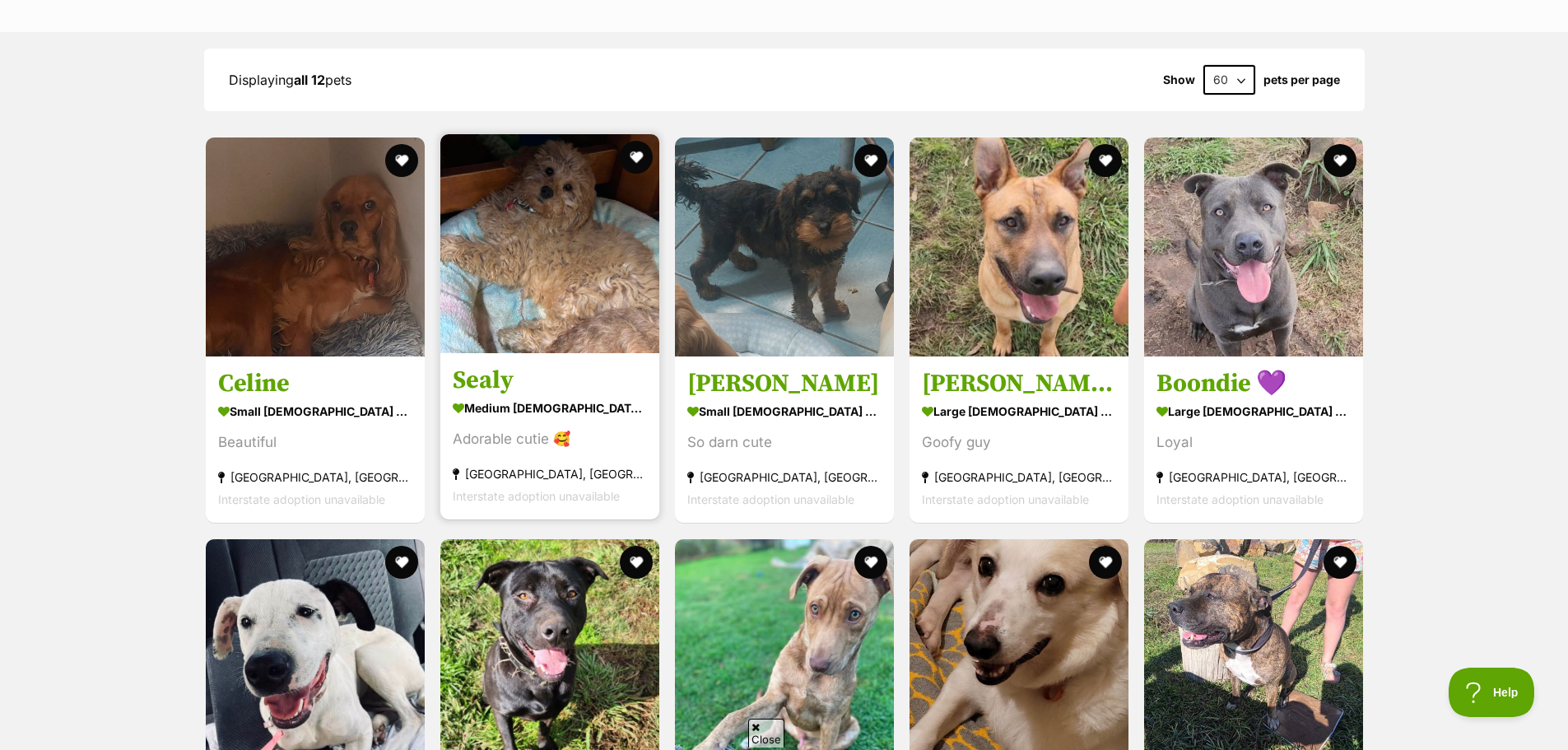
scroll to position [1811, 0]
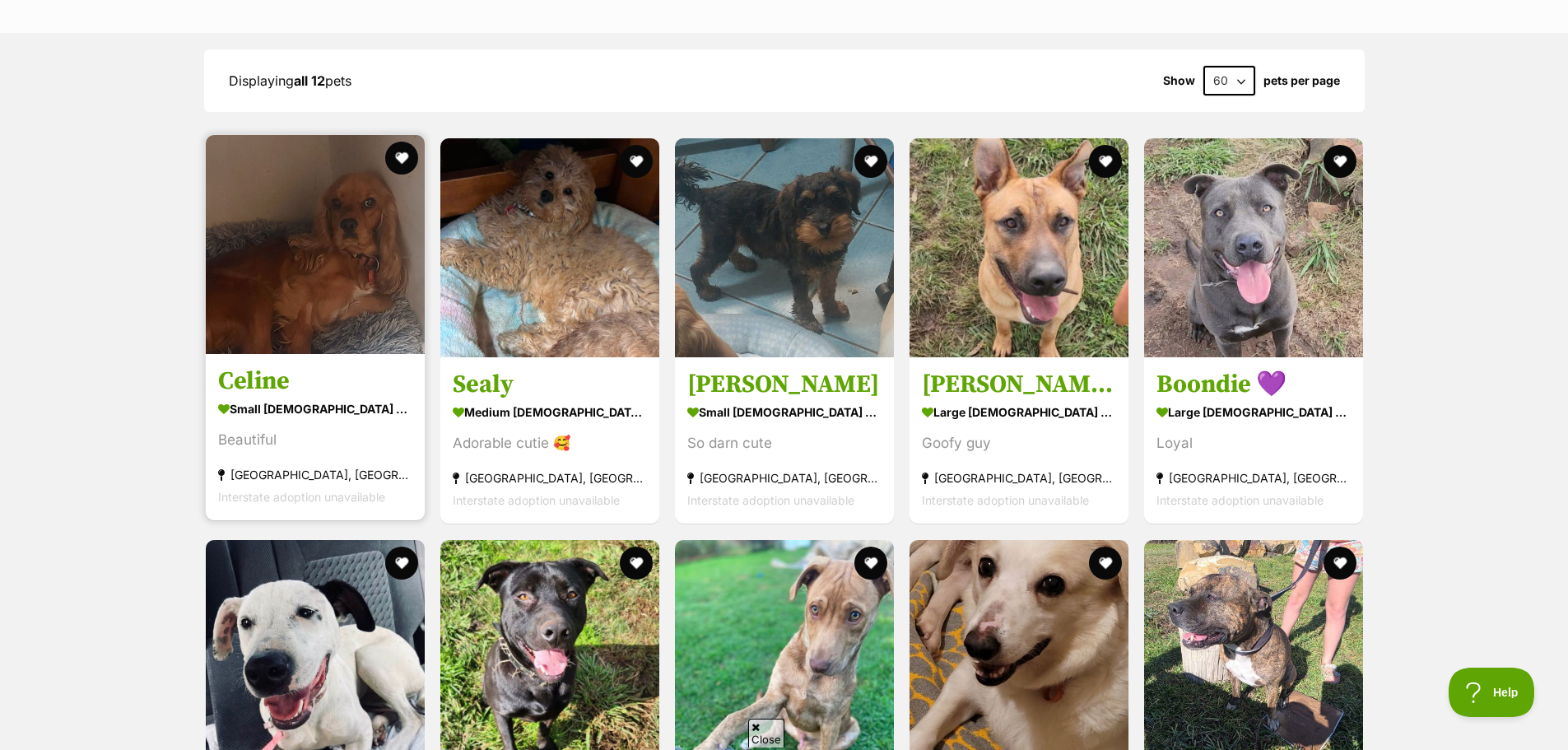
click at [316, 247] on img at bounding box center [314, 244] width 219 height 219
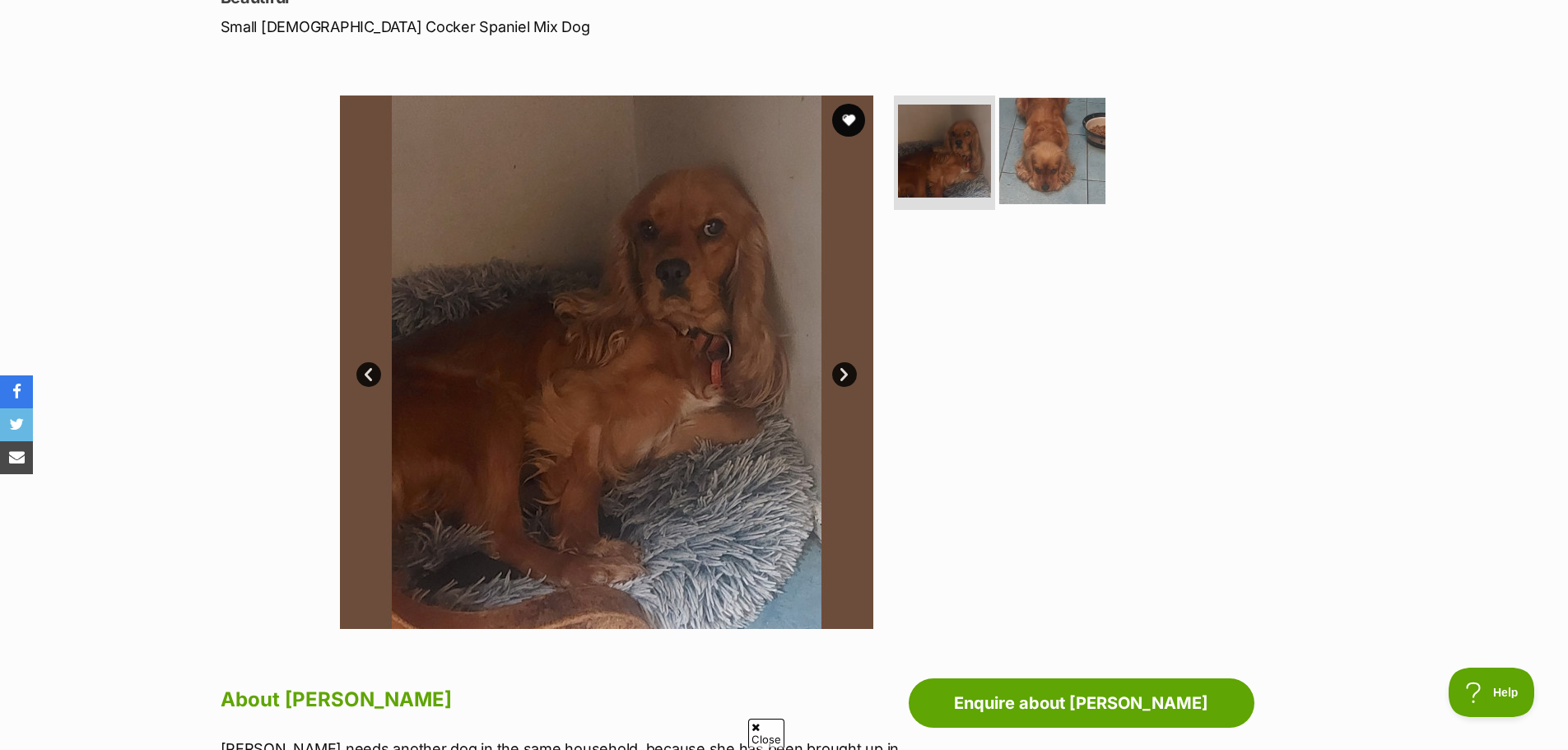
click at [1033, 164] on img at bounding box center [1052, 150] width 106 height 106
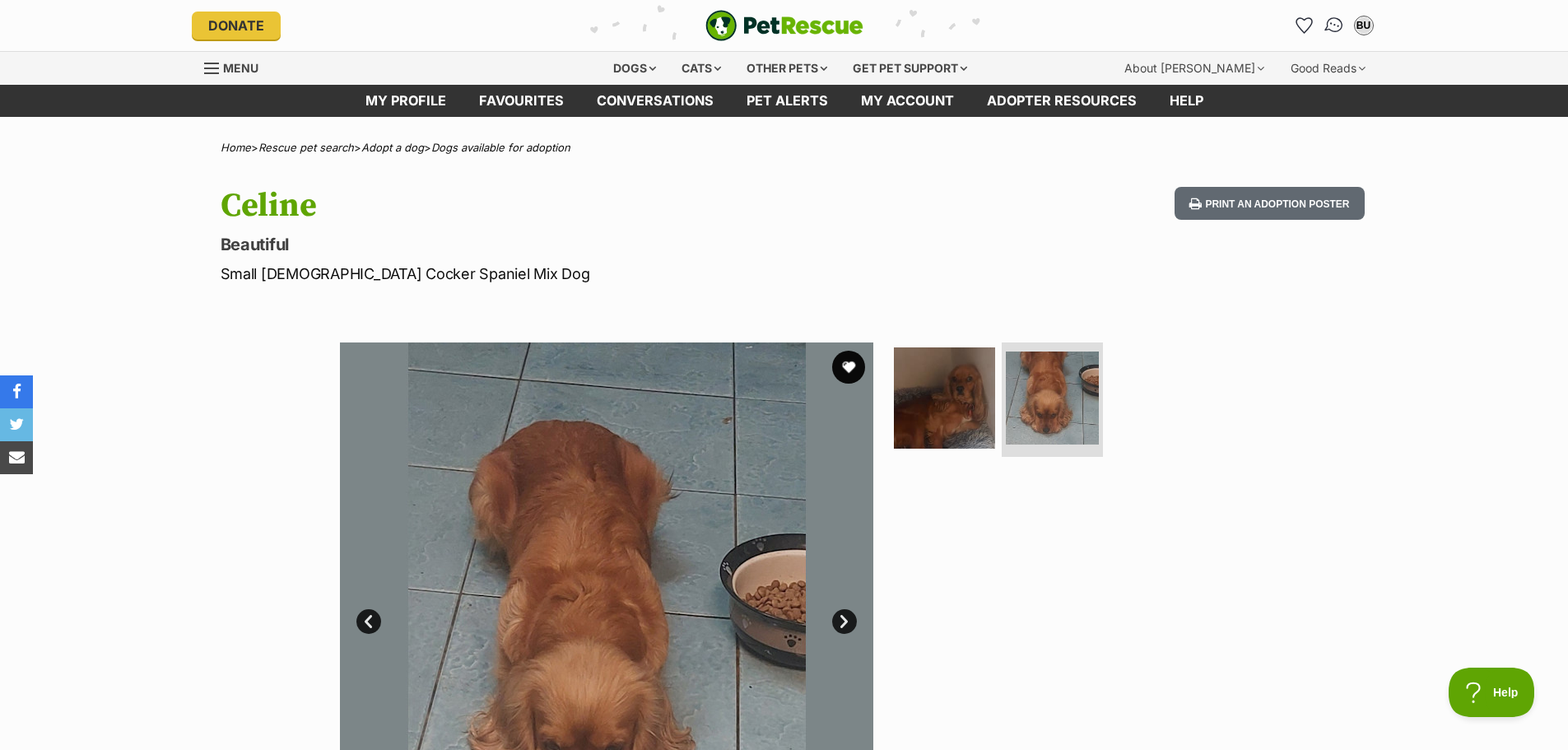
click at [1335, 29] on img "Conversations" at bounding box center [1333, 26] width 22 height 21
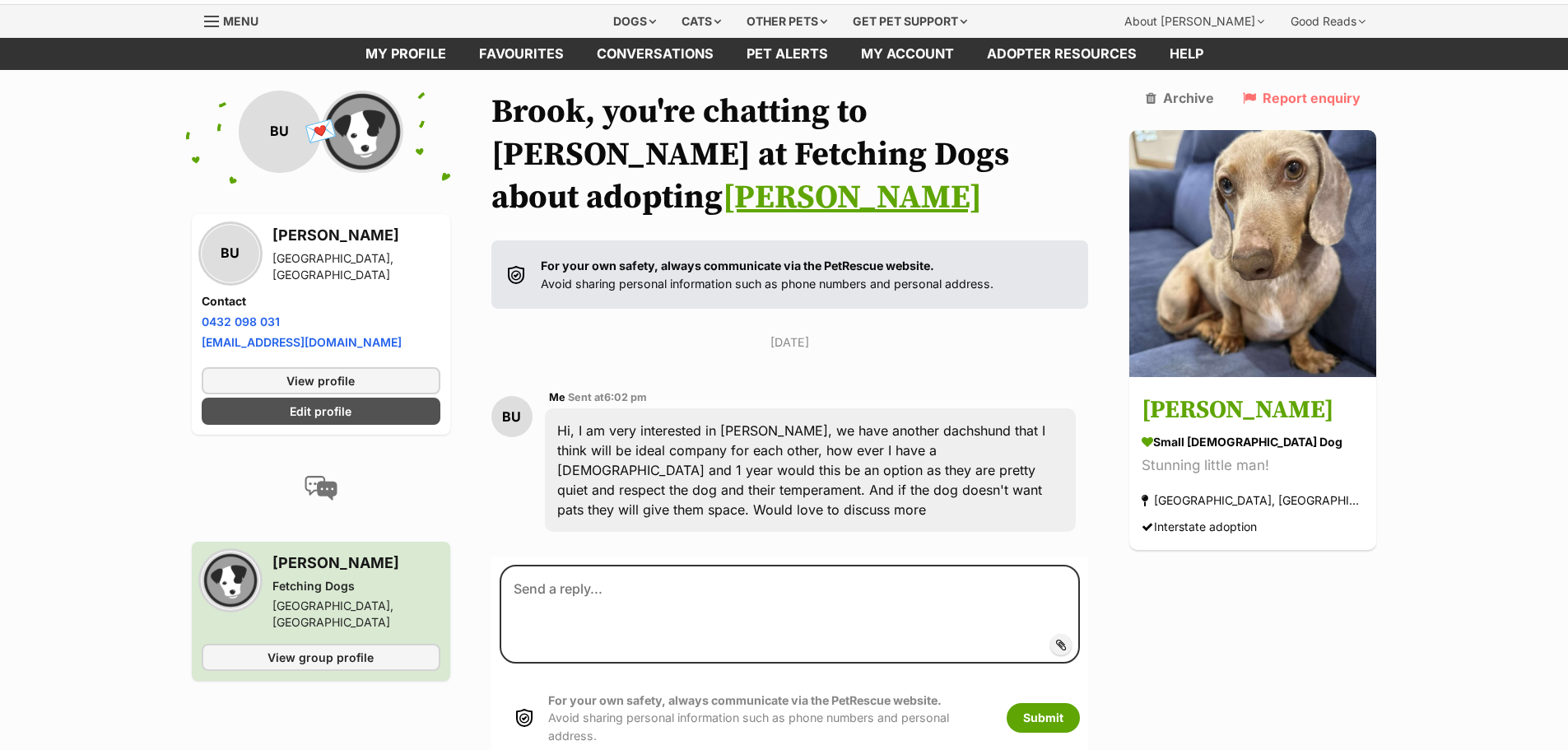
scroll to position [79, 0]
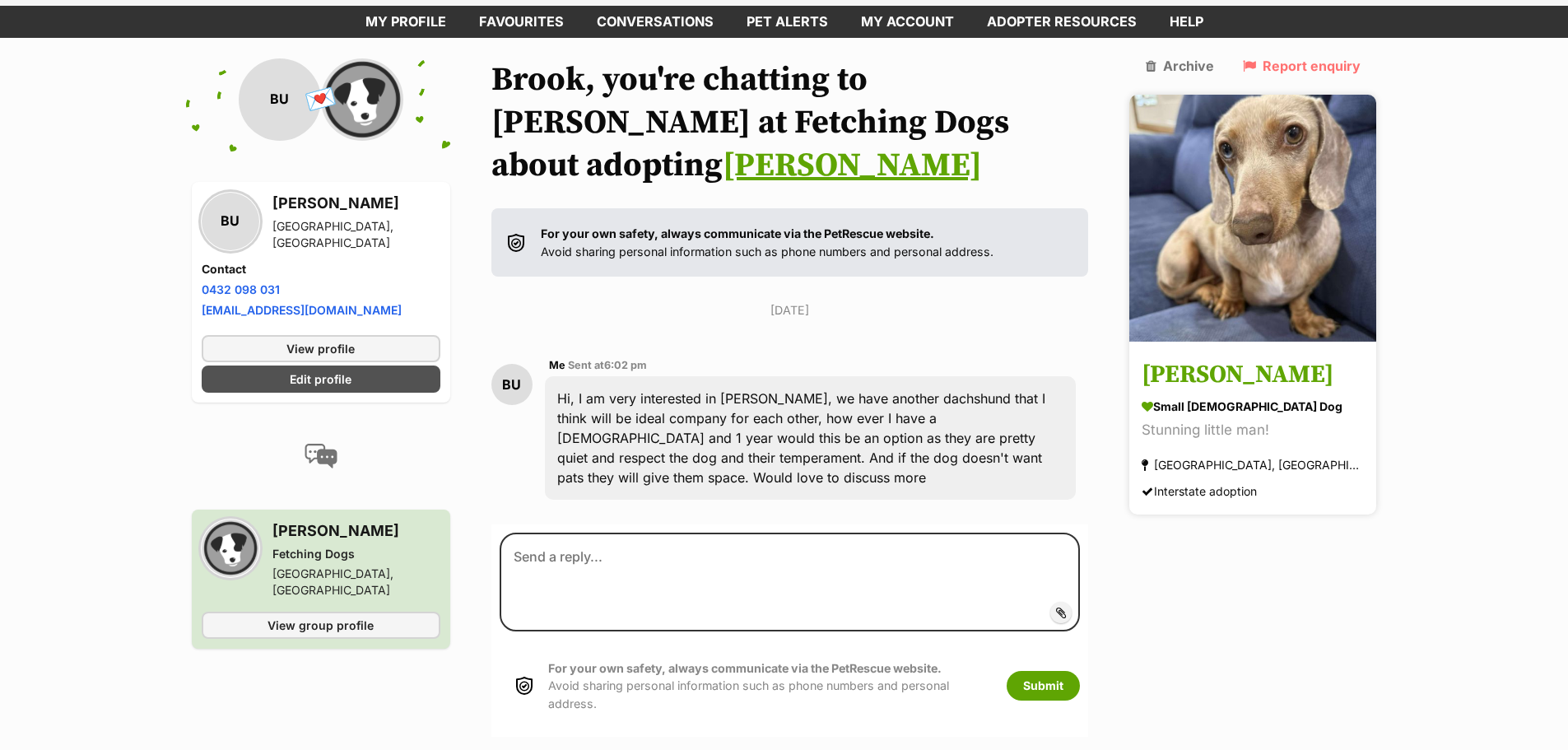
click at [1223, 237] on img at bounding box center [1253, 218] width 247 height 247
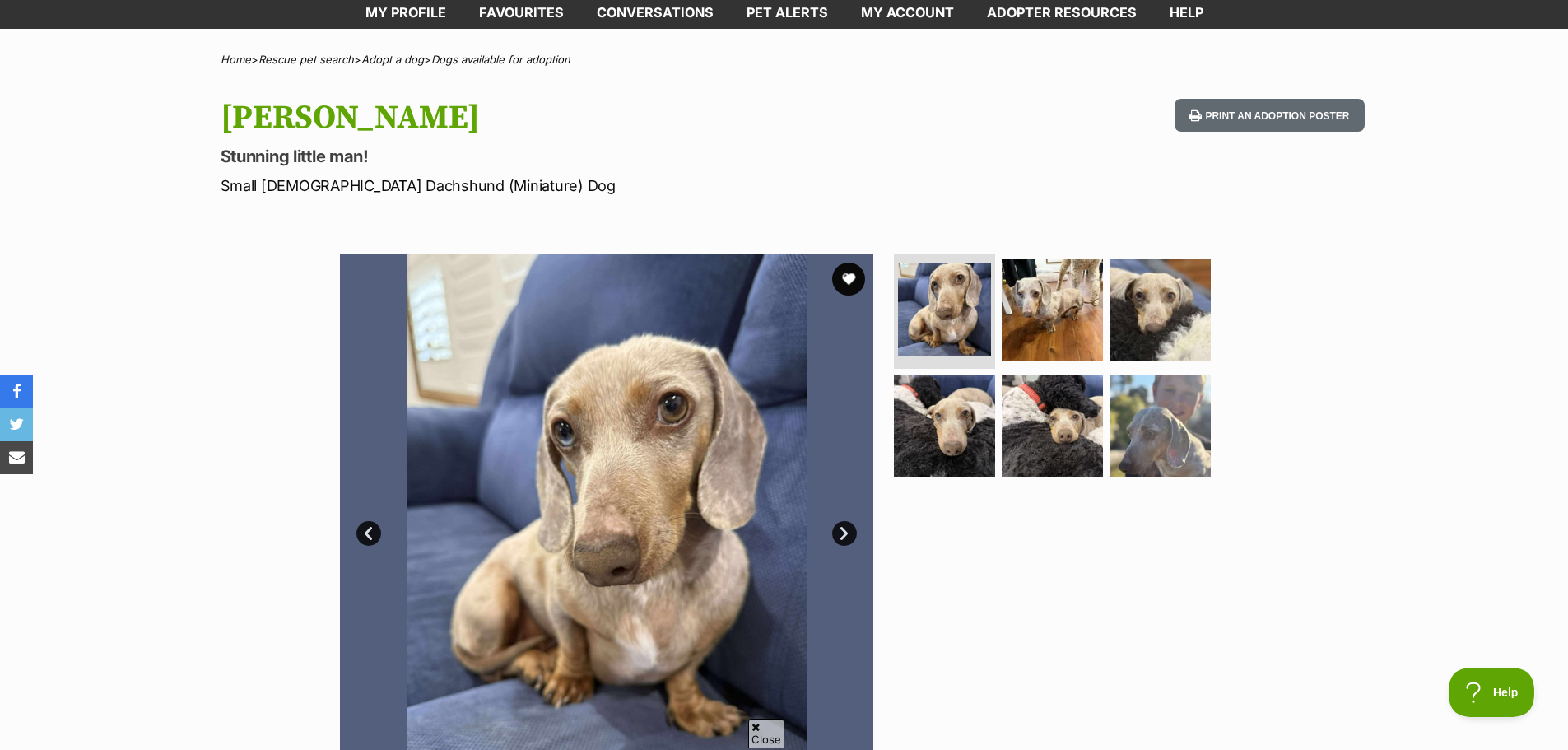
scroll to position [247, 0]
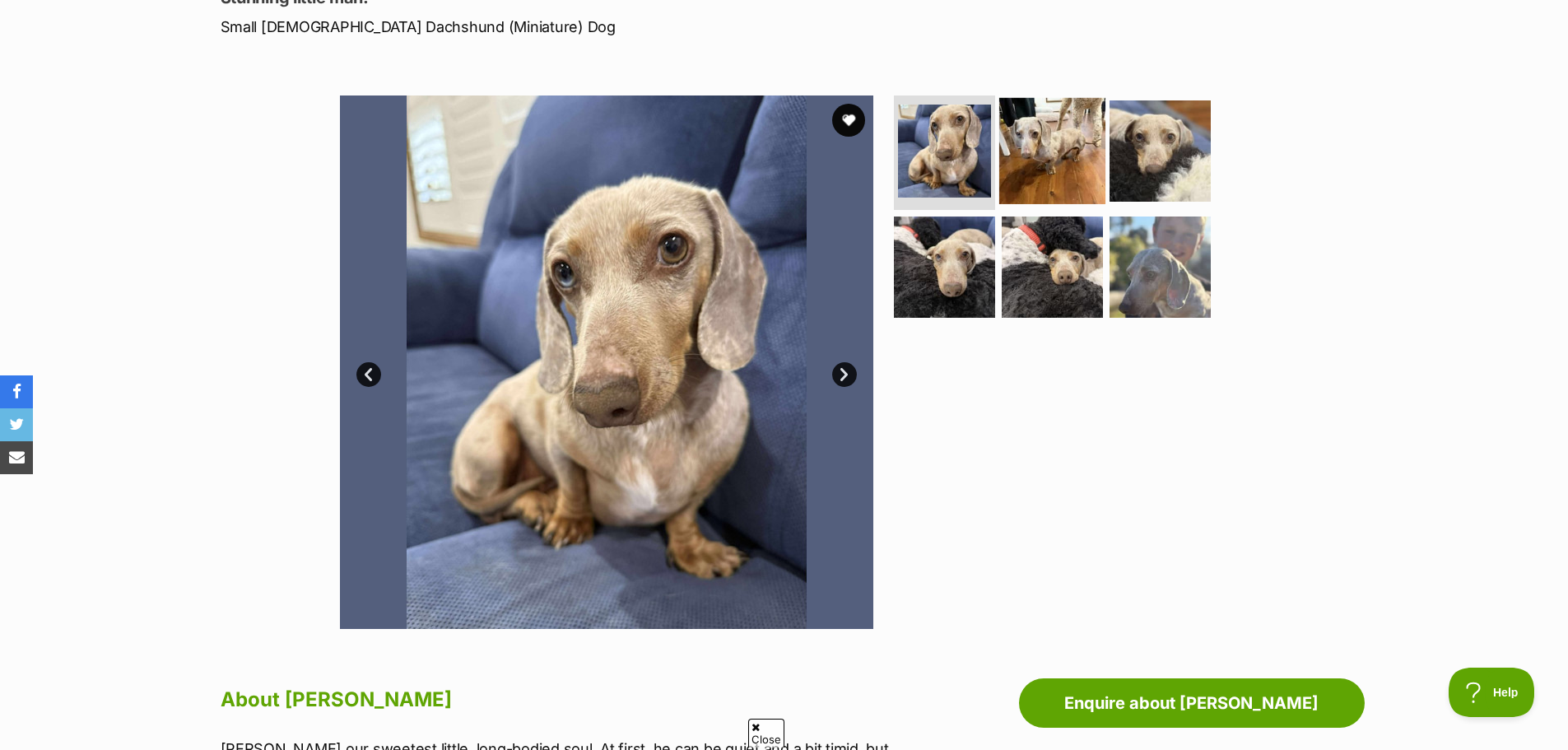
click at [1081, 179] on img at bounding box center [1052, 150] width 106 height 106
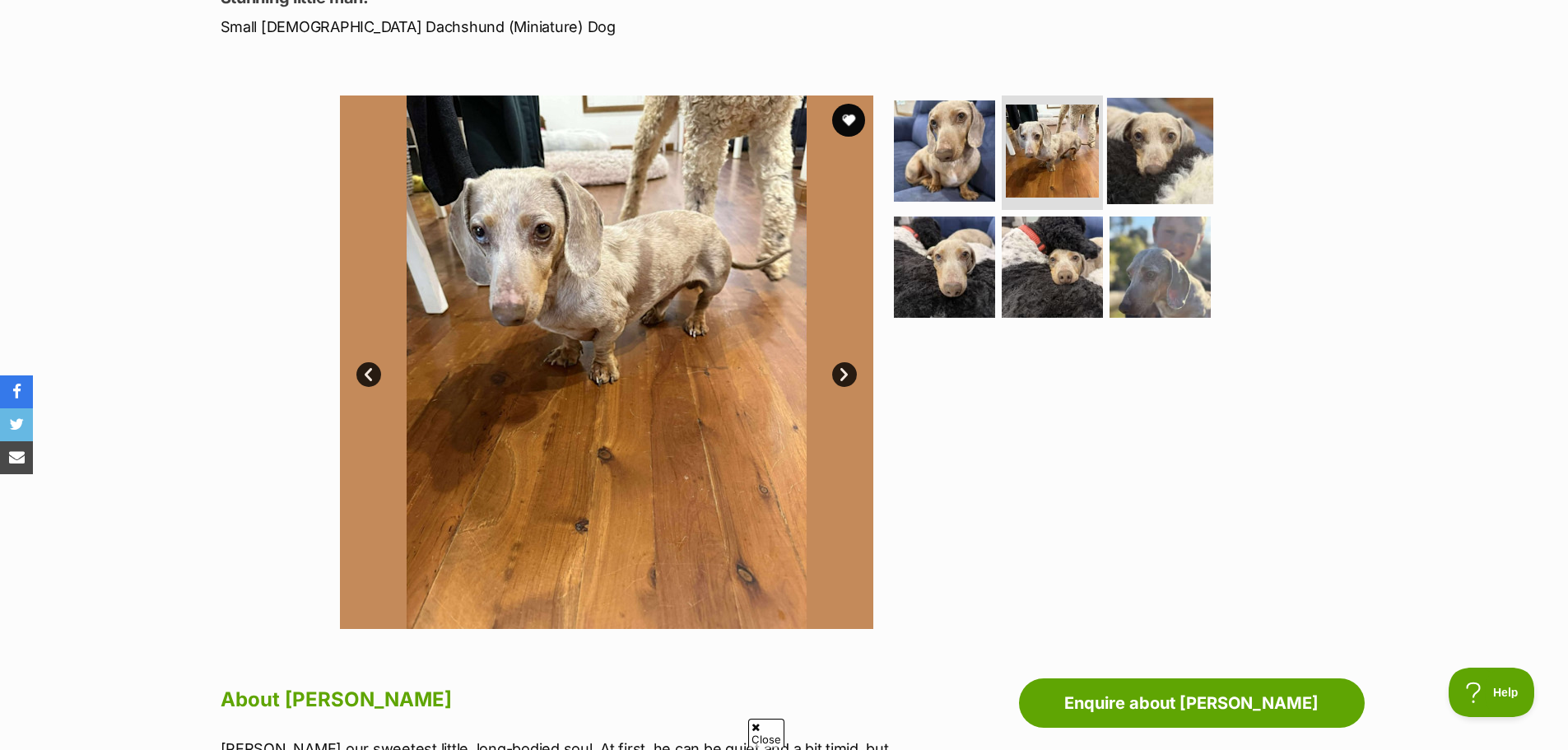
scroll to position [0, 0]
